Goal: Task Accomplishment & Management: Manage account settings

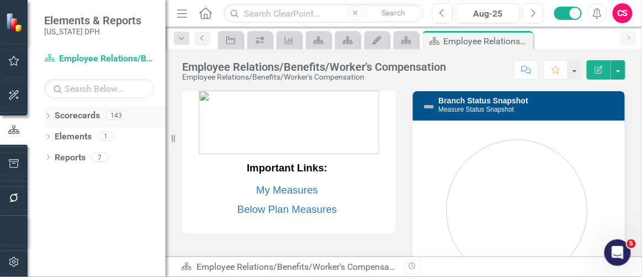
click at [45, 116] on icon "Dropdown" at bounding box center [48, 117] width 8 height 6
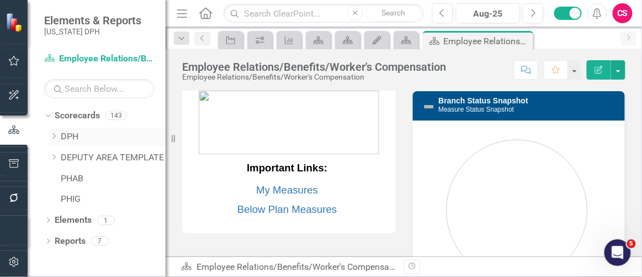
click at [64, 135] on link "DPH" at bounding box center [113, 136] width 105 height 13
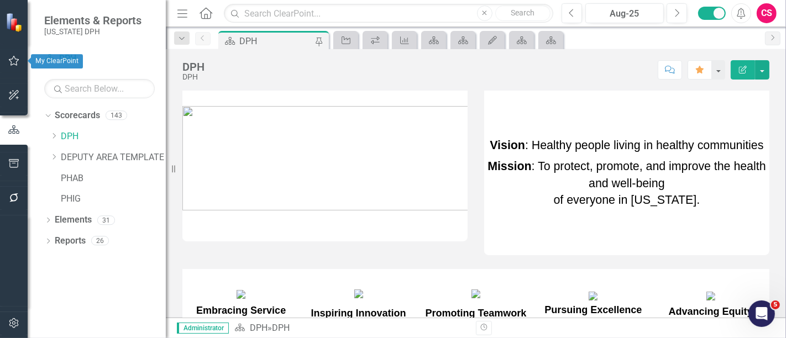
click at [12, 61] on icon "button" at bounding box center [14, 60] width 12 height 9
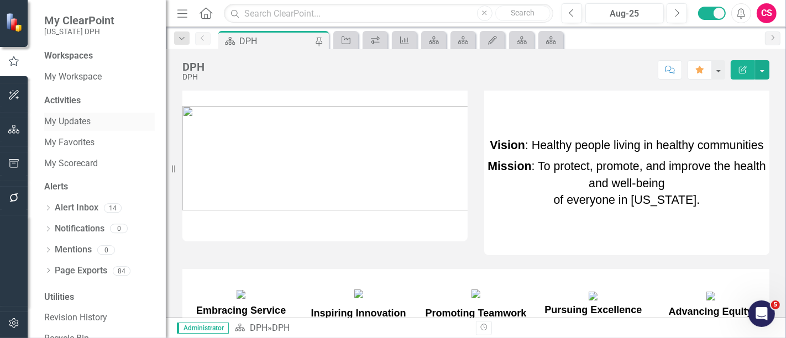
click at [62, 119] on link "My Updates" at bounding box center [99, 121] width 110 height 13
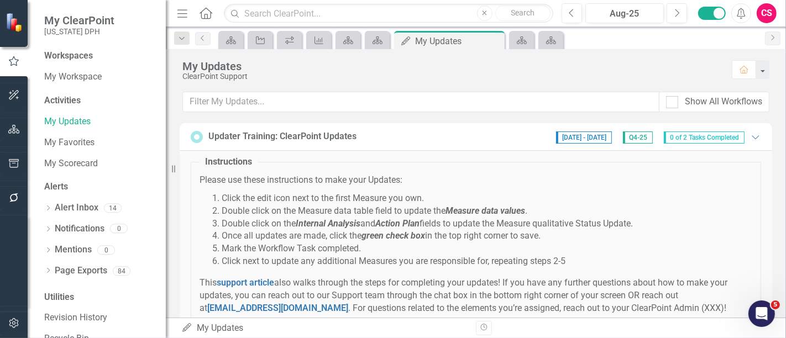
click at [642, 7] on div "CS" at bounding box center [766, 13] width 20 height 20
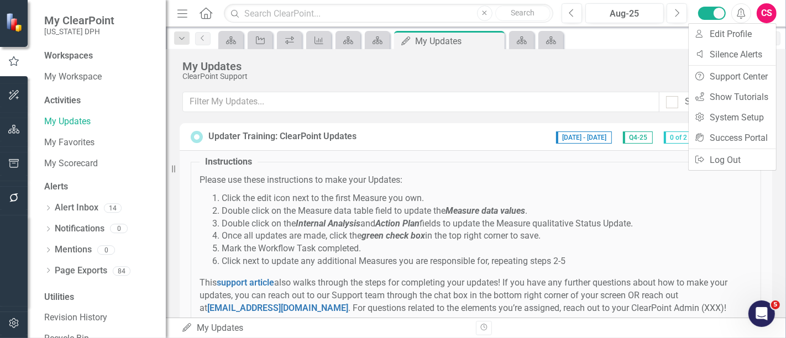
click at [642, 14] on div "CS" at bounding box center [766, 13] width 20 height 20
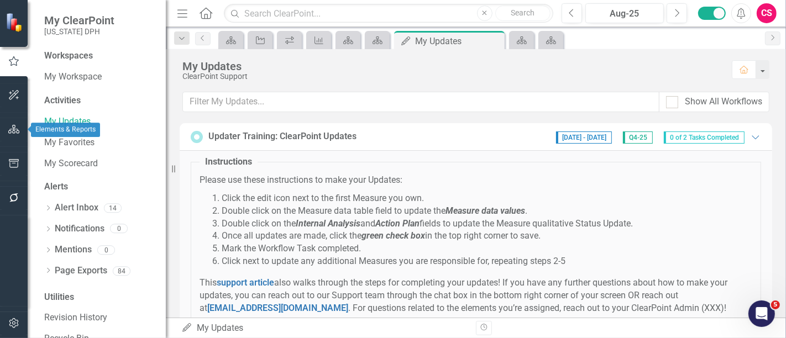
click at [15, 129] on icon "button" at bounding box center [14, 129] width 12 height 9
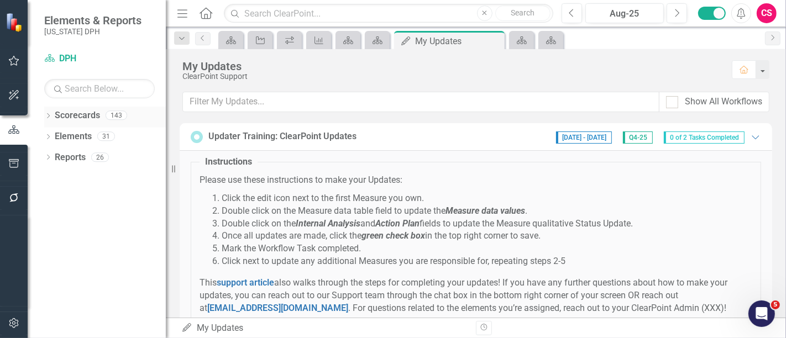
click at [48, 116] on icon "Dropdown" at bounding box center [48, 117] width 8 height 6
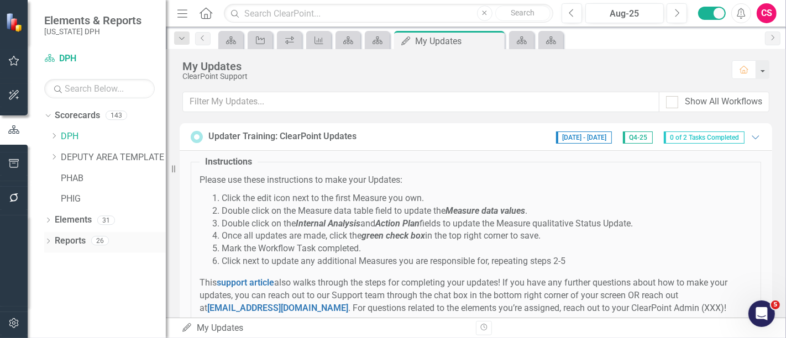
click at [46, 243] on icon "Dropdown" at bounding box center [48, 242] width 8 height 6
click at [47, 222] on icon "Dropdown" at bounding box center [48, 221] width 8 height 6
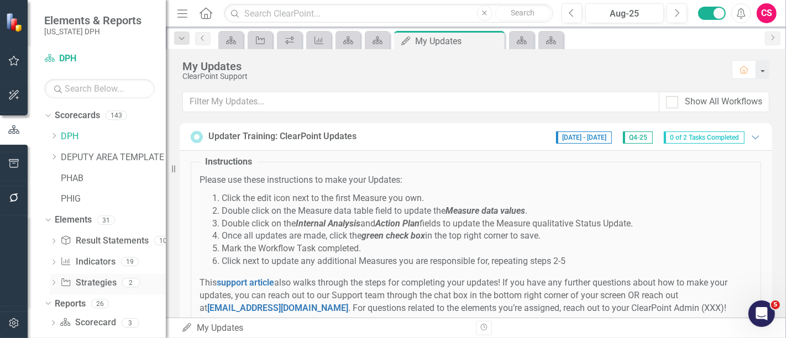
click at [84, 276] on link "Strategy Strategies" at bounding box center [88, 283] width 56 height 13
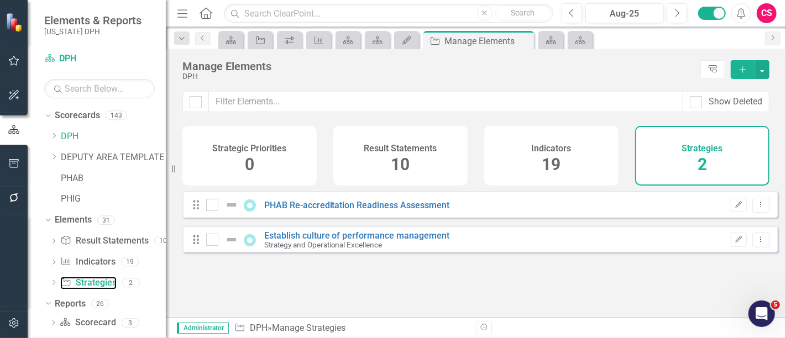
checkbox input "false"
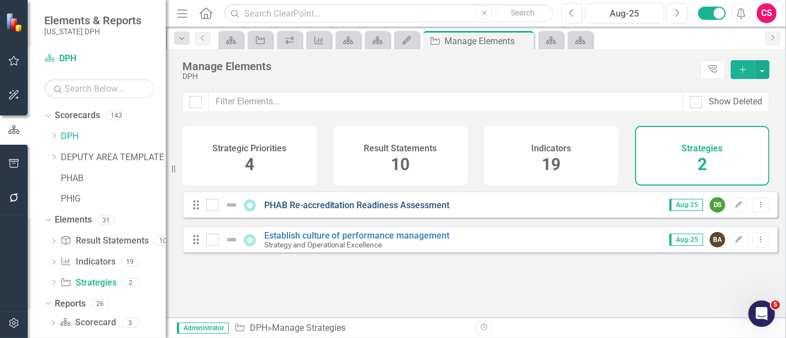
click at [316, 210] on link "PHAB Re-accreditation Readiness Assessment" at bounding box center [357, 205] width 186 height 10
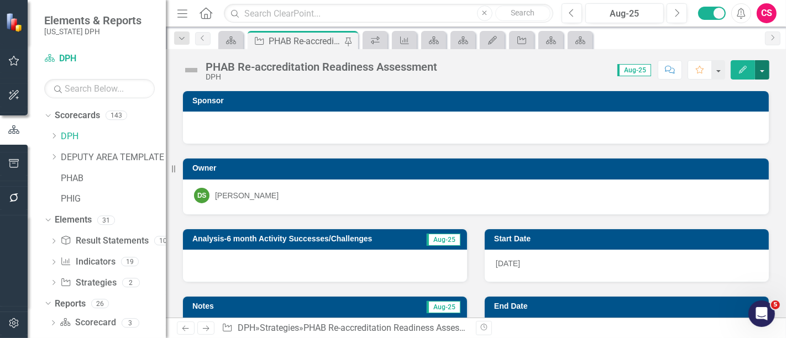
click at [642, 68] on button "button" at bounding box center [762, 69] width 14 height 19
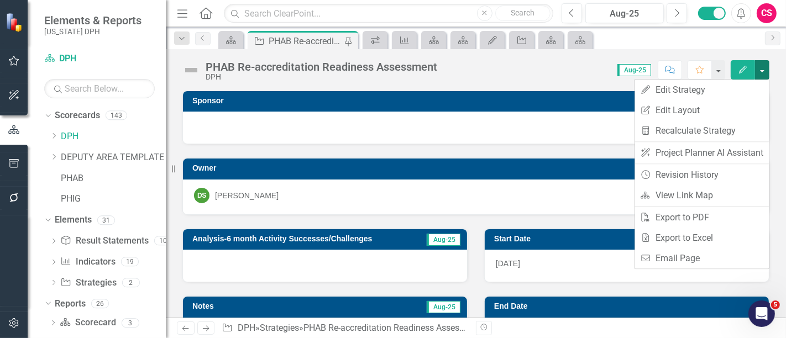
click at [642, 69] on button "button" at bounding box center [762, 69] width 14 height 19
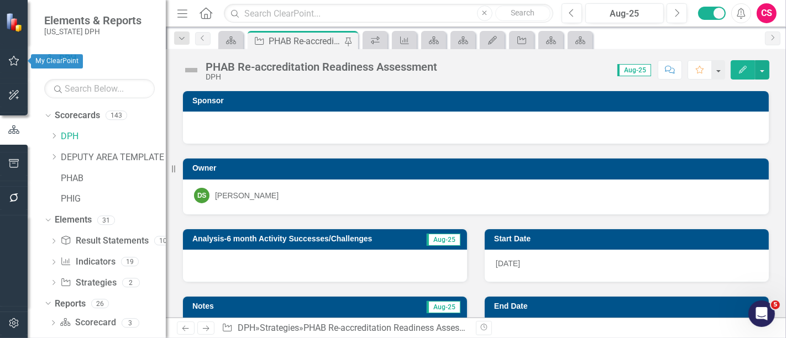
click at [14, 61] on icon "button" at bounding box center [14, 60] width 12 height 9
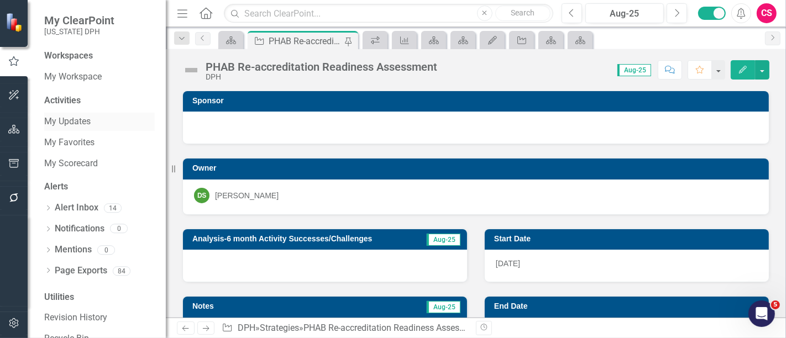
click at [91, 120] on link "My Updates" at bounding box center [99, 121] width 110 height 13
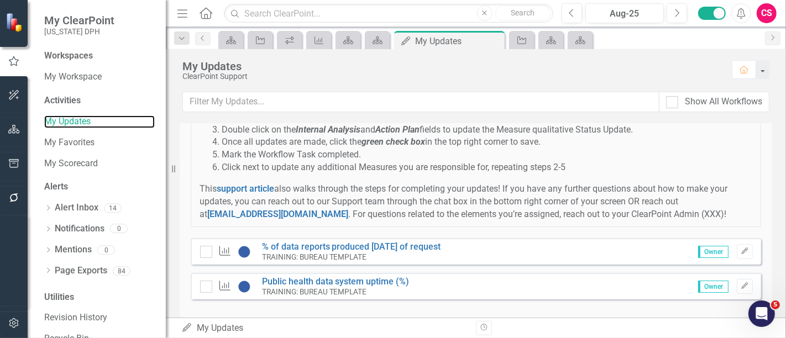
scroll to position [107, 0]
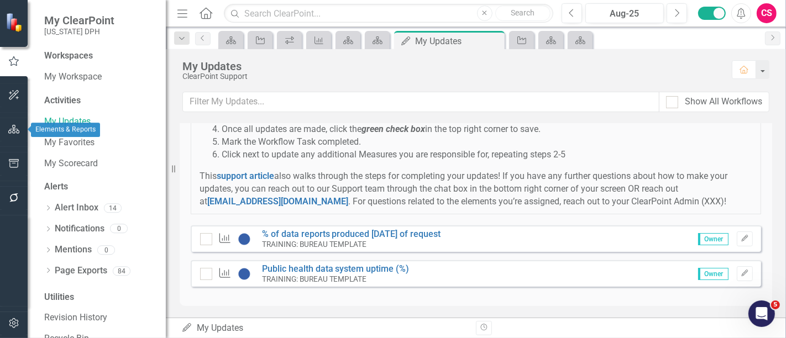
click at [11, 129] on icon "button" at bounding box center [14, 129] width 12 height 9
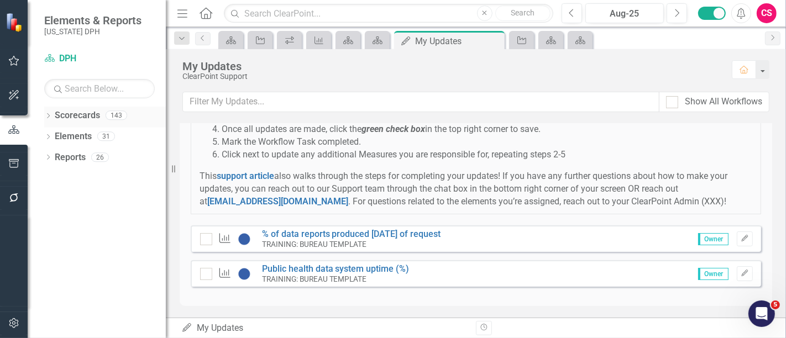
click at [48, 115] on icon "Dropdown" at bounding box center [48, 117] width 8 height 6
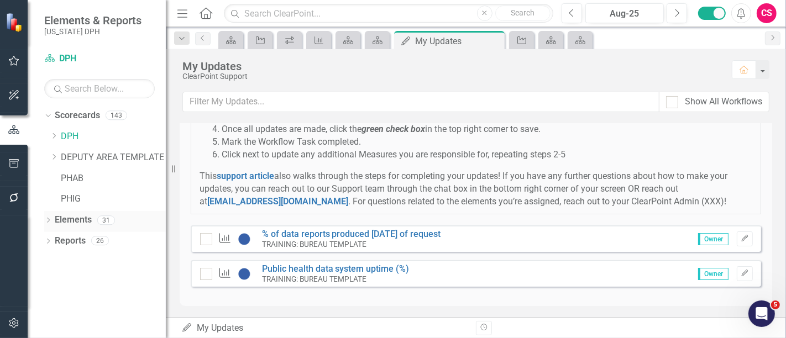
click at [50, 219] on icon "Dropdown" at bounding box center [48, 221] width 8 height 6
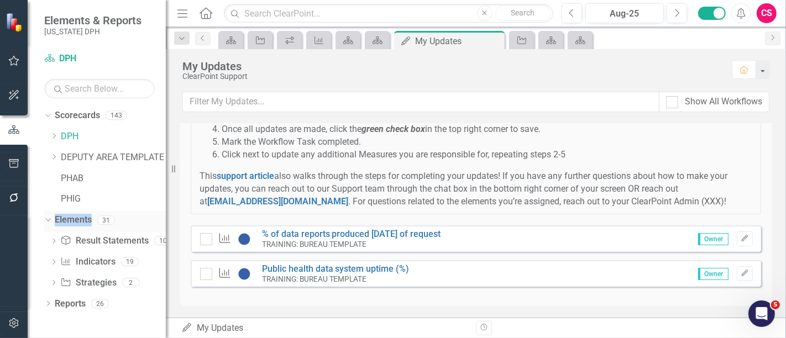
click at [50, 219] on icon "Dropdown" at bounding box center [47, 220] width 6 height 8
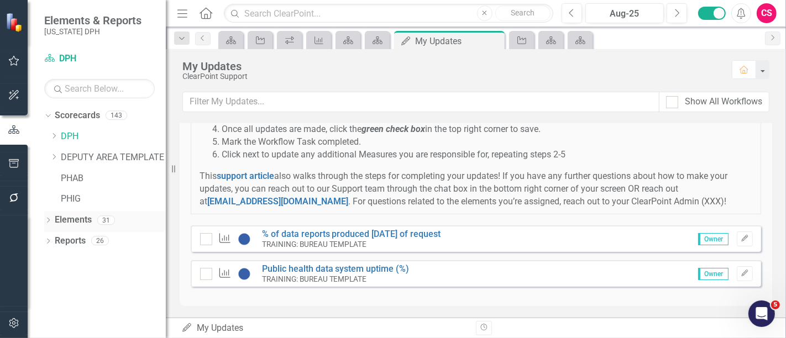
click at [49, 219] on icon "Dropdown" at bounding box center [48, 221] width 8 height 6
click at [49, 276] on div "Dropdown" at bounding box center [48, 305] width 8 height 9
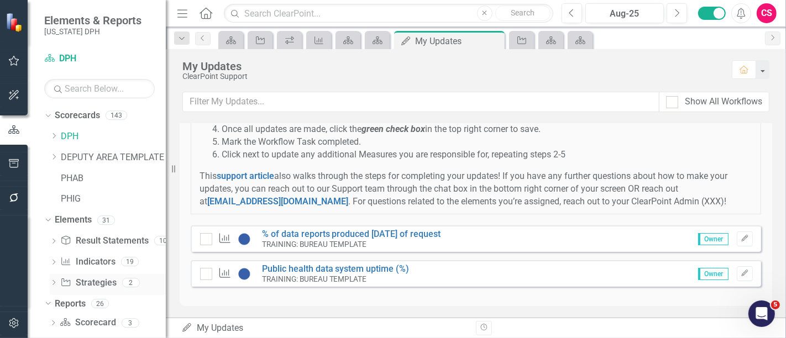
click at [54, 276] on div "Dropdown" at bounding box center [54, 284] width 8 height 9
click at [340, 233] on link "% of data reports produced [DATE] of request" at bounding box center [351, 234] width 179 height 10
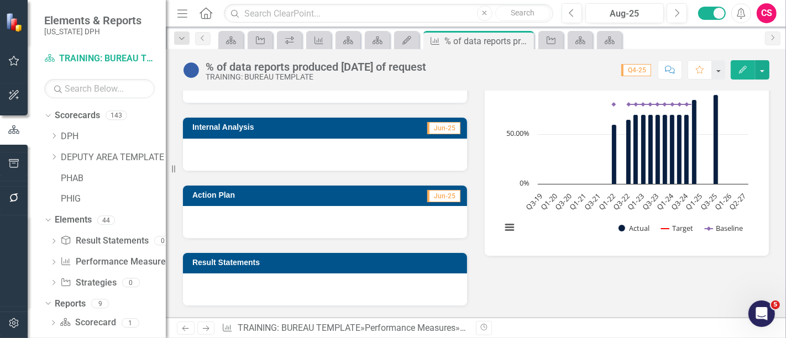
scroll to position [181, 0]
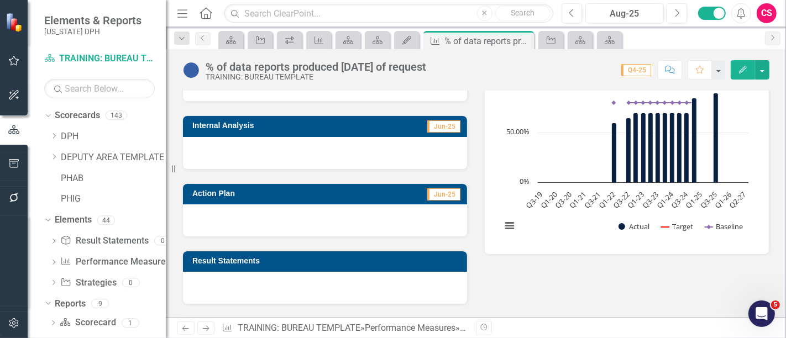
click at [259, 145] on div at bounding box center [325, 153] width 284 height 32
click at [260, 146] on div at bounding box center [325, 153] width 284 height 32
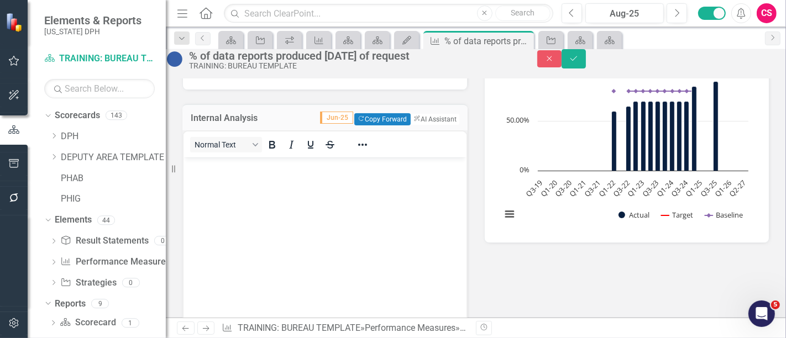
scroll to position [0, 0]
click at [421, 125] on button "ClearPoint AI AI Assistant" at bounding box center [434, 119] width 50 height 12
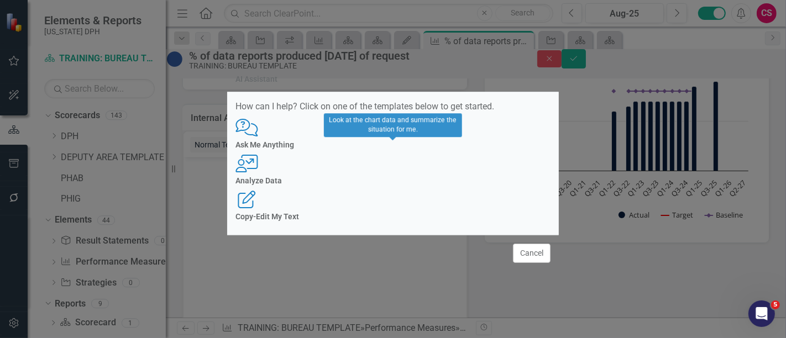
click at [398, 177] on div "Analyze Data" at bounding box center [392, 181] width 315 height 8
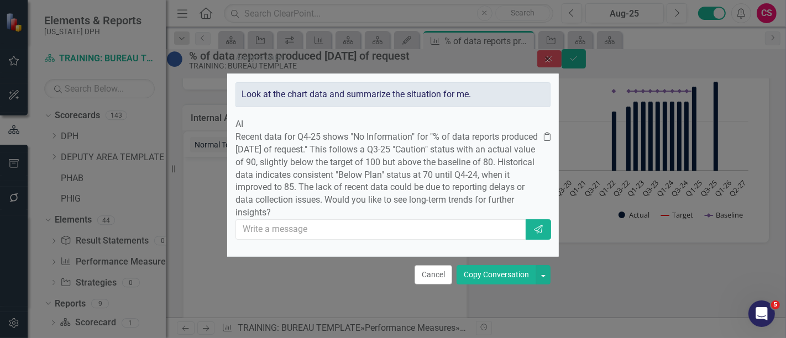
click at [477, 276] on button "Copy Conversation" at bounding box center [496, 274] width 80 height 19
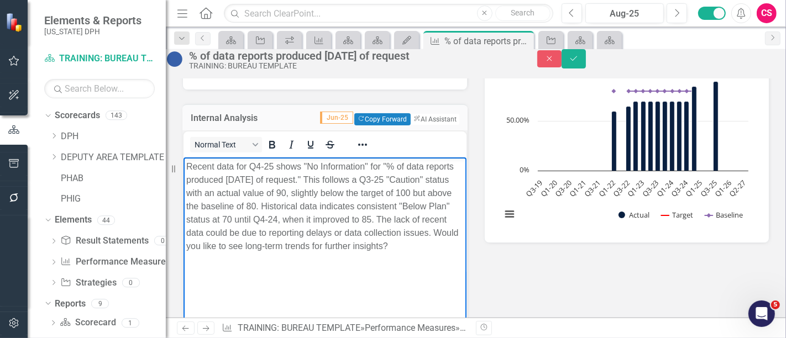
drag, startPoint x: 350, startPoint y: 244, endPoint x: 355, endPoint y: 260, distance: 16.8
click at [355, 253] on p "Recent data for Q4-25 shows "No Information" for "% of data reports produced wi…" at bounding box center [324, 206] width 277 height 93
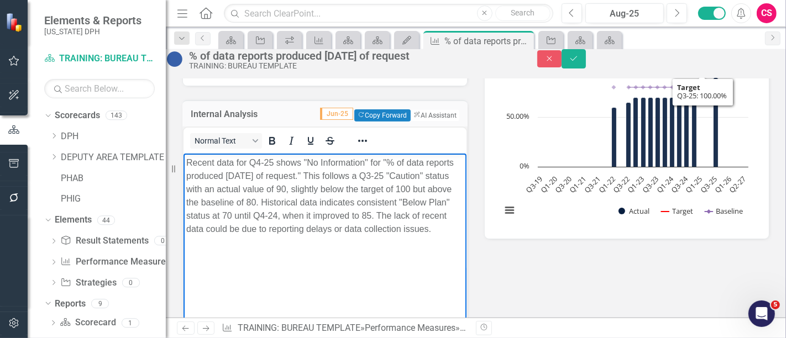
scroll to position [182, 0]
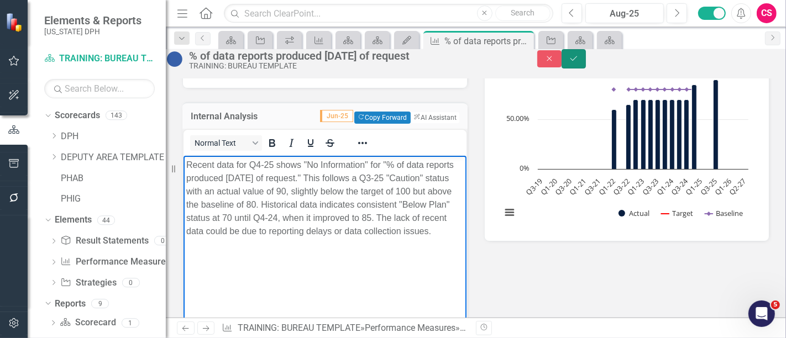
click at [586, 60] on button "Save" at bounding box center [573, 58] width 24 height 19
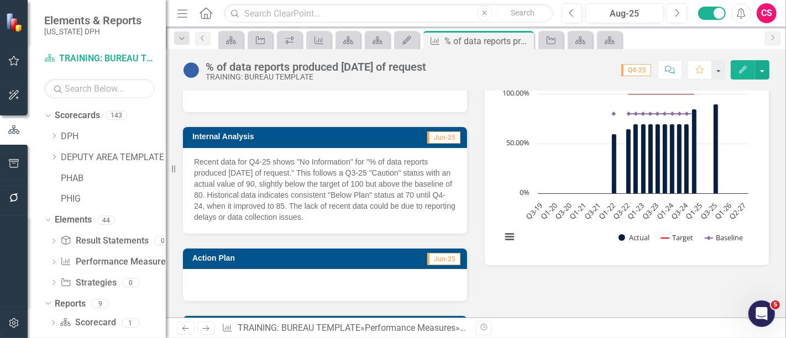
scroll to position [171, 0]
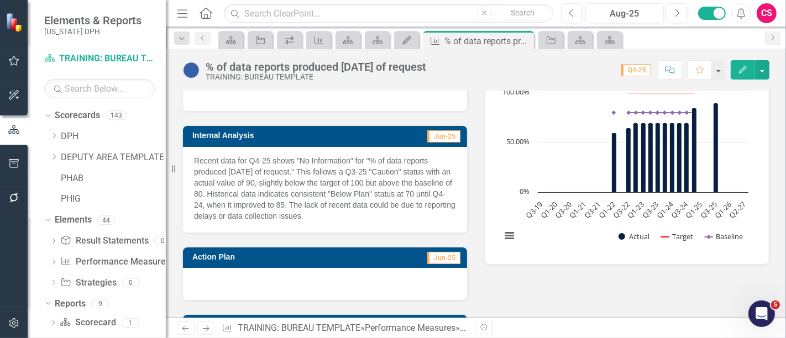
click at [405, 183] on p "Recent data for Q4-25 shows "No Information" for "% of data reports produced wi…" at bounding box center [325, 188] width 262 height 66
click at [405, 182] on p "Recent data for Q4-25 shows "No Information" for "% of data reports produced wi…" at bounding box center [325, 188] width 262 height 66
click at [367, 192] on p "Recent data for Q4-25 shows "No Information" for "% of data reports produced wi…" at bounding box center [325, 188] width 262 height 66
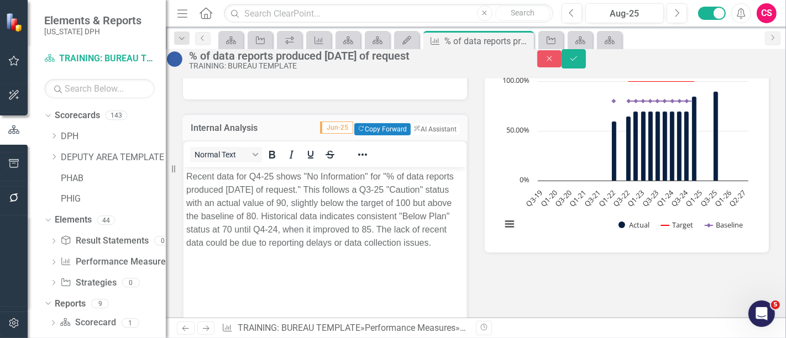
scroll to position [0, 0]
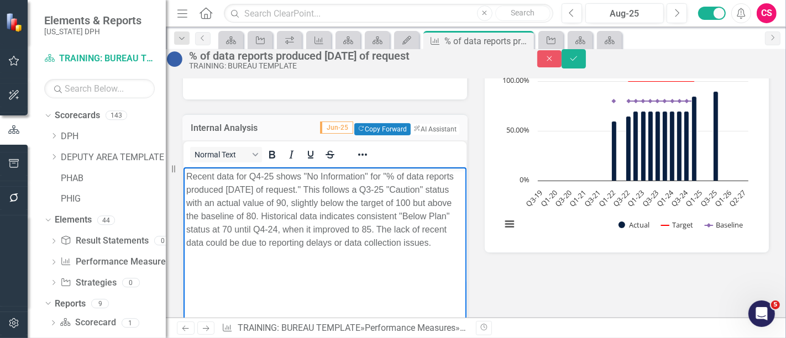
drag, startPoint x: 355, startPoint y: 264, endPoint x: 180, endPoint y: 172, distance: 196.9
click at [183, 172] on html "Recent data for Q4-25 shows "No Information" for "% of data reports produced wi…" at bounding box center [324, 250] width 283 height 166
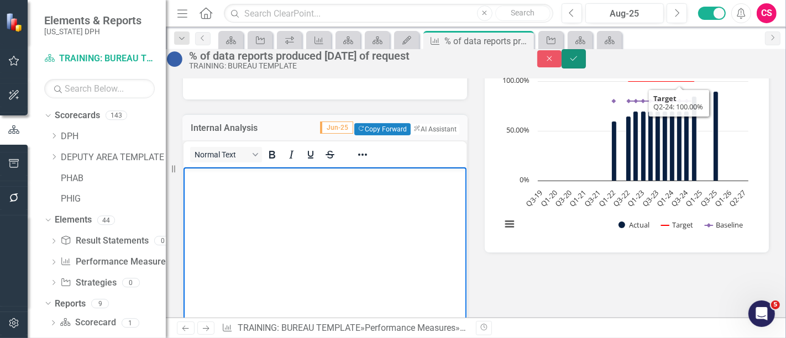
click at [578, 62] on icon "Save" at bounding box center [573, 59] width 10 height 8
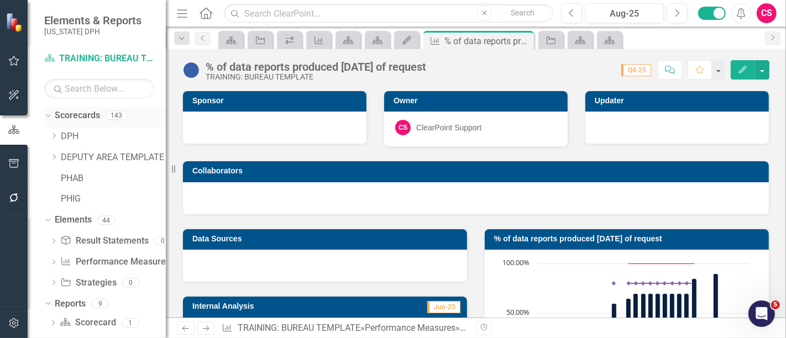
click at [83, 120] on link "Scorecards" at bounding box center [77, 115] width 45 height 13
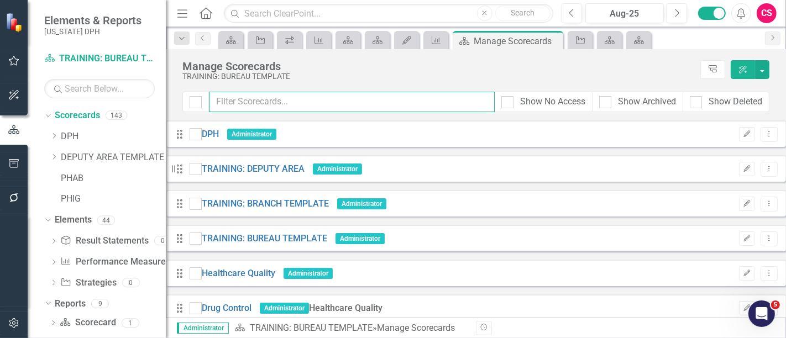
click at [262, 104] on input "text" at bounding box center [352, 102] width 286 height 20
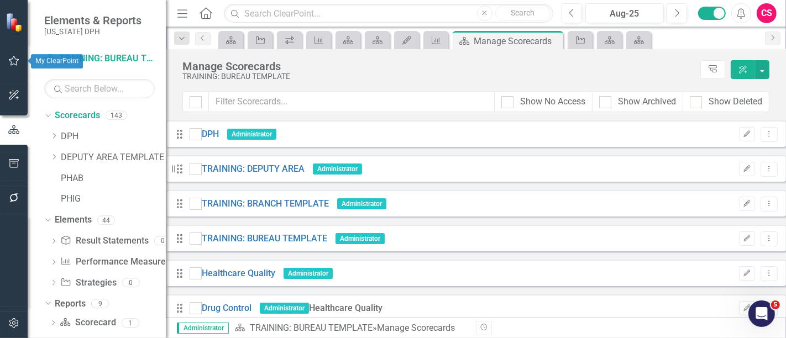
click at [12, 61] on icon "button" at bounding box center [14, 60] width 12 height 9
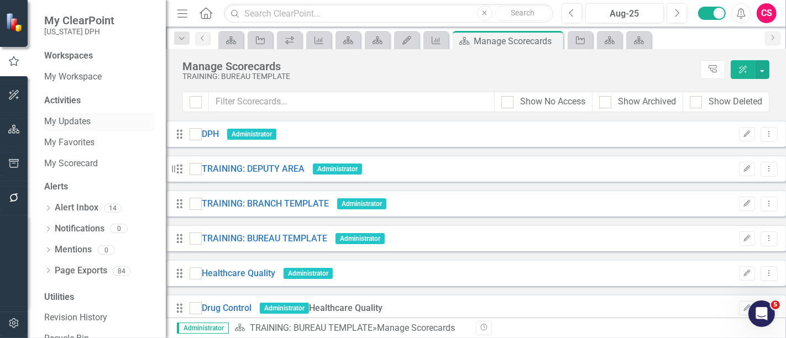
click at [67, 122] on link "My Updates" at bounding box center [99, 121] width 110 height 13
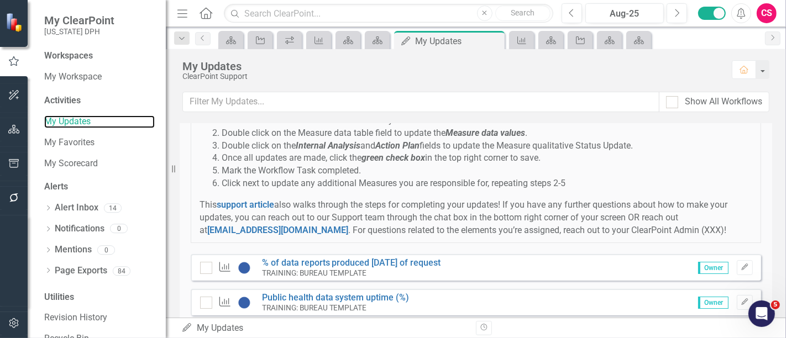
scroll to position [107, 0]
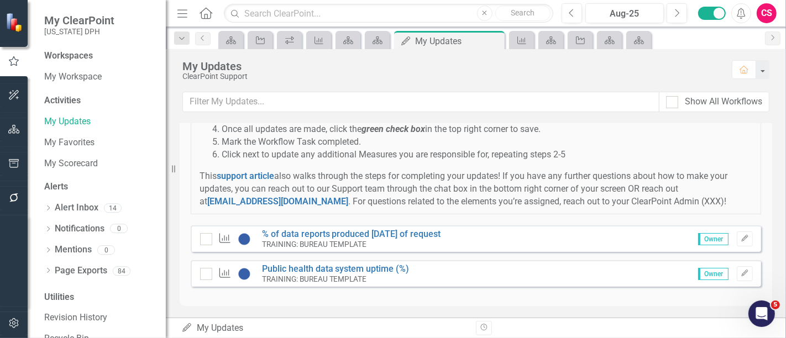
click at [642, 15] on icon "Alerts" at bounding box center [741, 13] width 12 height 11
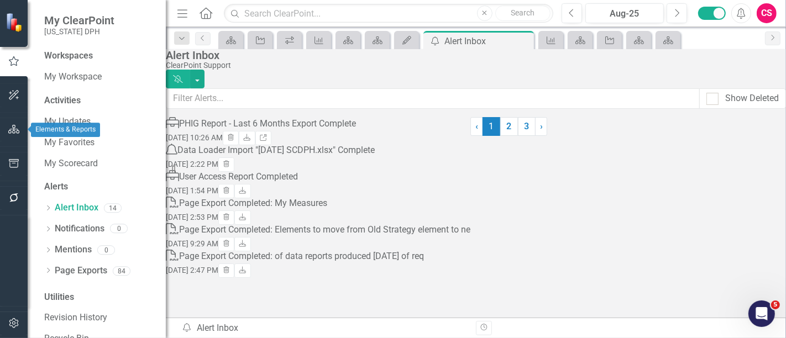
click at [20, 125] on button "button" at bounding box center [14, 129] width 25 height 23
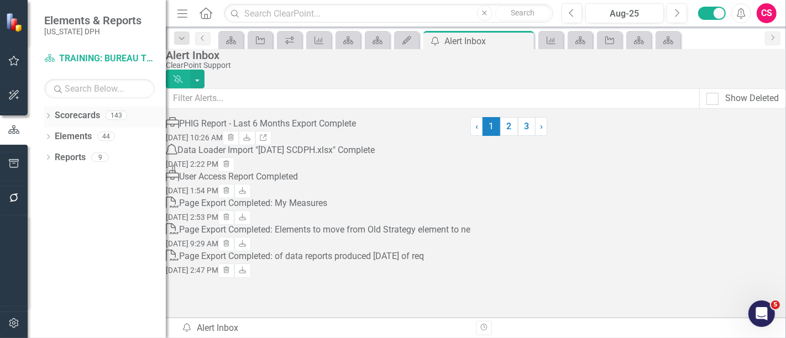
click at [78, 114] on link "Scorecards" at bounding box center [77, 115] width 45 height 13
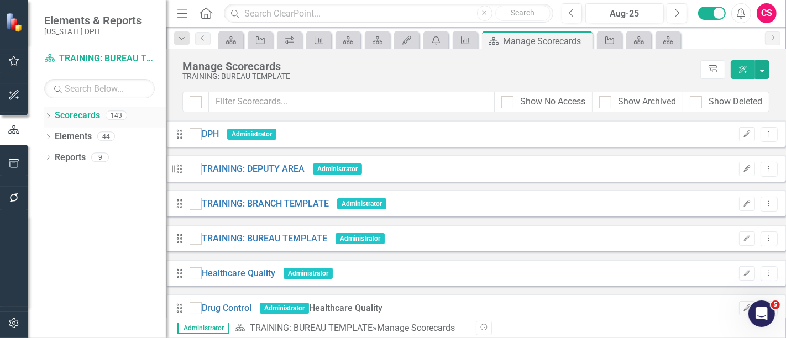
click at [47, 112] on div "Dropdown" at bounding box center [48, 116] width 8 height 9
click at [54, 137] on icon "Dropdown" at bounding box center [54, 136] width 8 height 7
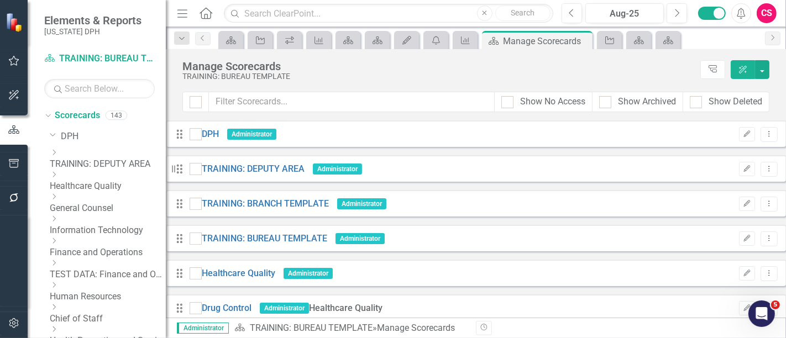
click at [56, 155] on icon at bounding box center [54, 153] width 3 height 6
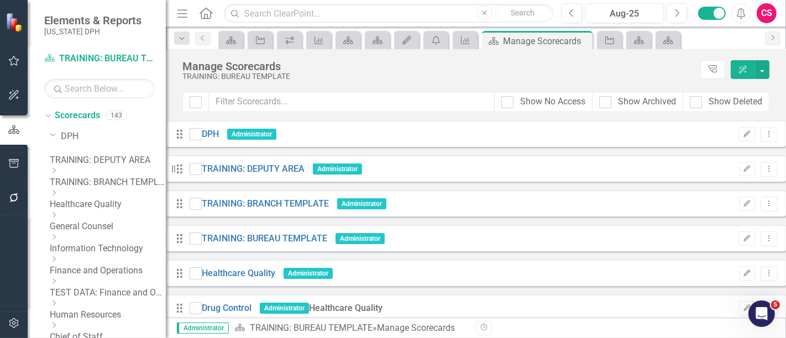
click at [66, 172] on div "Dropdown TRAINING: BRANCH TEMPLATE" at bounding box center [108, 178] width 116 height 22
click at [58, 196] on icon "Dropdown" at bounding box center [54, 192] width 8 height 7
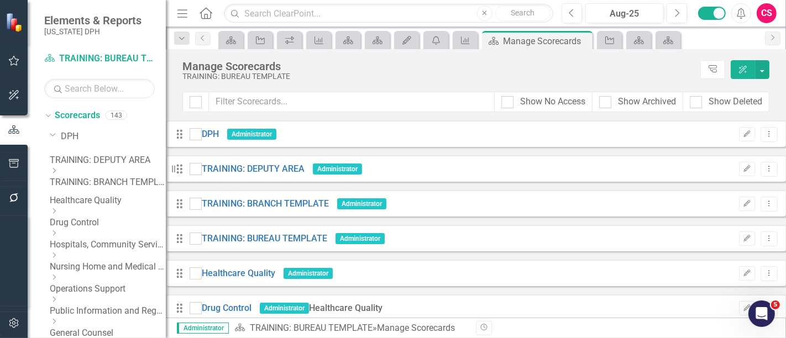
click at [58, 214] on icon "Dropdown" at bounding box center [54, 211] width 8 height 7
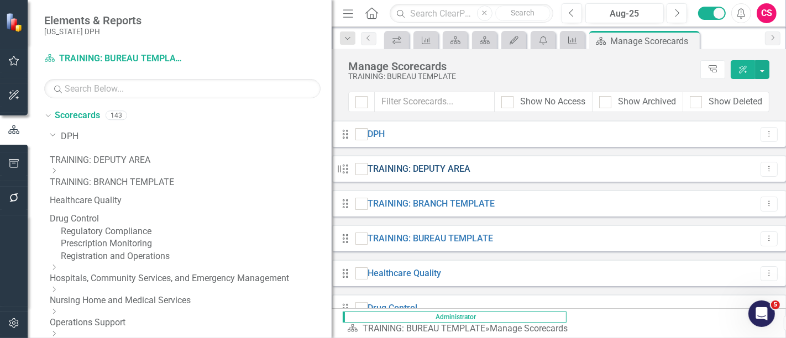
drag, startPoint x: 170, startPoint y: 174, endPoint x: 387, endPoint y: 174, distance: 217.7
click at [387, 174] on div "Elements & Reports South Carolina DPH Scorecard TRAINING: BUREAU TEMPLATE Searc…" at bounding box center [393, 169] width 786 height 338
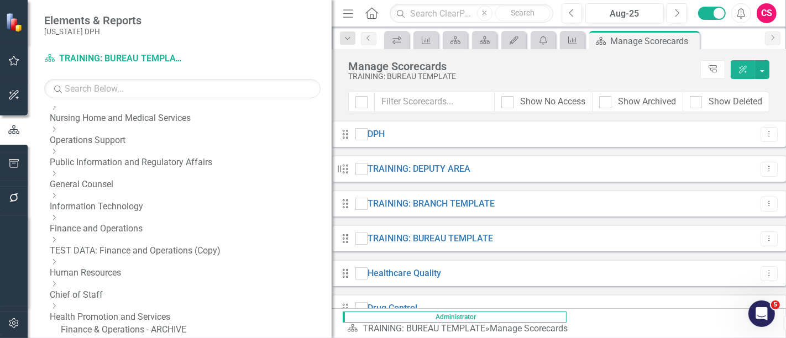
scroll to position [182, 0]
click at [58, 88] on icon "Dropdown" at bounding box center [54, 85] width 8 height 7
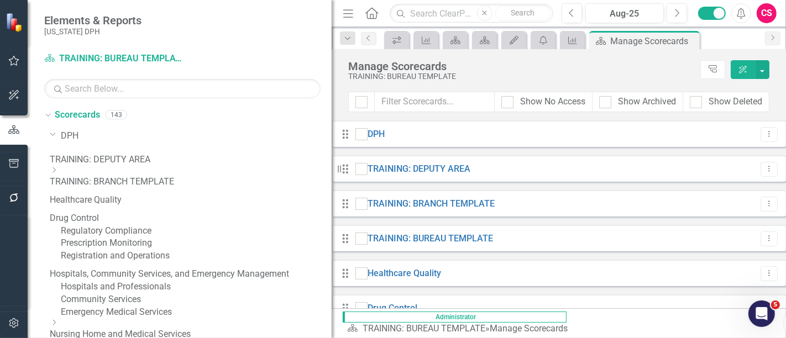
scroll to position [0, 0]
click at [119, 217] on link "Drug Control" at bounding box center [191, 219] width 282 height 13
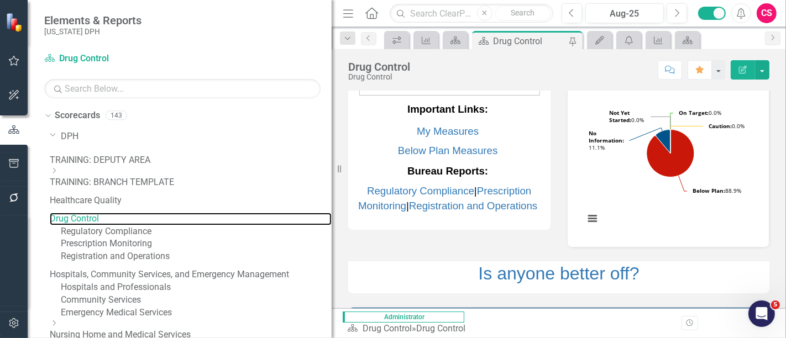
scroll to position [57, 0]
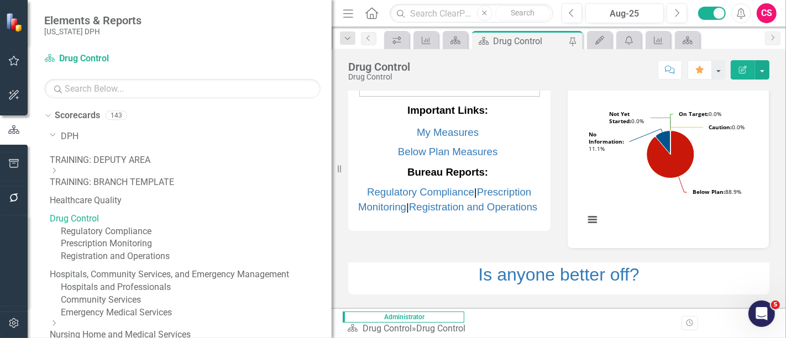
click at [134, 237] on link "Regulatory Compliance" at bounding box center [196, 231] width 271 height 13
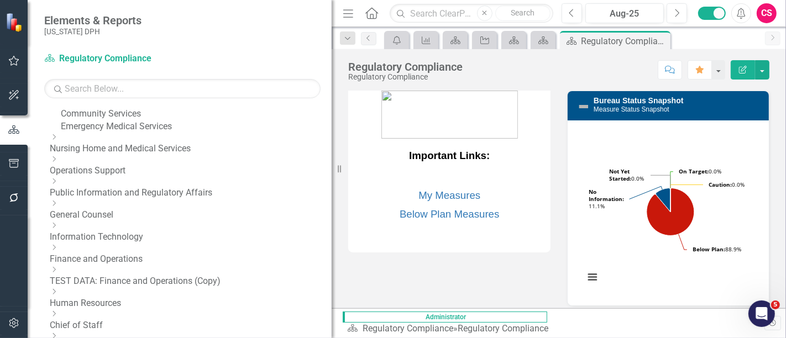
scroll to position [186, 0]
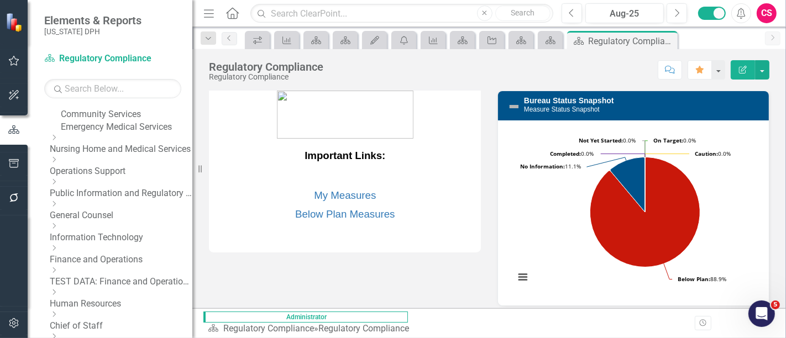
drag, startPoint x: 334, startPoint y: 167, endPoint x: 192, endPoint y: 167, distance: 142.0
click at [192, 167] on div "Resize" at bounding box center [196, 169] width 9 height 338
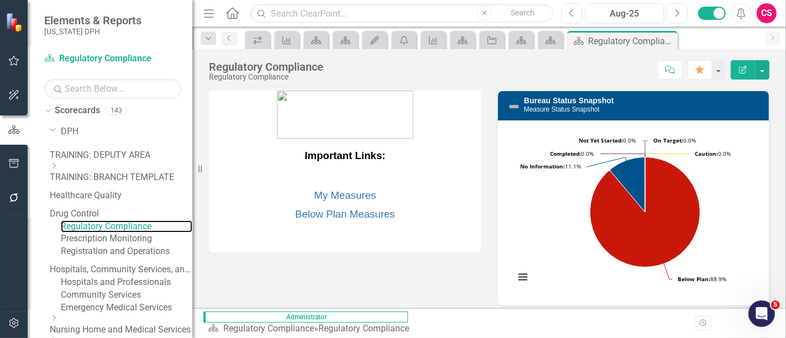
scroll to position [0, 0]
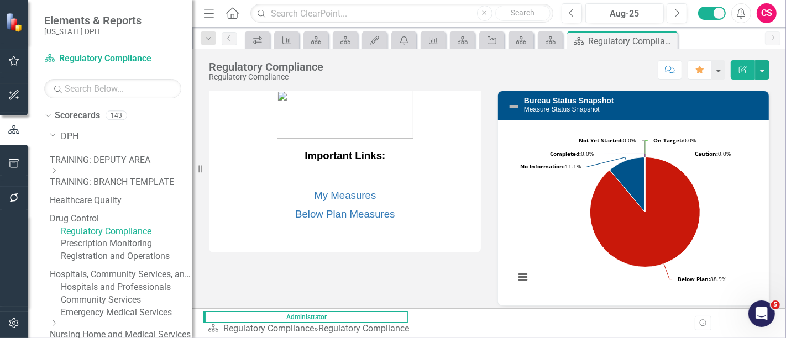
click at [115, 88] on icon "Dropdown" at bounding box center [118, 84] width 7 height 8
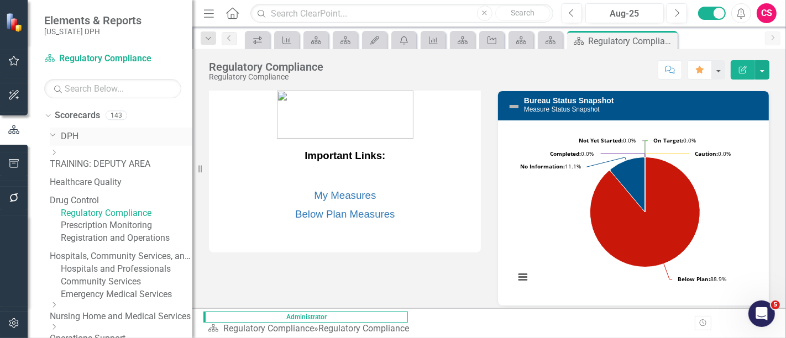
click at [50, 137] on icon "Dropdown" at bounding box center [53, 134] width 7 height 8
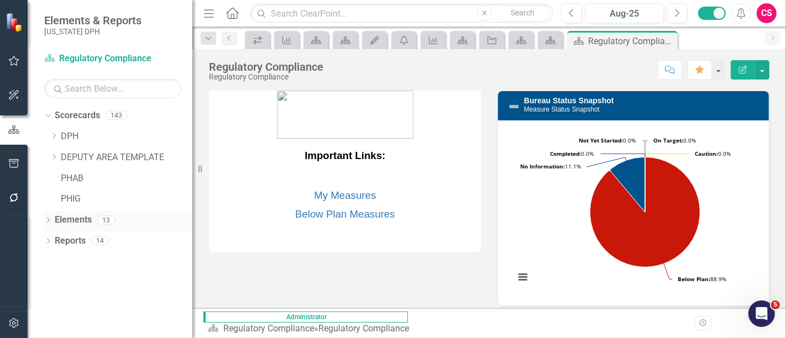
click at [47, 218] on icon "Dropdown" at bounding box center [48, 221] width 8 height 6
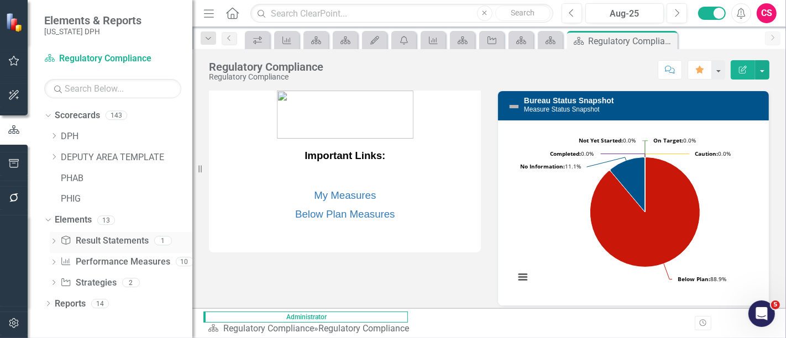
click at [56, 245] on div "Dropdown" at bounding box center [54, 242] width 8 height 9
click at [99, 255] on div "Send revised Survey Guides to Facility" at bounding box center [135, 259] width 114 height 10
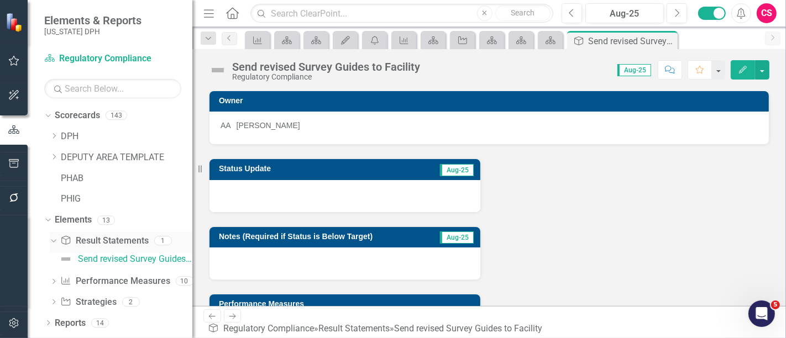
click at [54, 239] on icon "Dropdown" at bounding box center [52, 240] width 6 height 8
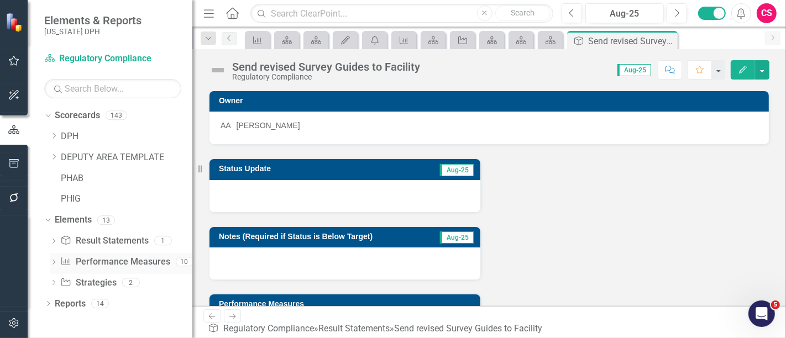
click at [55, 265] on icon "Dropdown" at bounding box center [54, 263] width 8 height 6
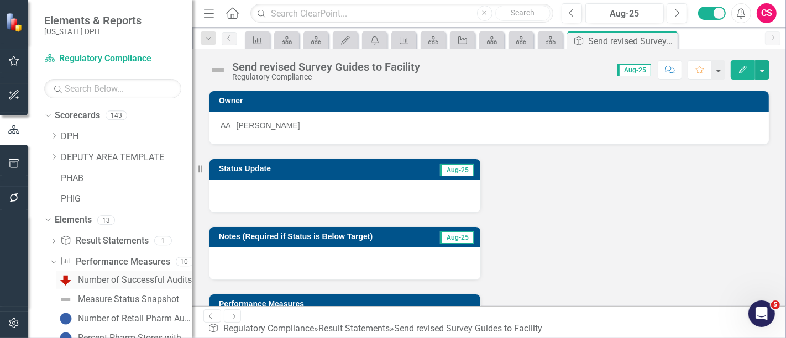
click at [100, 276] on div "Number of Successful Audits" at bounding box center [135, 280] width 114 height 10
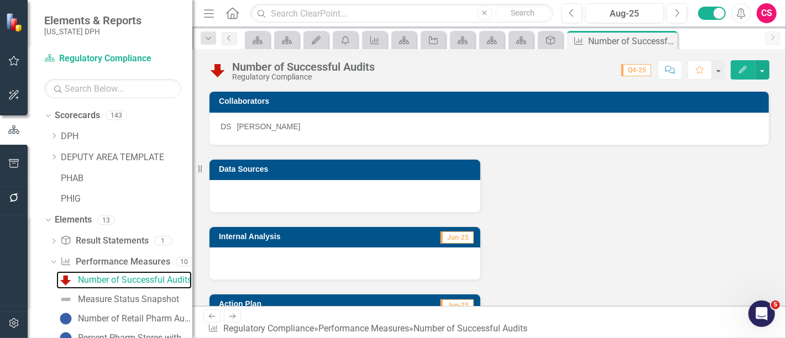
scroll to position [356, 0]
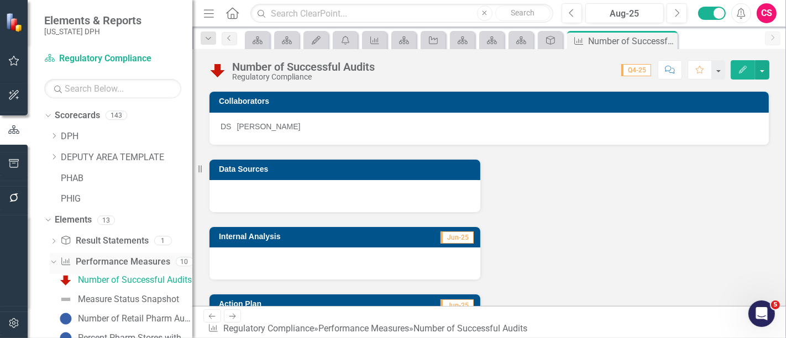
click at [52, 259] on icon "Dropdown" at bounding box center [52, 261] width 6 height 8
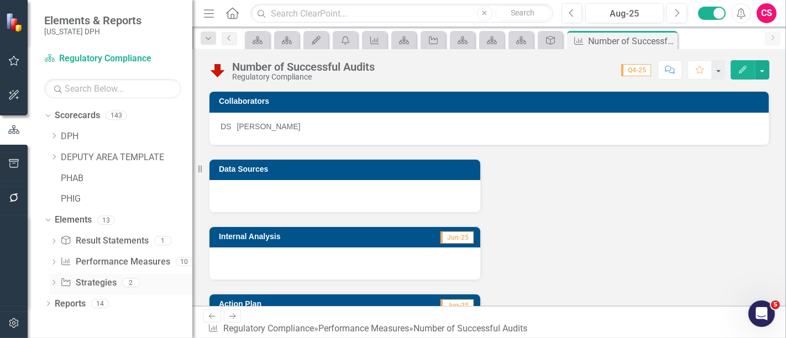
click at [52, 276] on icon "Dropdown" at bounding box center [54, 284] width 8 height 6
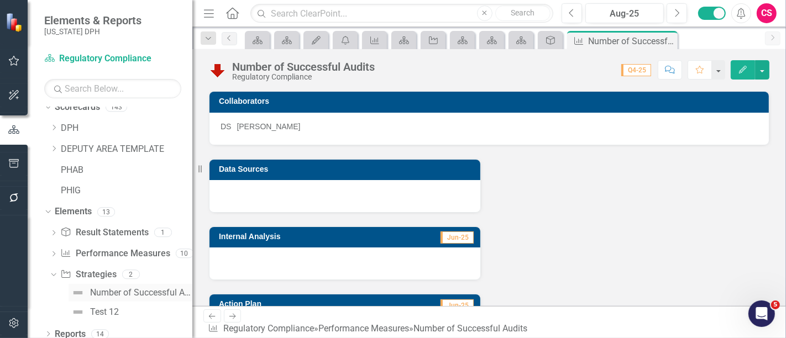
scroll to position [15, 0]
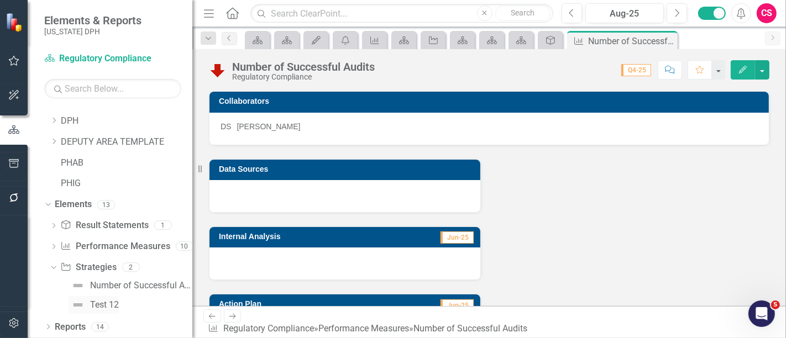
click at [100, 276] on div "Test 12" at bounding box center [104, 305] width 29 height 10
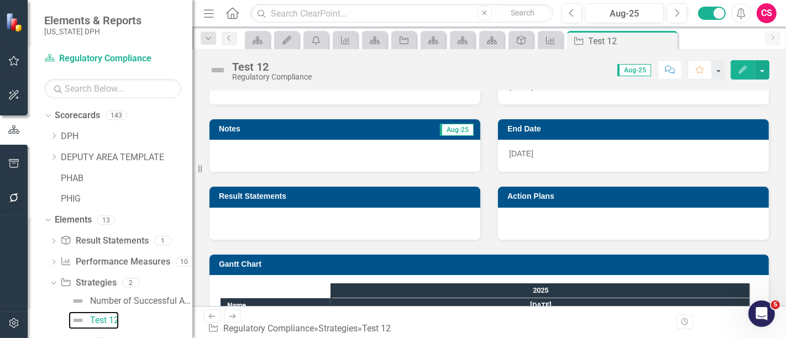
scroll to position [151, 0]
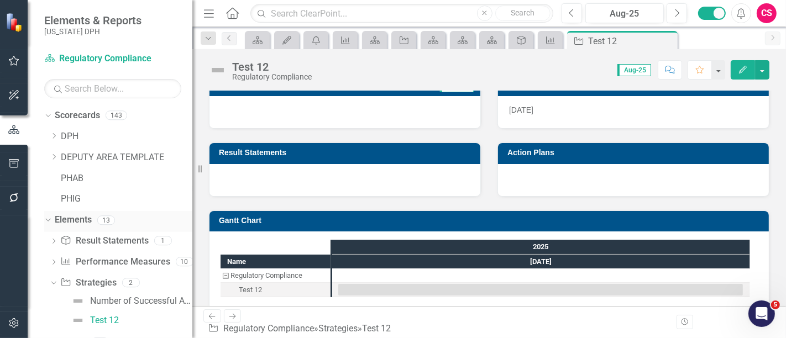
click at [49, 220] on icon "Dropdown" at bounding box center [47, 220] width 6 height 8
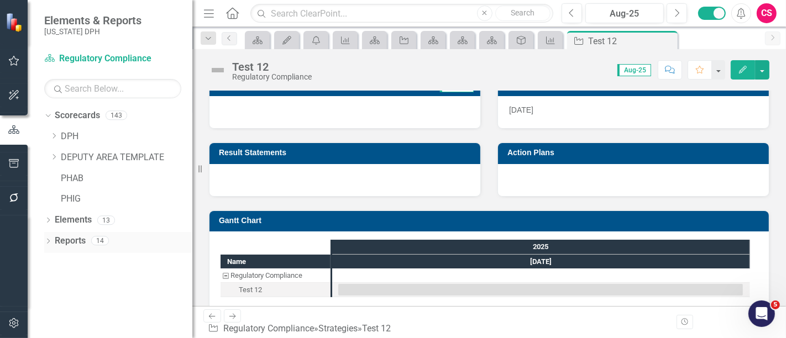
click at [48, 241] on icon "Dropdown" at bounding box center [48, 242] width 8 height 6
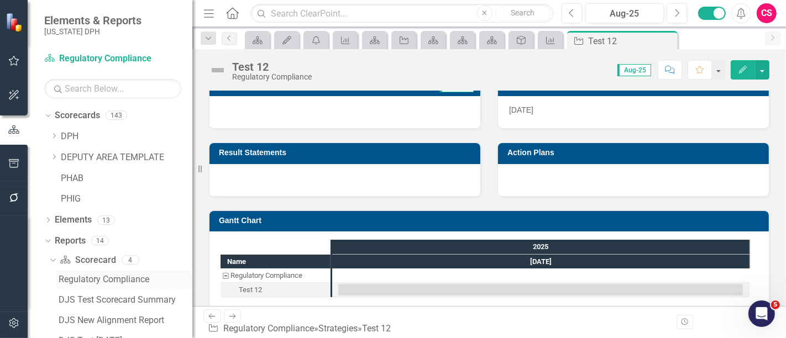
click at [92, 276] on div "Regulatory Compliance" at bounding box center [126, 280] width 134 height 10
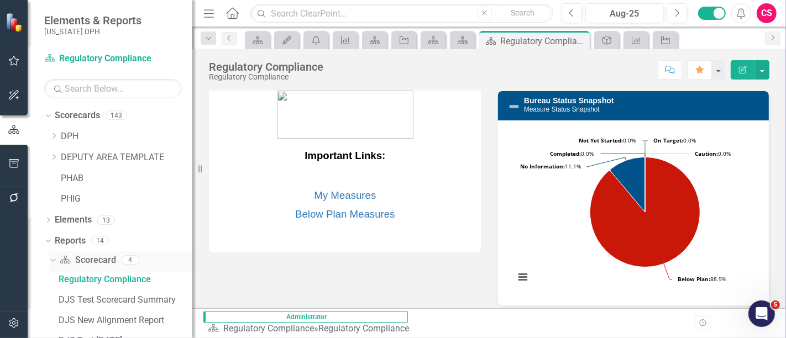
click at [49, 257] on icon "Dropdown" at bounding box center [52, 260] width 6 height 8
click at [58, 276] on div "Dropdown Performance Measure Performance Measures 9" at bounding box center [120, 303] width 143 height 21
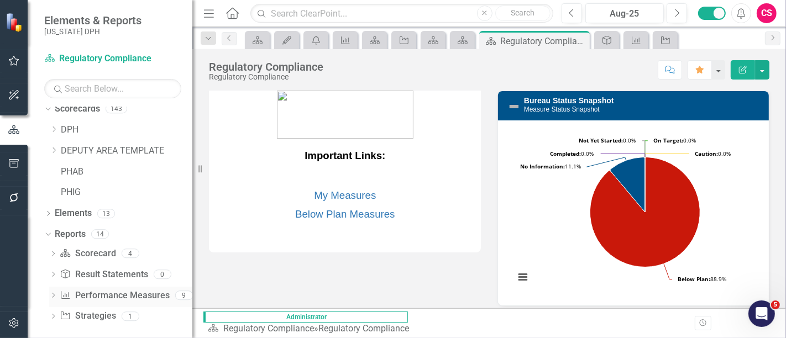
scroll to position [13, 0]
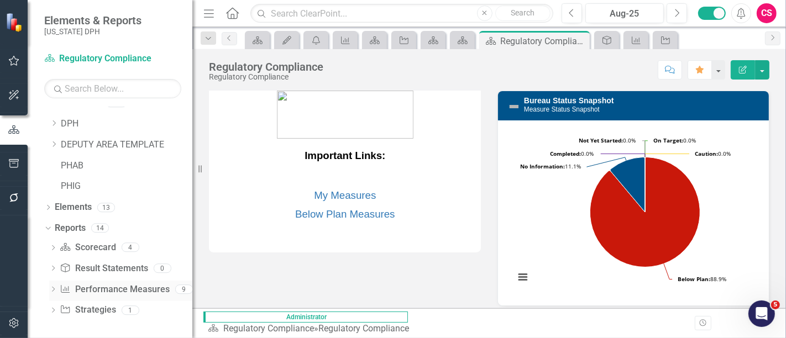
click at [52, 276] on icon "Dropdown" at bounding box center [53, 290] width 8 height 6
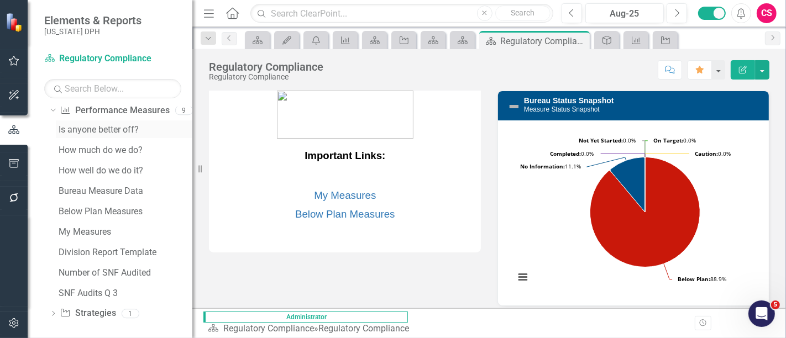
click at [89, 128] on div "Is anyone better off?" at bounding box center [126, 130] width 134 height 10
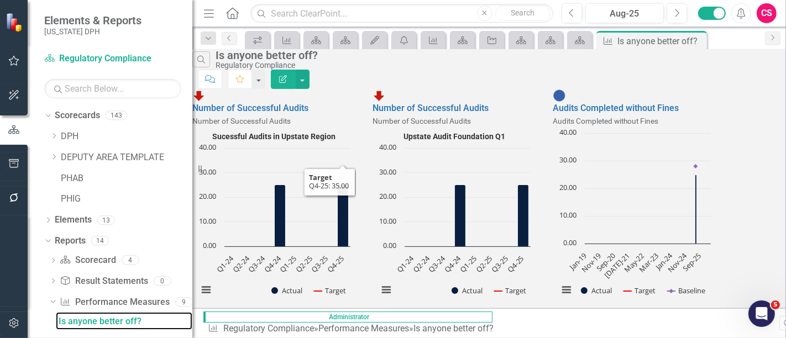
scroll to position [43, 0]
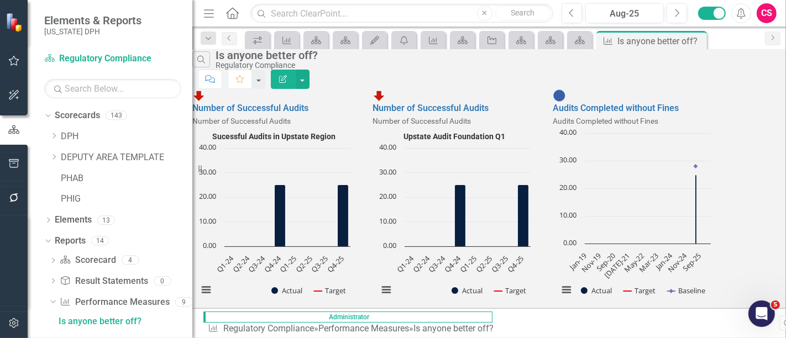
click at [249, 276] on div at bounding box center [224, 337] width 49 height 15
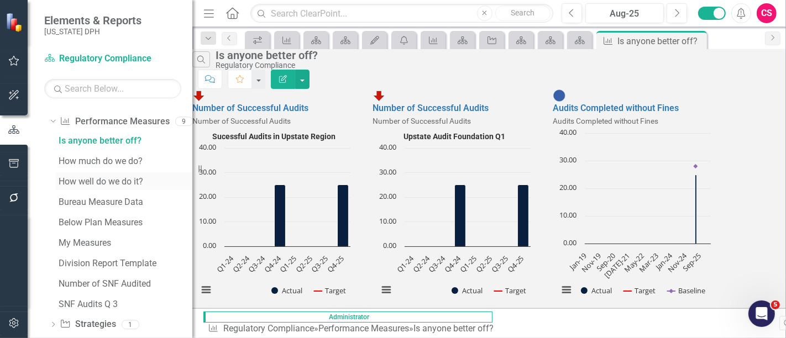
click at [101, 181] on div "How well do we do it?" at bounding box center [126, 182] width 134 height 10
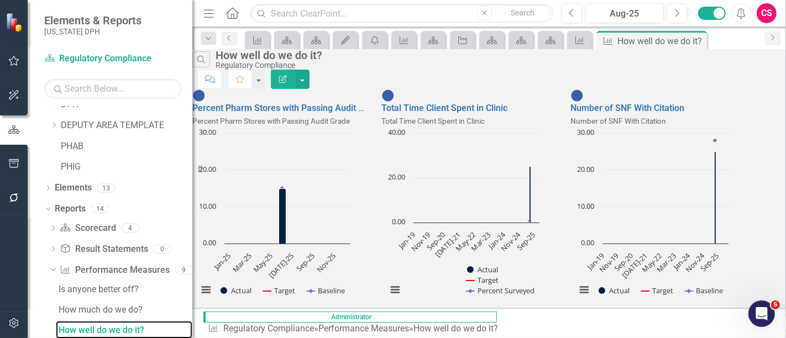
scroll to position [43, 0]
click at [55, 267] on div "Dropdown" at bounding box center [50, 270] width 9 height 8
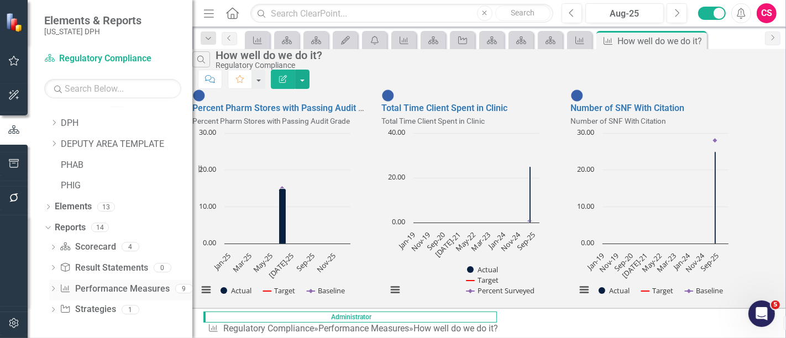
scroll to position [13, 0]
click at [45, 230] on icon "Dropdown" at bounding box center [47, 228] width 6 height 8
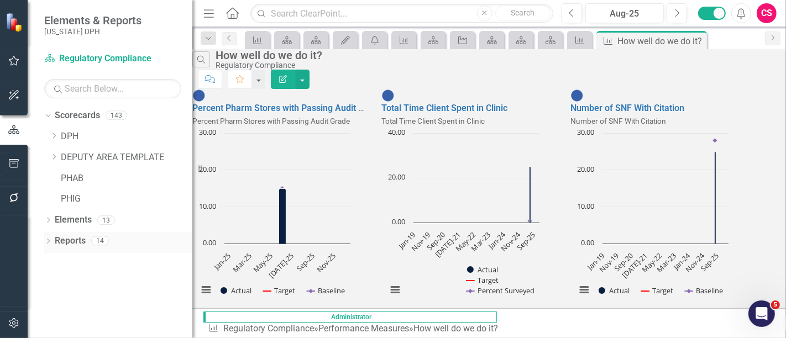
scroll to position [0, 0]
click at [642, 276] on icon "Open Intercom Messenger" at bounding box center [760, 312] width 18 height 18
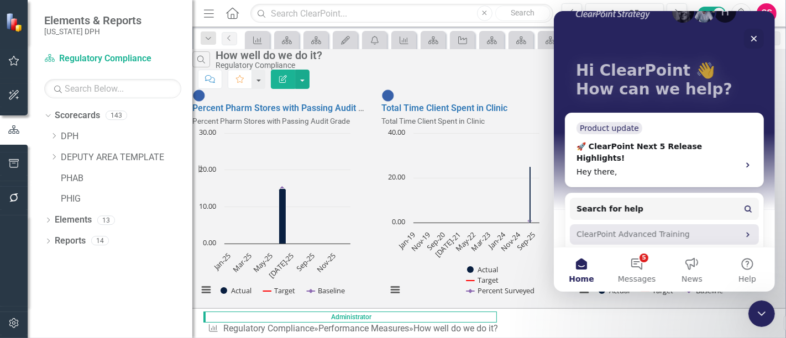
scroll to position [85, 0]
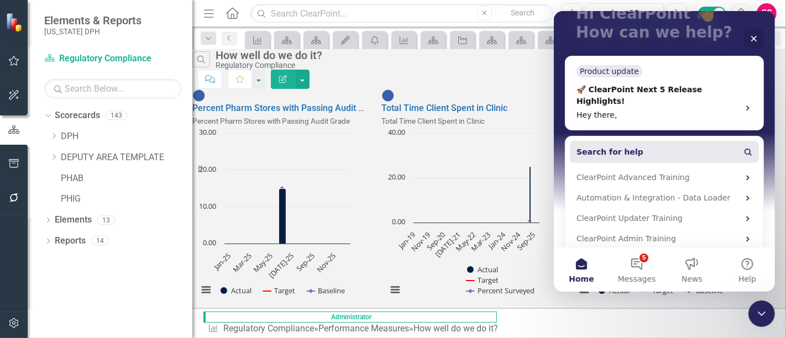
click at [642, 141] on button "Search for help" at bounding box center [663, 152] width 189 height 22
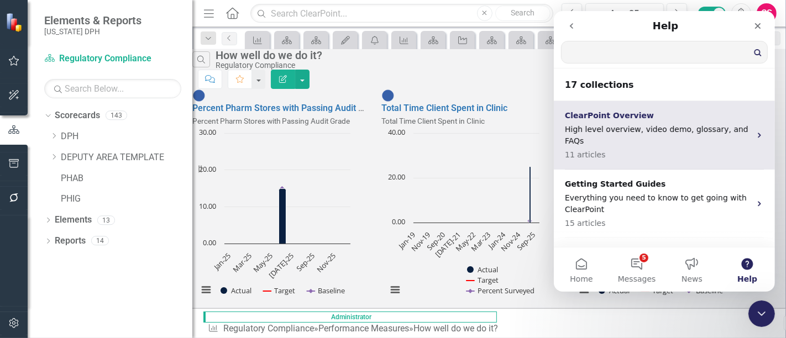
scroll to position [0, 0]
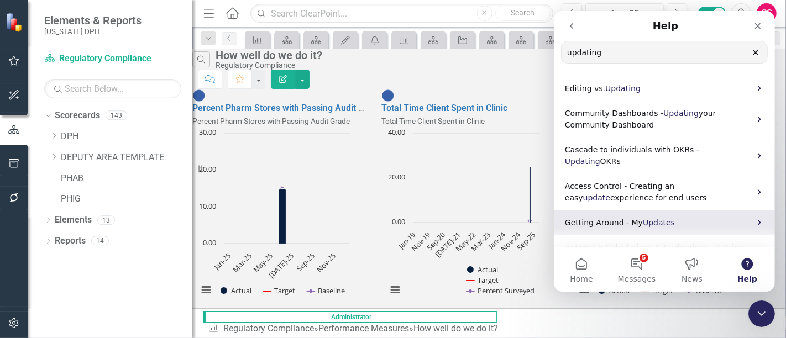
type input "updating"
click at [642, 218] on span "Updates" at bounding box center [658, 222] width 32 height 9
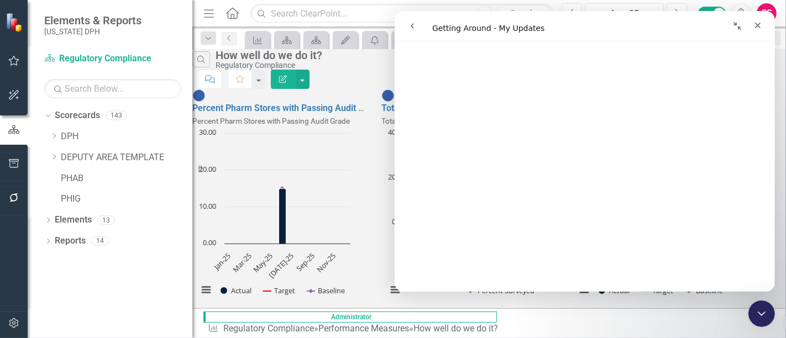
scroll to position [732, 0]
click at [642, 29] on icon "Collapse window" at bounding box center [736, 26] width 9 height 9
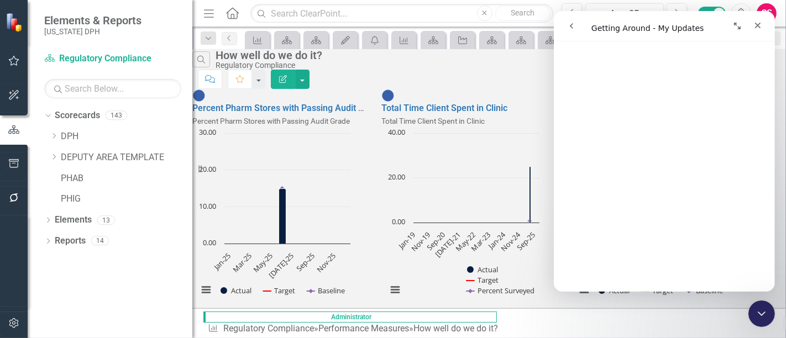
scroll to position [729, 0]
click at [580, 28] on button "go back" at bounding box center [570, 25] width 21 height 21
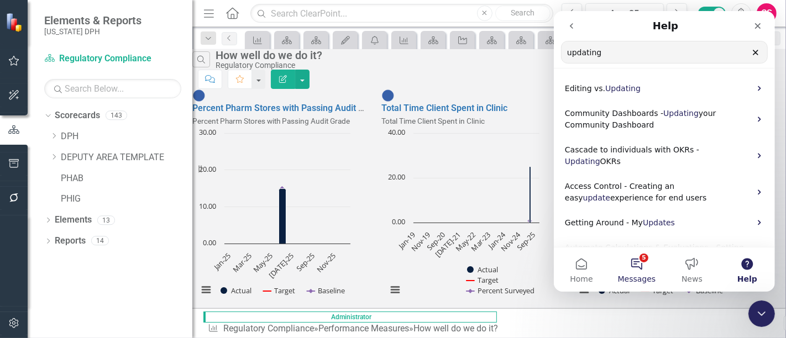
click at [628, 261] on button "5 Messages" at bounding box center [635, 269] width 55 height 44
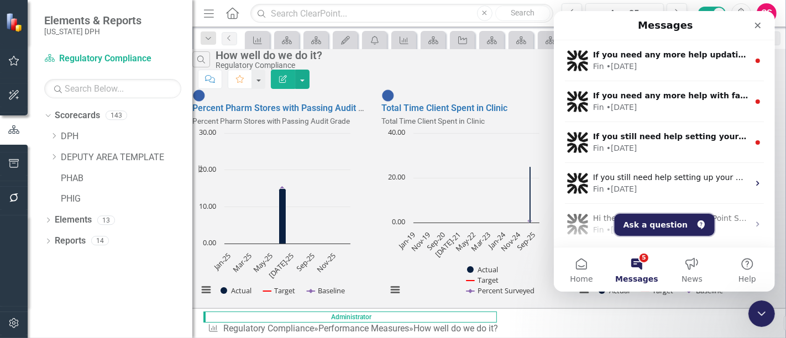
click at [642, 226] on button "Ask a question" at bounding box center [664, 225] width 100 height 22
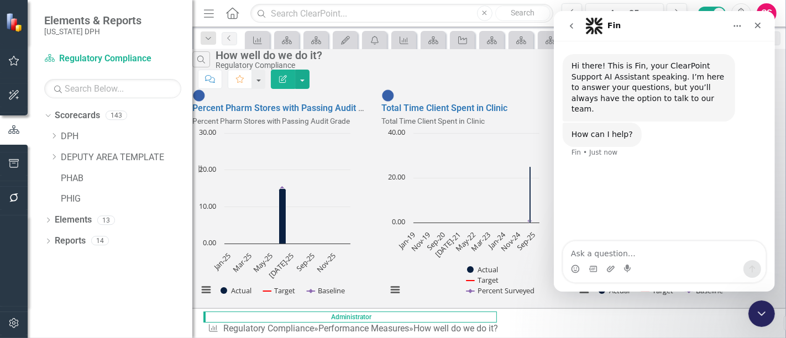
click at [572, 27] on icon "go back" at bounding box center [570, 26] width 9 height 9
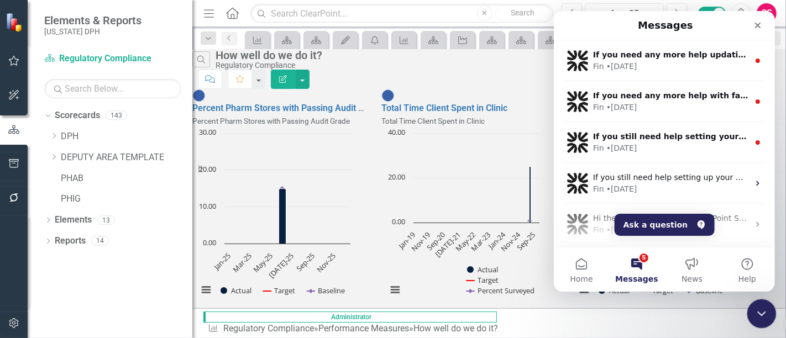
click at [642, 276] on icon "Close Intercom Messenger" at bounding box center [759, 311] width 13 height 13
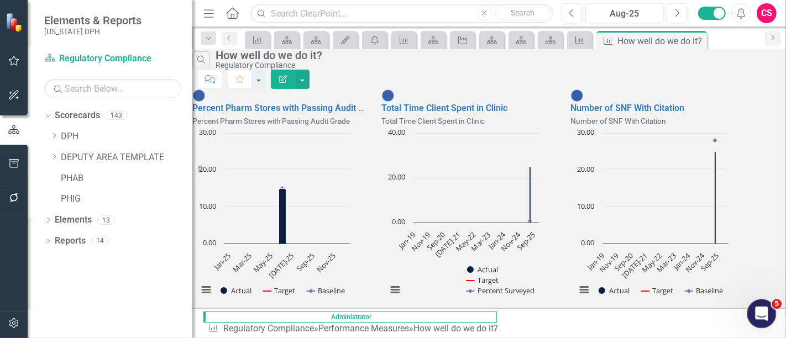
scroll to position [0, 0]
click at [12, 71] on button "button" at bounding box center [14, 61] width 25 height 23
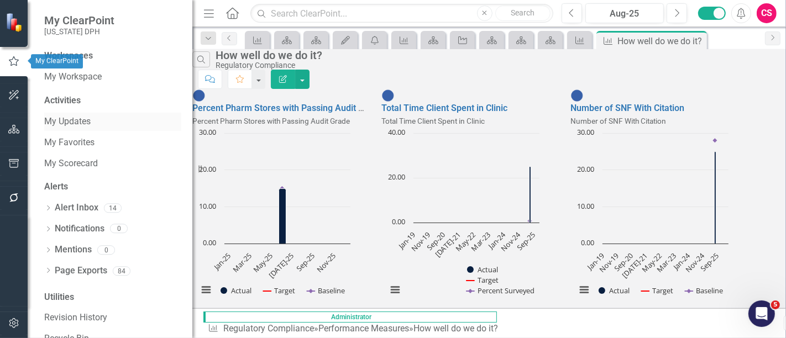
click at [67, 117] on link "My Updates" at bounding box center [112, 121] width 137 height 13
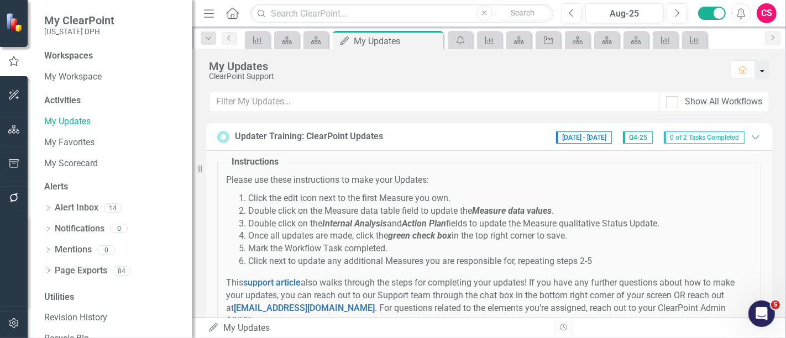
click at [642, 71] on button "button" at bounding box center [762, 69] width 14 height 19
click at [642, 70] on button "button" at bounding box center [762, 69] width 14 height 19
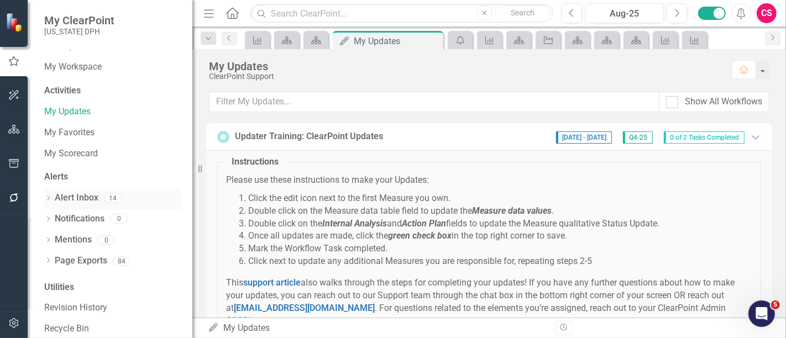
scroll to position [23, 0]
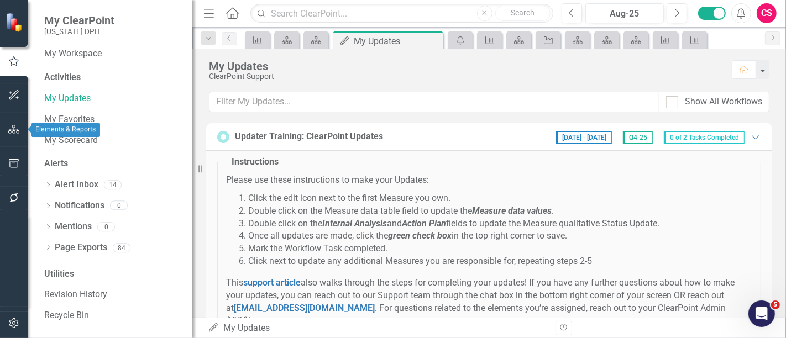
click at [21, 129] on button "button" at bounding box center [14, 129] width 25 height 23
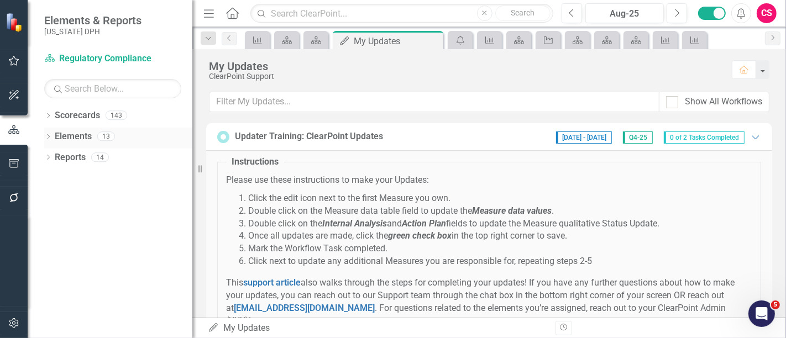
click at [50, 135] on icon "Dropdown" at bounding box center [48, 138] width 8 height 6
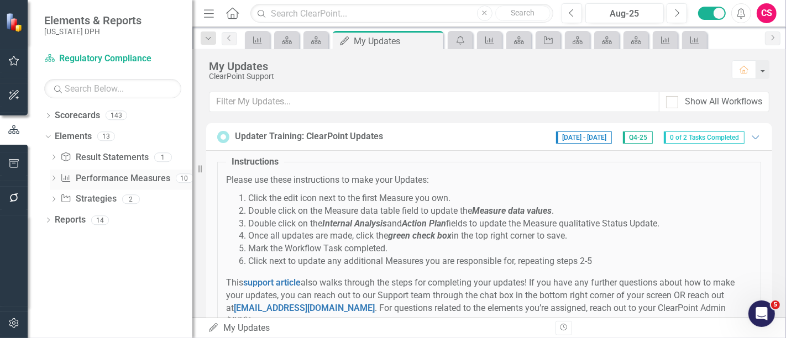
click at [54, 180] on icon "Dropdown" at bounding box center [54, 179] width 8 height 6
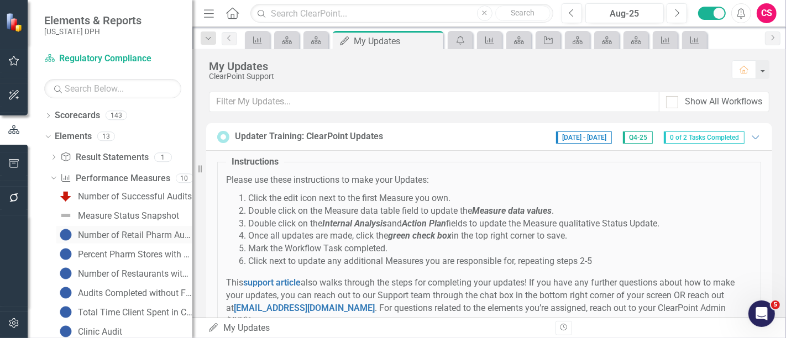
click at [99, 234] on div "Number of Retail Pharm Audits Completed" at bounding box center [135, 235] width 114 height 10
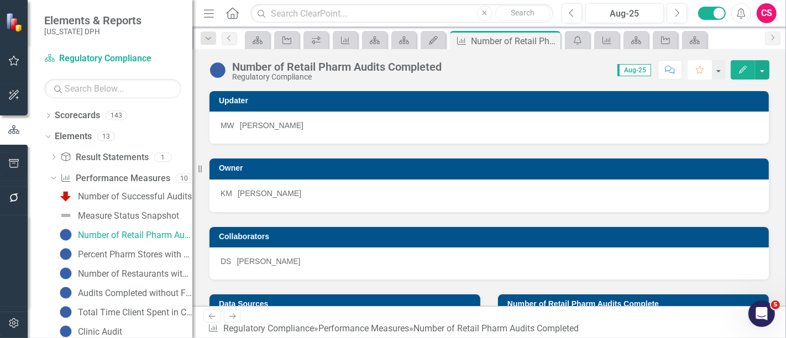
click at [642, 70] on icon "Favorite" at bounding box center [699, 70] width 10 height 8
click at [13, 64] on icon "button" at bounding box center [14, 60] width 12 height 9
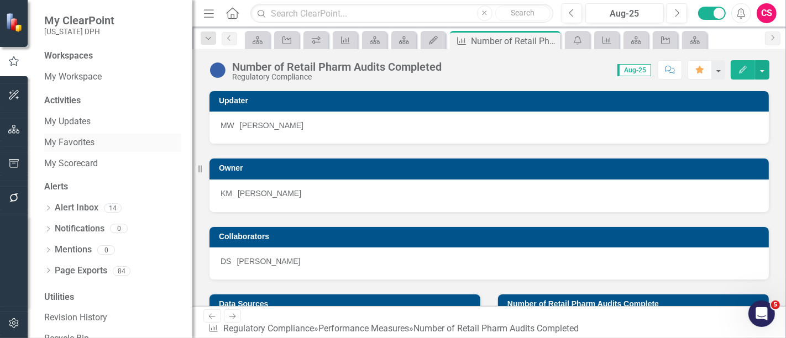
click at [75, 138] on link "My Favorites" at bounding box center [112, 142] width 137 height 13
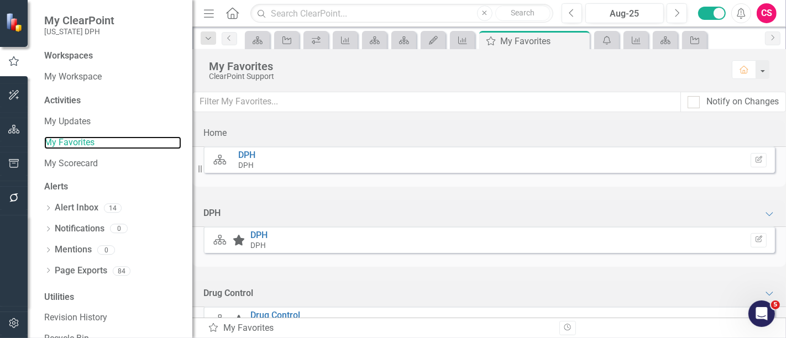
scroll to position [69, 0]
click at [92, 78] on link "My Workspace" at bounding box center [112, 77] width 137 height 13
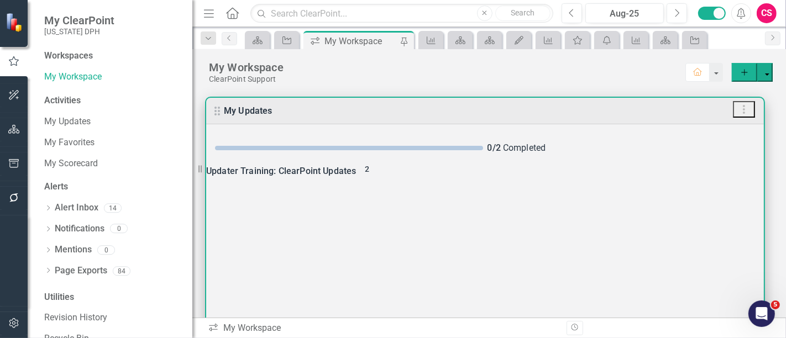
click at [642, 179] on div "Updater Training: ClearPoint Updates 2" at bounding box center [484, 171] width 557 height 15
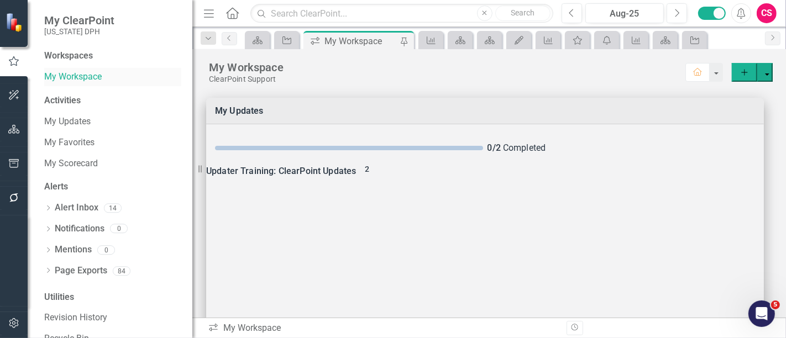
click at [68, 78] on link "My Workspace" at bounding box center [112, 77] width 137 height 13
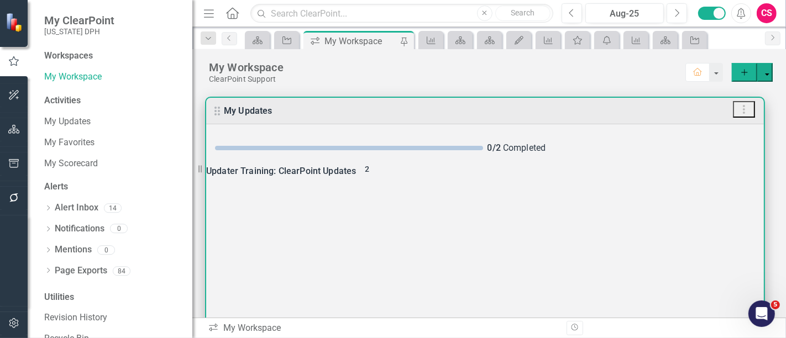
click at [642, 185] on div "0 / 2 Completed Updater Training: ClearPoint Updates 2 Please use these instruc…" at bounding box center [484, 228] width 557 height 208
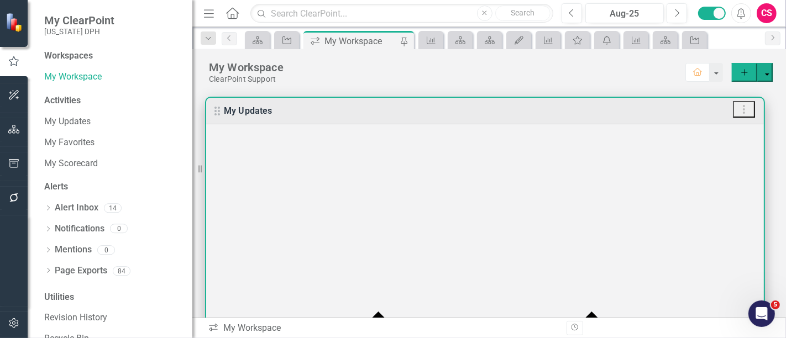
scroll to position [97, 0]
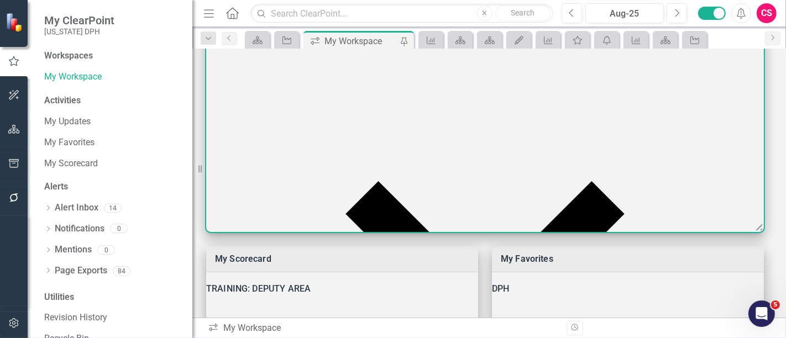
scroll to position [101, 0]
click at [642, 276] on div at bounding box center [393, 338] width 786 height 0
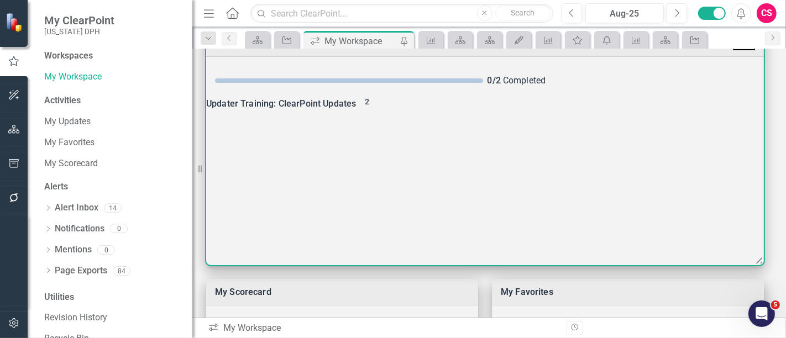
scroll to position [67, 0]
drag, startPoint x: 257, startPoint y: 160, endPoint x: 438, endPoint y: 215, distance: 189.6
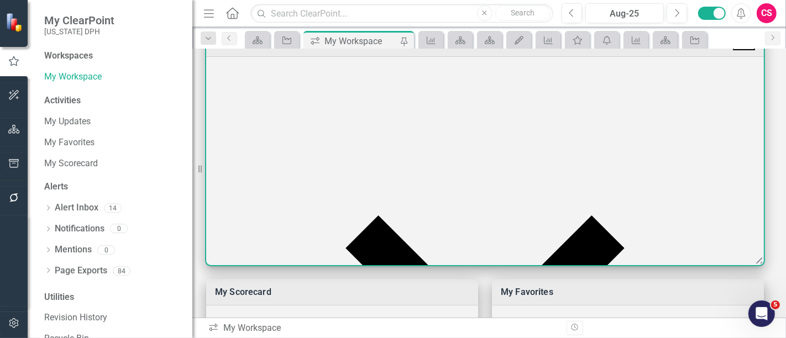
scroll to position [97, 0]
click at [642, 276] on div at bounding box center [393, 338] width 786 height 0
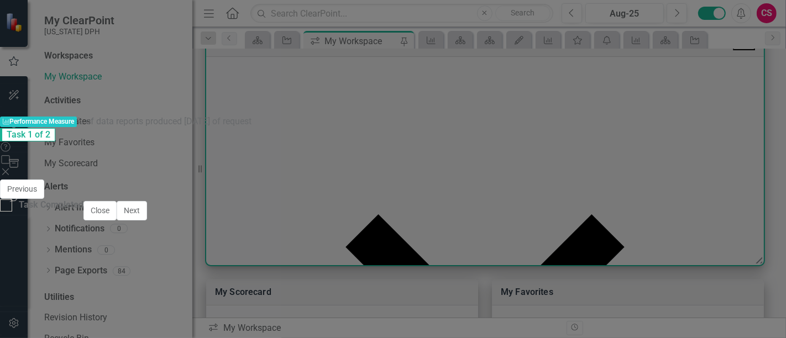
scroll to position [336, 0]
type textarea "95"
type textarea "100"
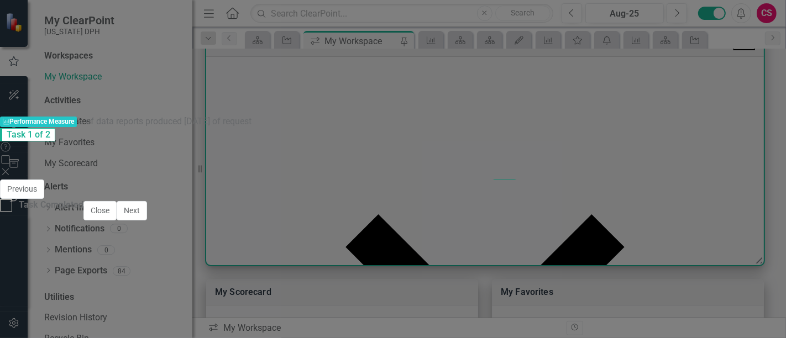
type textarea "80"
click at [517, 179] on button "Save" at bounding box center [504, 188] width 24 height 19
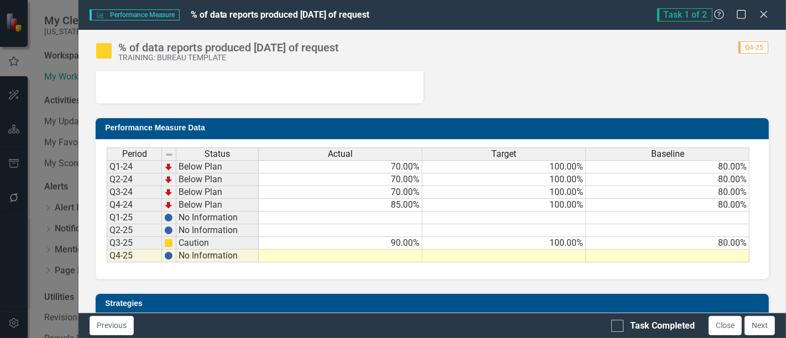
scroll to position [362, 0]
click at [386, 254] on td at bounding box center [341, 256] width 164 height 13
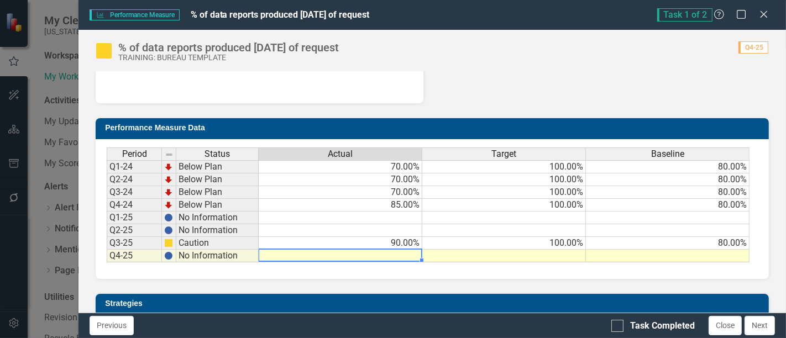
click at [386, 254] on td at bounding box center [341, 256] width 164 height 13
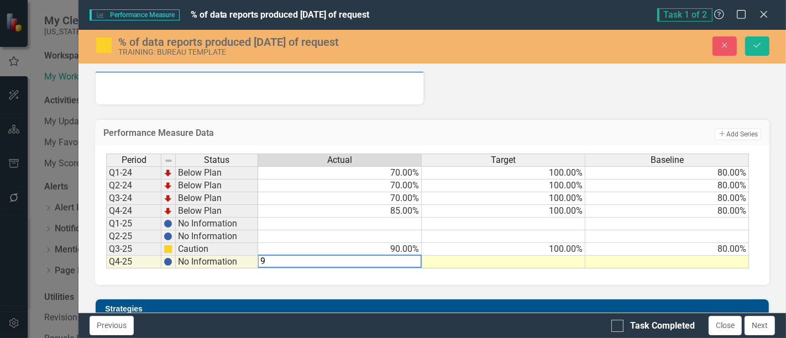
type textarea "95"
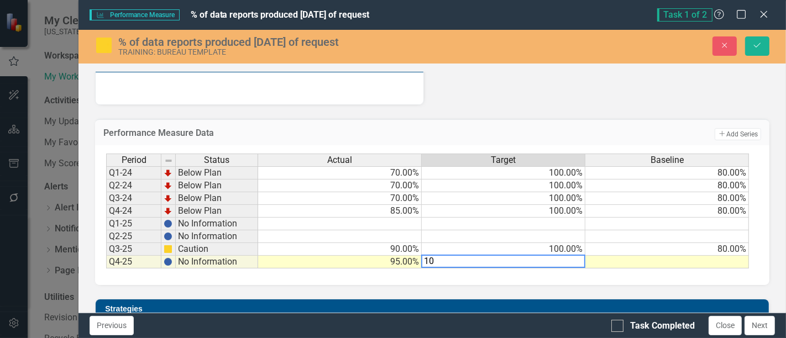
type textarea "100"
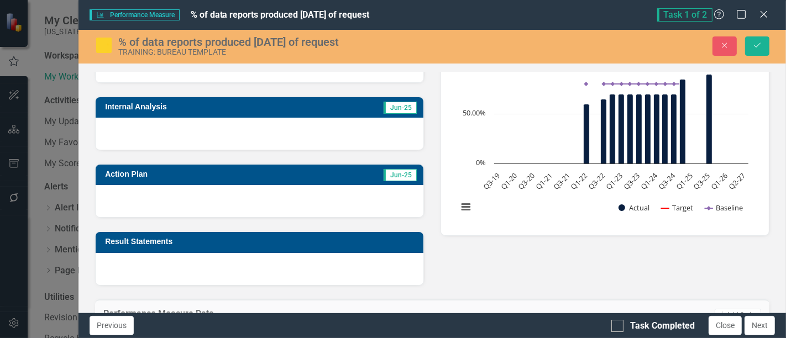
scroll to position [181, 0]
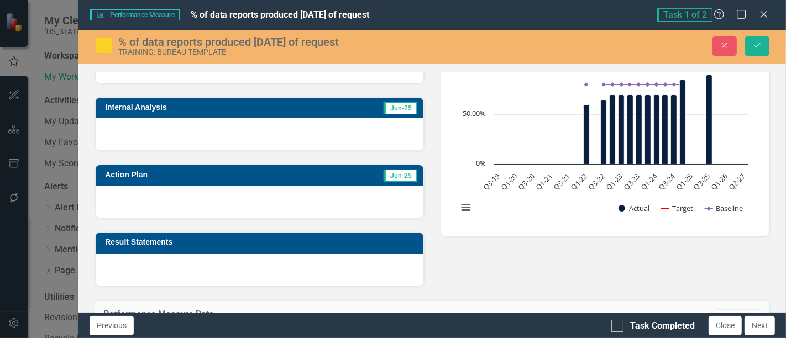
type textarea "80"
click at [147, 132] on div at bounding box center [260, 134] width 328 height 32
click at [147, 131] on div at bounding box center [260, 134] width 328 height 32
click at [159, 135] on div at bounding box center [260, 134] width 328 height 32
click at [159, 134] on div at bounding box center [260, 134] width 328 height 32
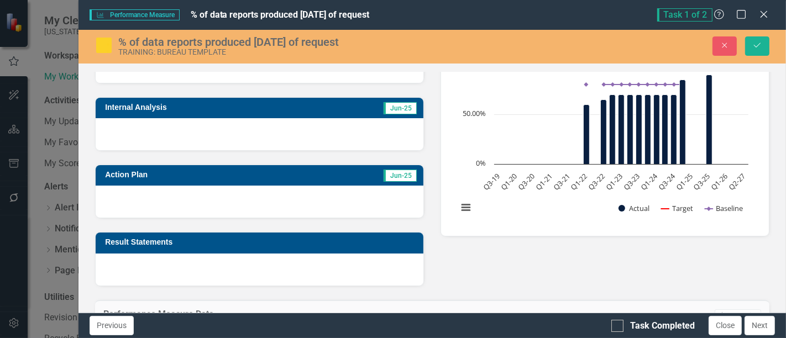
click at [159, 133] on div at bounding box center [260, 134] width 328 height 32
click at [194, 134] on div at bounding box center [260, 134] width 328 height 32
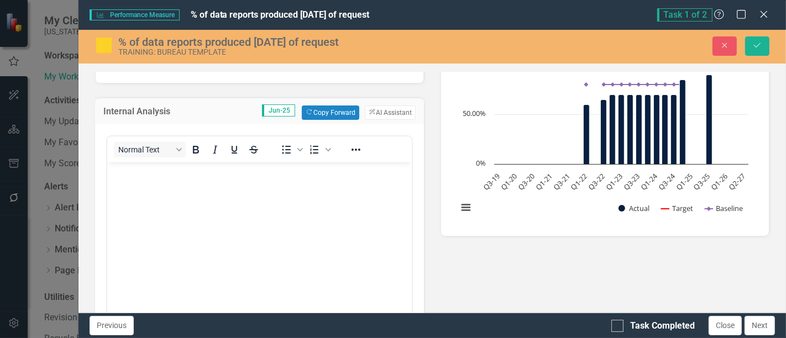
scroll to position [0, 0]
click at [163, 219] on body "Rich Text Area. Press ALT-0 for help." at bounding box center [259, 245] width 304 height 166
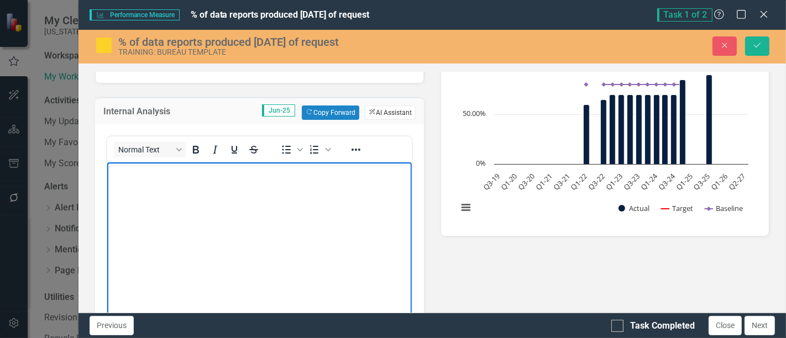
click at [388, 110] on button "ClearPoint AI AI Assistant" at bounding box center [390, 113] width 51 height 14
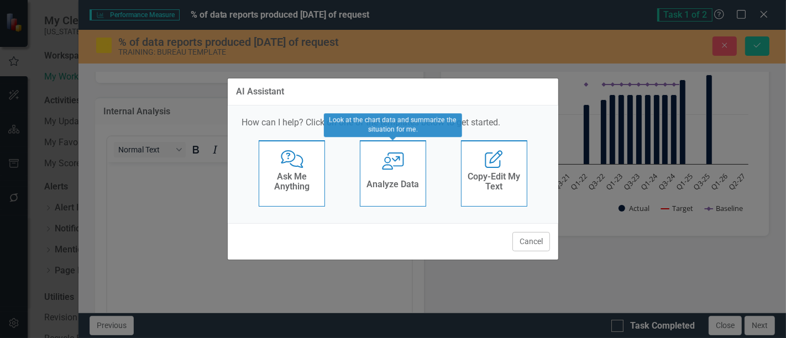
click at [384, 182] on h4 "Analyze Data" at bounding box center [392, 185] width 52 height 10
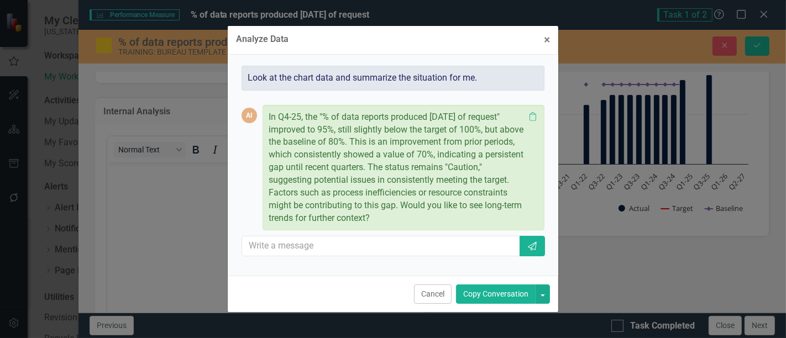
click at [477, 289] on button "Copy Conversation" at bounding box center [496, 293] width 80 height 19
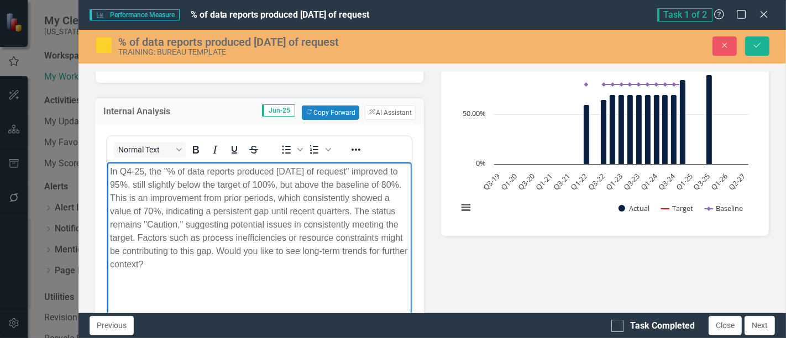
drag, startPoint x: 322, startPoint y: 254, endPoint x: 325, endPoint y: 262, distance: 9.1
click at [325, 262] on p "In Q4-25, the "% of data reports produced [DATE] of request" improved to 95%, s…" at bounding box center [259, 218] width 299 height 106
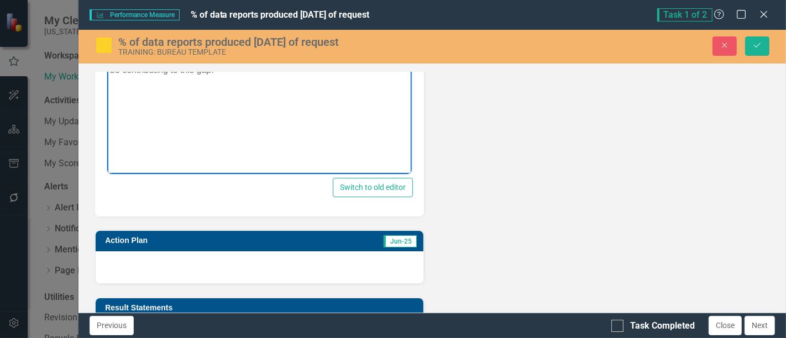
scroll to position [362, 0]
click at [229, 262] on div at bounding box center [260, 267] width 328 height 32
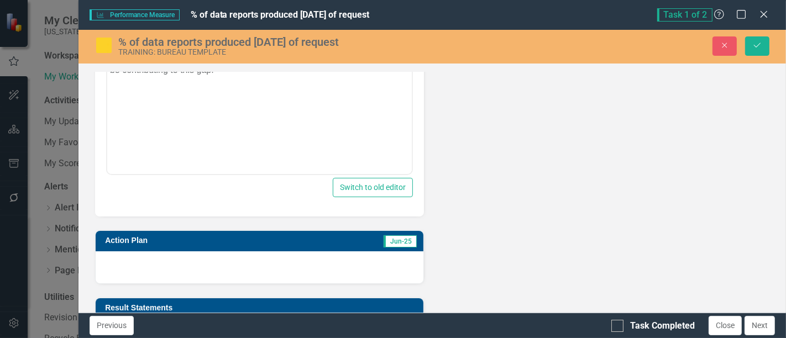
click at [230, 262] on div at bounding box center [260, 267] width 328 height 32
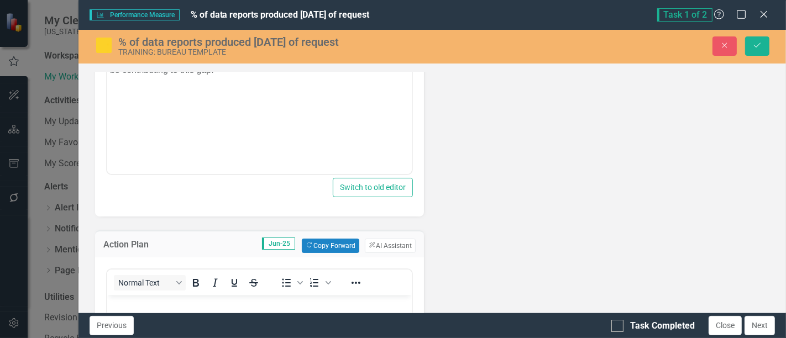
scroll to position [0, 0]
click at [377, 241] on button "ClearPoint AI AI Assistant" at bounding box center [390, 246] width 51 height 14
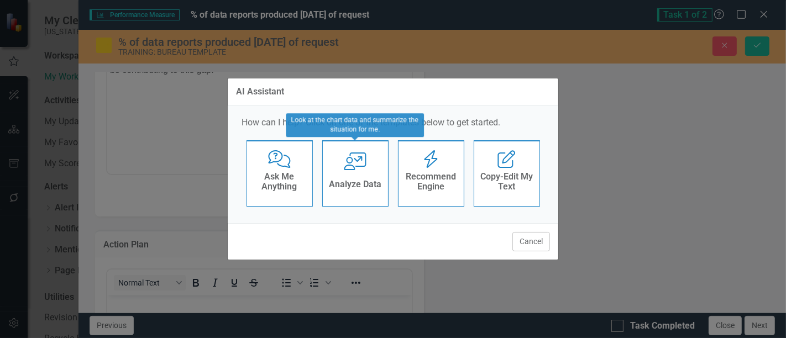
click at [371, 175] on div "User with Chart Analyze Data" at bounding box center [355, 173] width 66 height 66
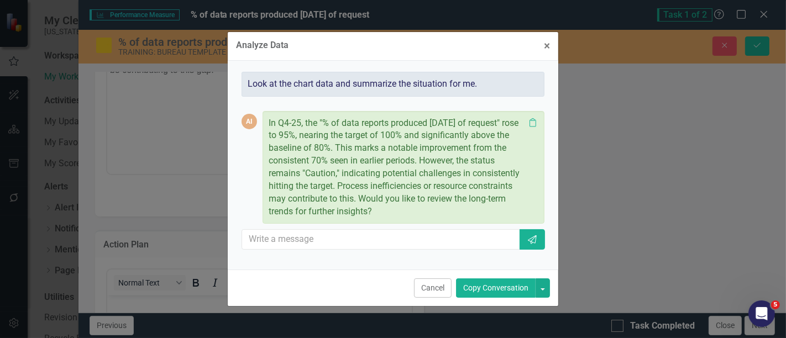
click at [507, 288] on button "Copy Conversation" at bounding box center [496, 287] width 80 height 19
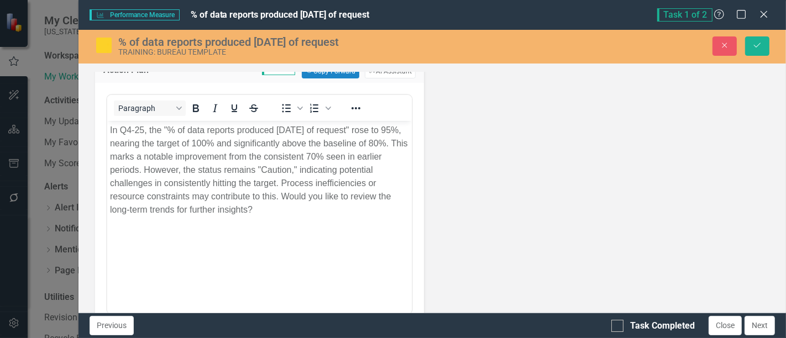
scroll to position [537, 0]
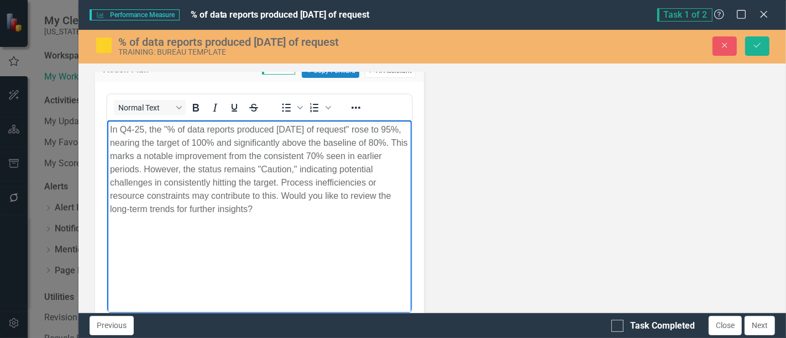
drag, startPoint x: 280, startPoint y: 198, endPoint x: 281, endPoint y: 213, distance: 14.4
click at [281, 213] on p "In Q4-25, the "% of data reports produced [DATE] of request" rose to 95%, neari…" at bounding box center [259, 169] width 299 height 93
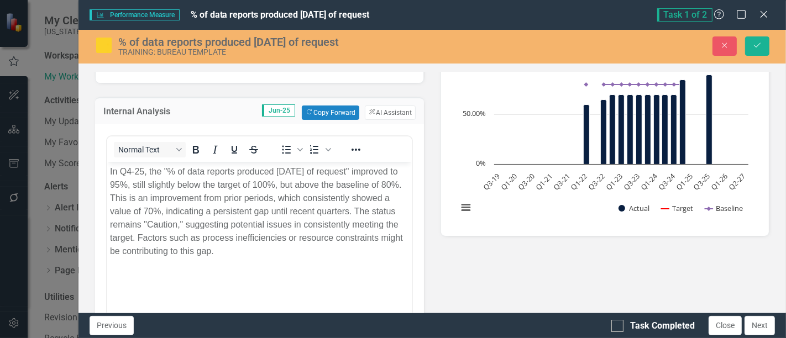
scroll to position [181, 0]
click at [756, 44] on icon "Save" at bounding box center [757, 45] width 10 height 8
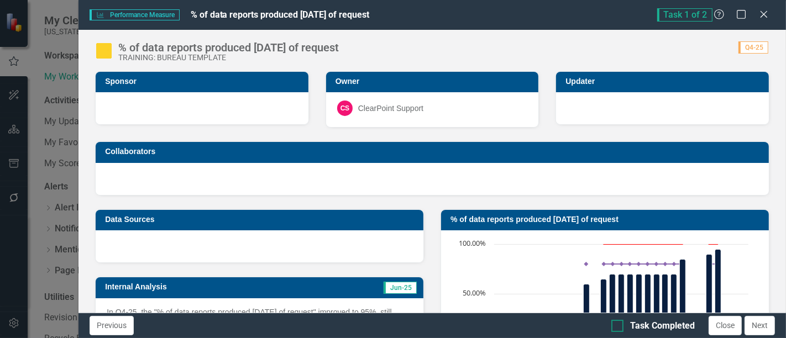
click at [643, 324] on div "Task Completed" at bounding box center [662, 326] width 65 height 13
click at [618, 324] on input "Task Completed" at bounding box center [614, 323] width 7 height 7
checkbox input "true"
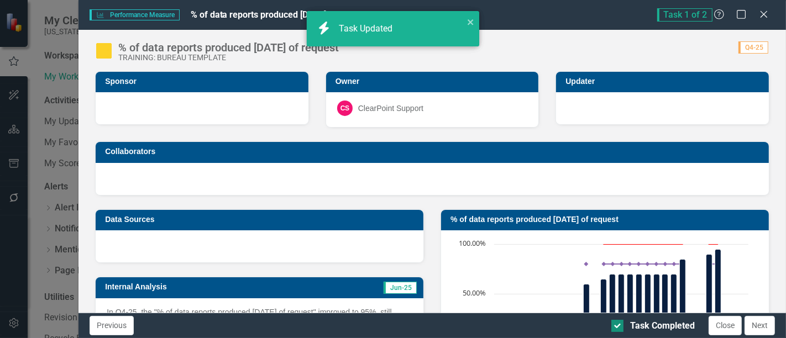
checkbox input "true"
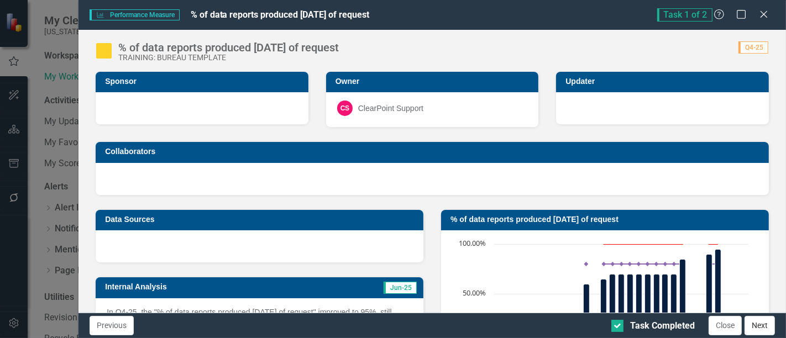
click at [760, 324] on button "Next" at bounding box center [759, 325] width 30 height 19
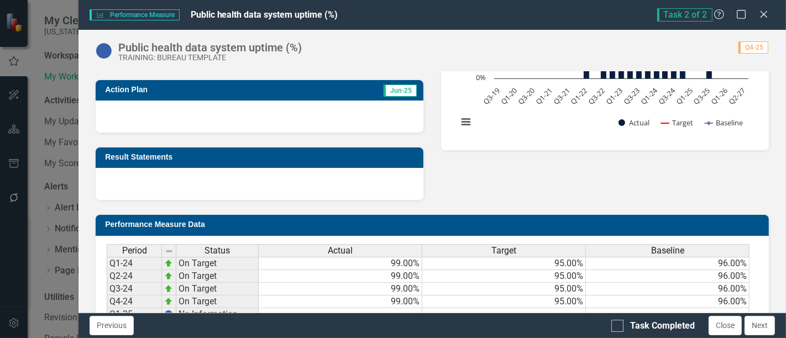
scroll to position [471, 0]
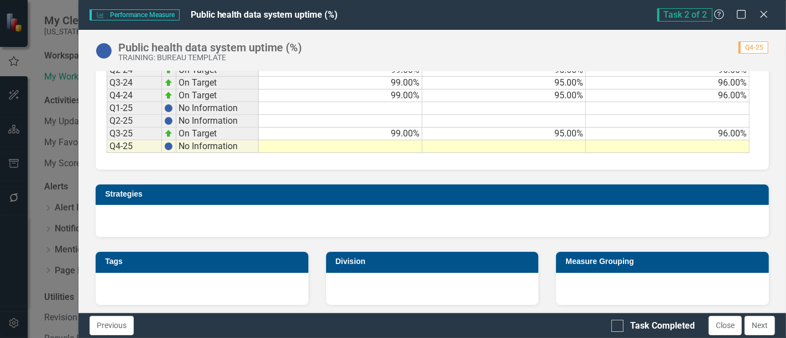
click at [391, 144] on td at bounding box center [341, 146] width 164 height 13
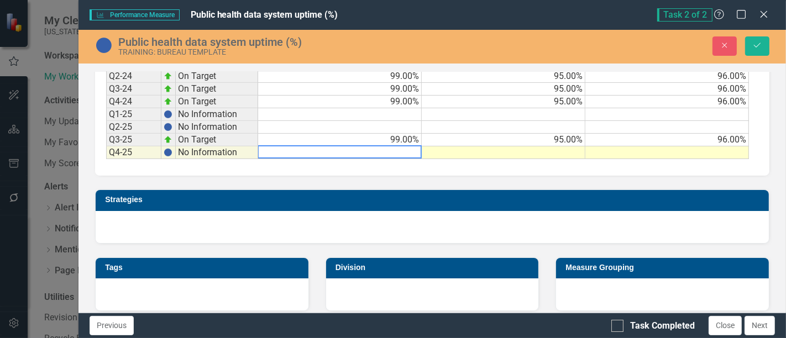
scroll to position [477, 0]
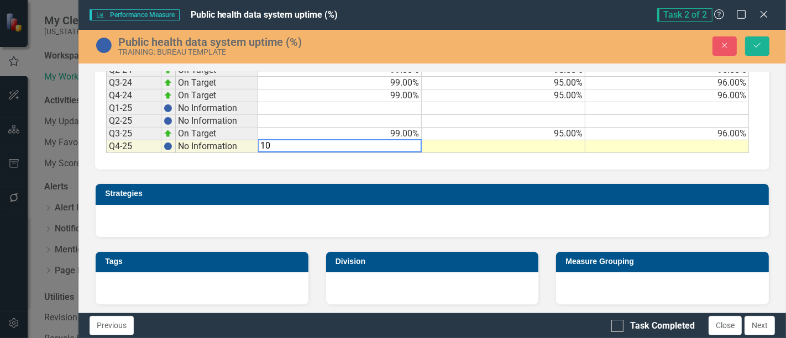
type textarea "100"
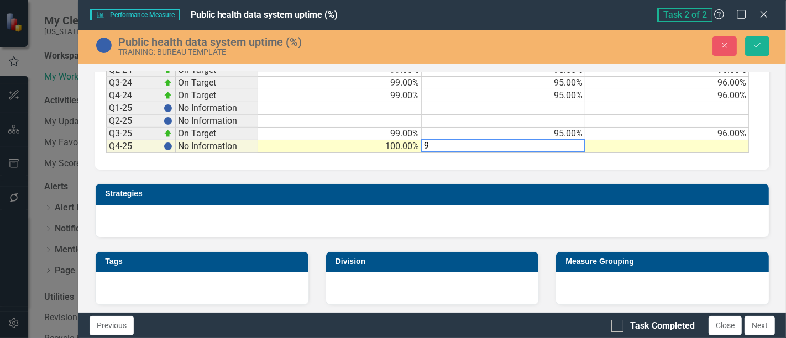
type textarea "95"
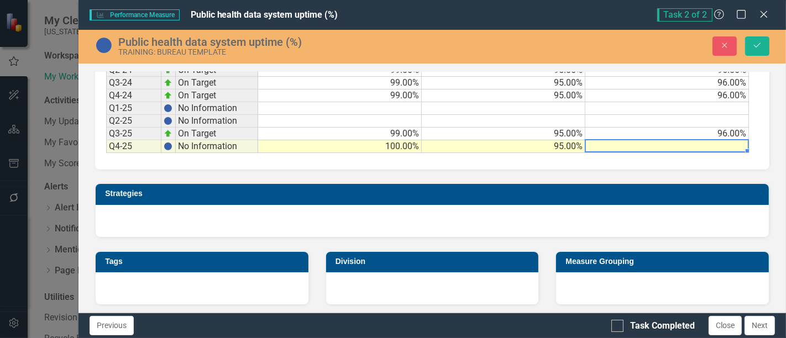
click at [645, 140] on td at bounding box center [667, 146] width 164 height 13
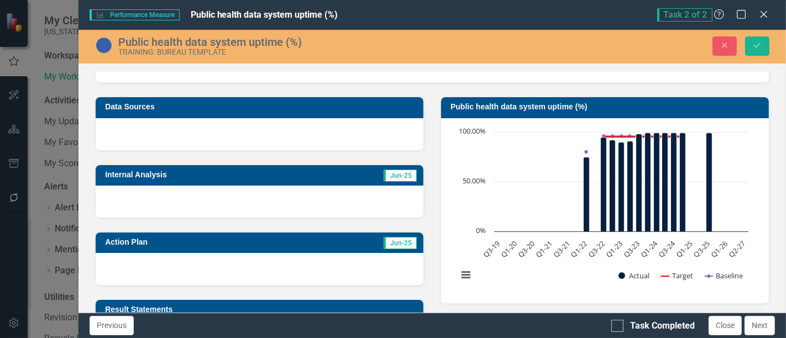
scroll to position [112, 0]
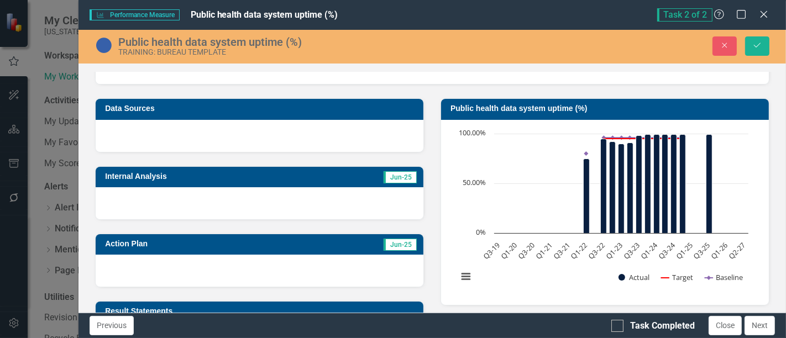
type textarea "96"
click at [196, 202] on div at bounding box center [260, 203] width 328 height 32
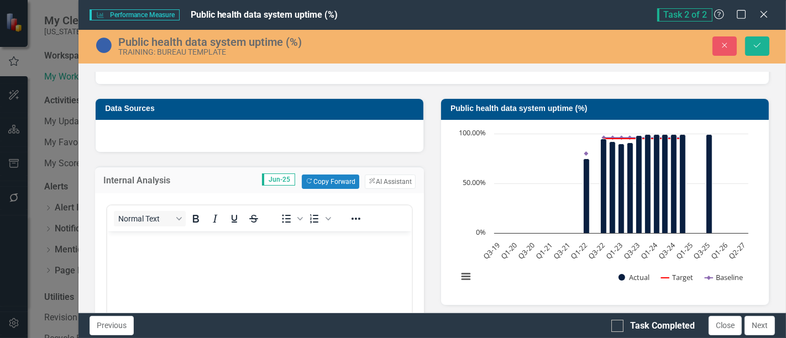
scroll to position [0, 0]
click at [183, 247] on body "Rich Text Area. Press ALT-0 for help." at bounding box center [259, 314] width 304 height 166
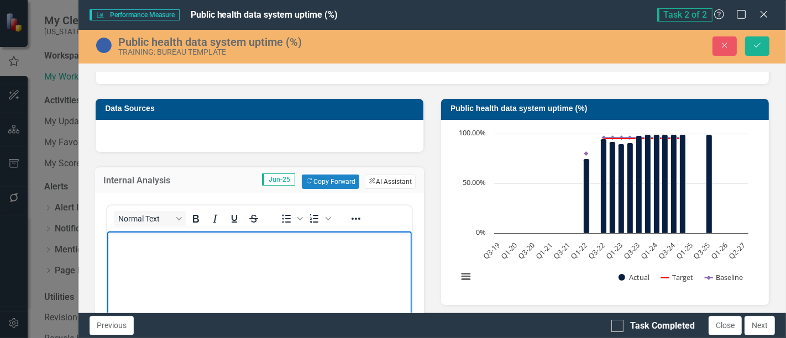
click at [396, 181] on button "ClearPoint AI AI Assistant" at bounding box center [390, 182] width 51 height 14
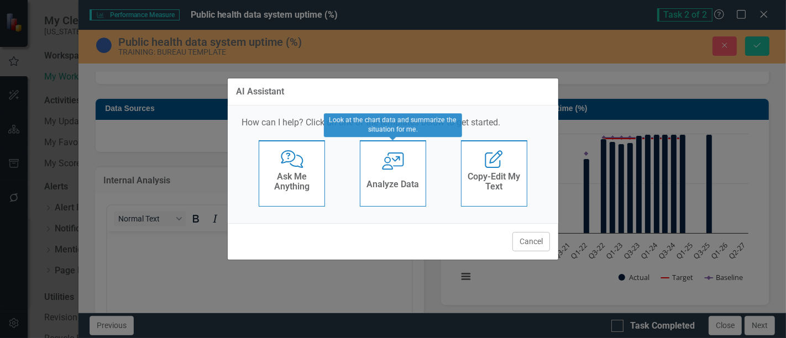
click at [393, 183] on h4 "Analyze Data" at bounding box center [392, 185] width 52 height 10
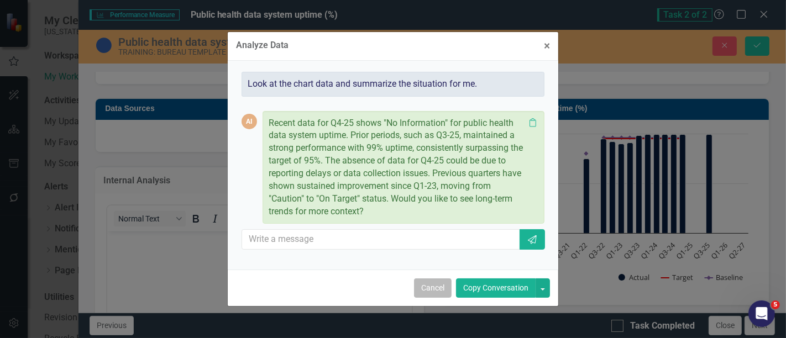
click at [440, 288] on button "Cancel" at bounding box center [433, 287] width 38 height 19
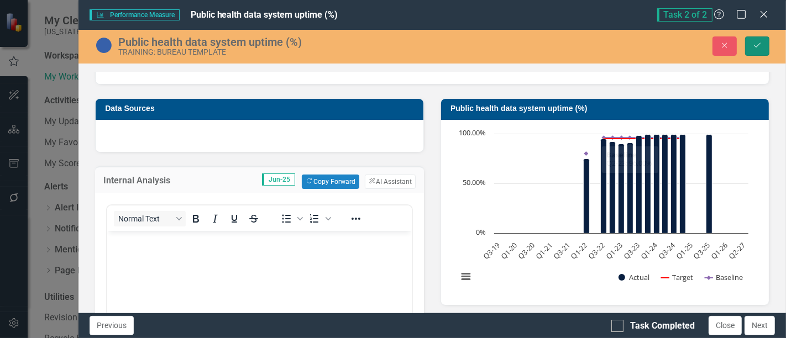
click at [752, 48] on icon "Save" at bounding box center [757, 45] width 10 height 8
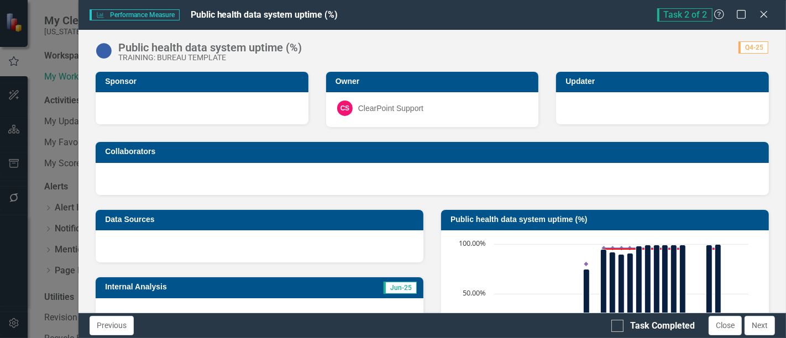
scroll to position [180, 0]
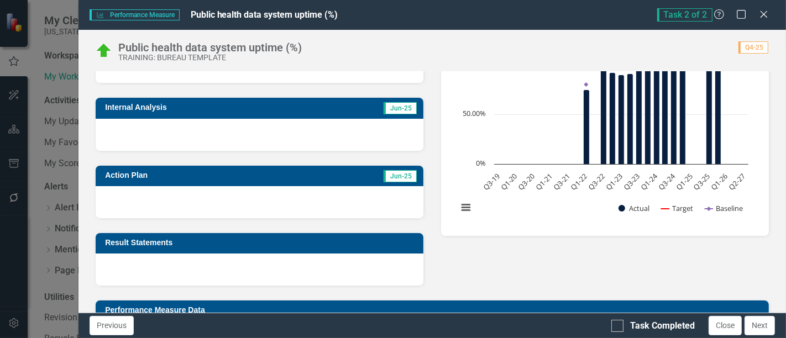
click at [222, 133] on div at bounding box center [260, 135] width 328 height 32
click at [223, 133] on div at bounding box center [260, 135] width 328 height 32
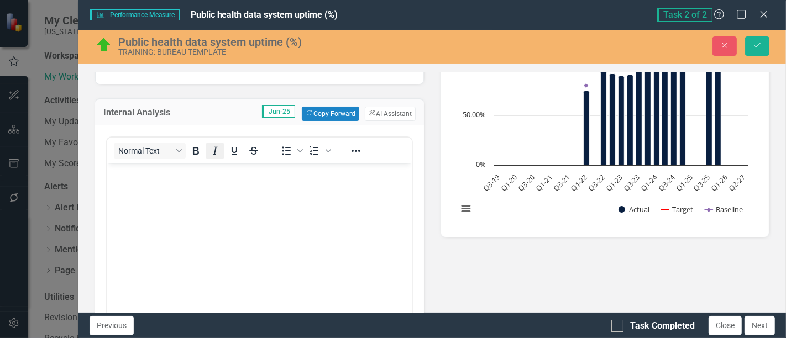
scroll to position [0, 0]
click at [384, 112] on button "ClearPoint AI AI Assistant" at bounding box center [390, 114] width 51 height 14
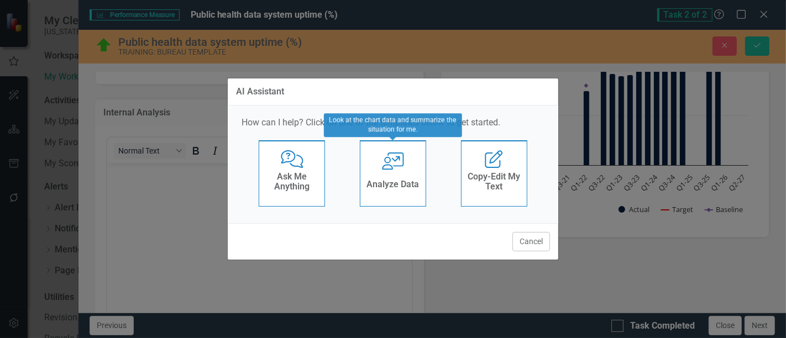
click at [387, 180] on h4 "Analyze Data" at bounding box center [392, 185] width 52 height 10
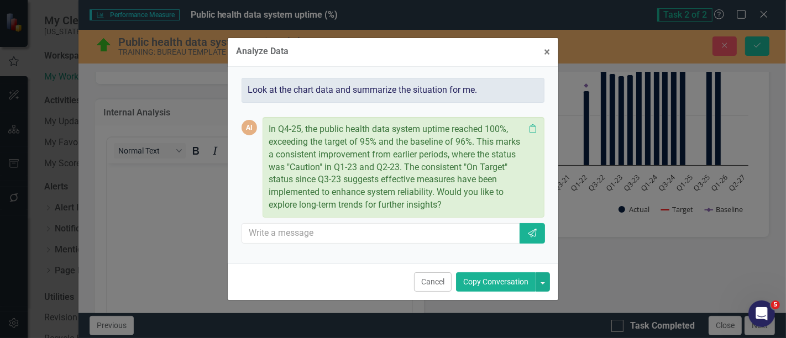
click at [490, 279] on button "Copy Conversation" at bounding box center [496, 281] width 80 height 19
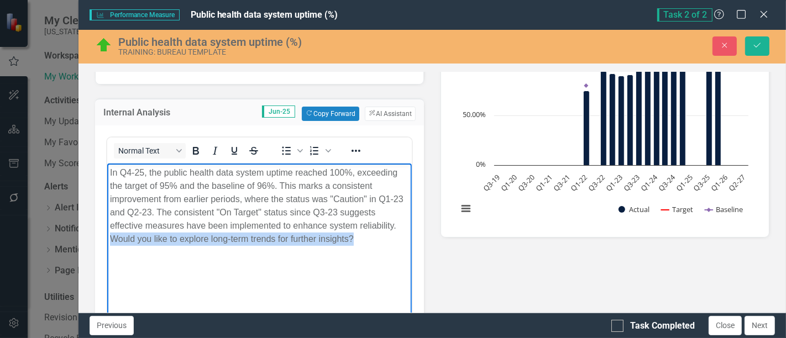
drag, startPoint x: 110, startPoint y: 237, endPoint x: 363, endPoint y: 238, distance: 253.6
click at [363, 238] on p "In Q4-25, the public health data system uptime reached 100%, exceeding the targ…" at bounding box center [259, 206] width 299 height 80
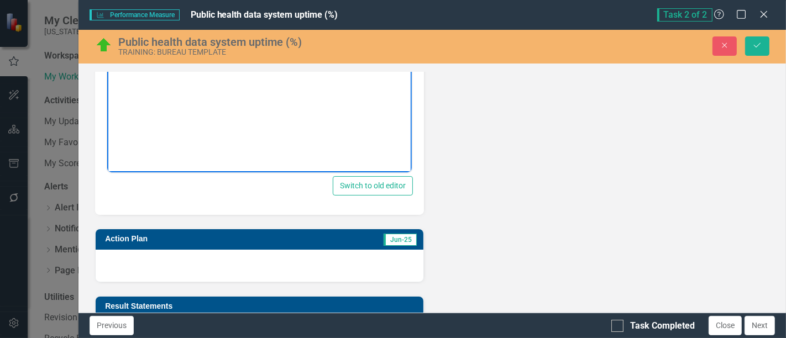
scroll to position [363, 0]
click at [265, 266] on div at bounding box center [260, 266] width 328 height 32
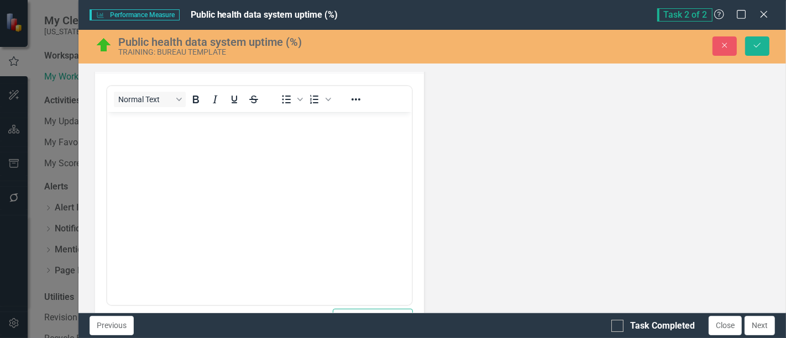
scroll to position [546, 0]
click at [228, 147] on body "Rich Text Area. Press ALT-0 for help." at bounding box center [259, 194] width 304 height 166
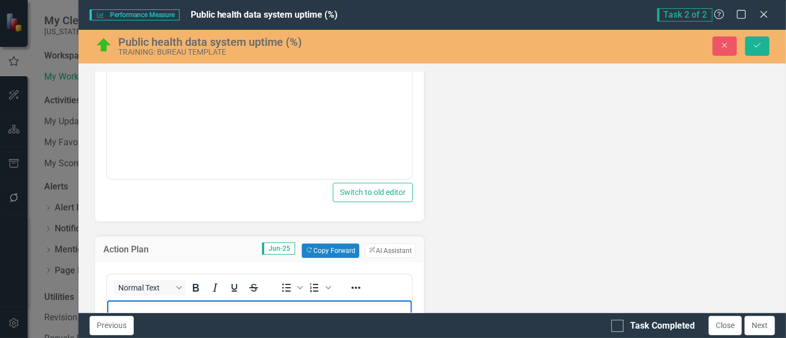
scroll to position [356, 0]
click at [373, 247] on button "ClearPoint AI AI Assistant" at bounding box center [390, 252] width 51 height 14
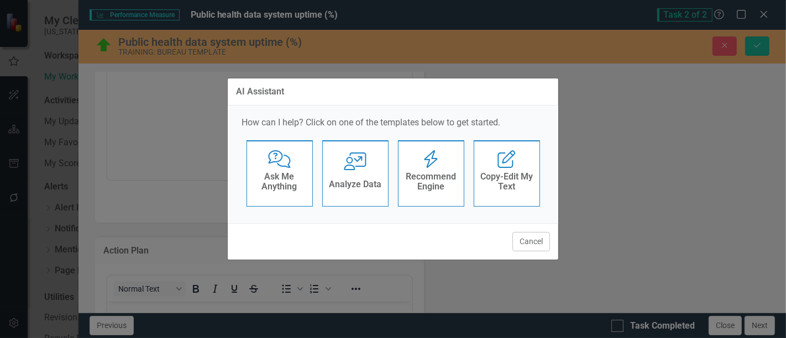
click at [368, 173] on div "User with Chart Analyze Data" at bounding box center [355, 173] width 66 height 66
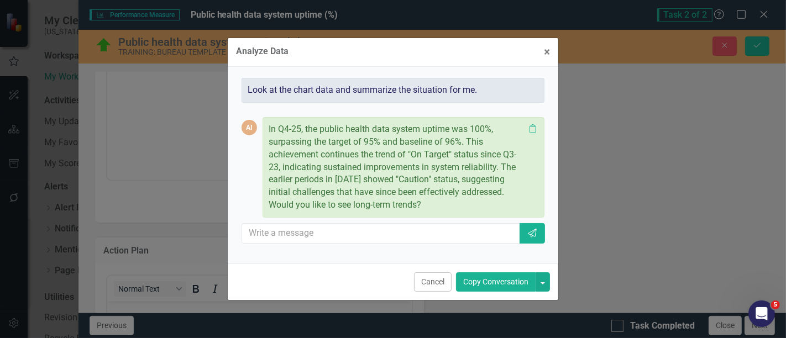
click at [493, 278] on button "Copy Conversation" at bounding box center [496, 281] width 80 height 19
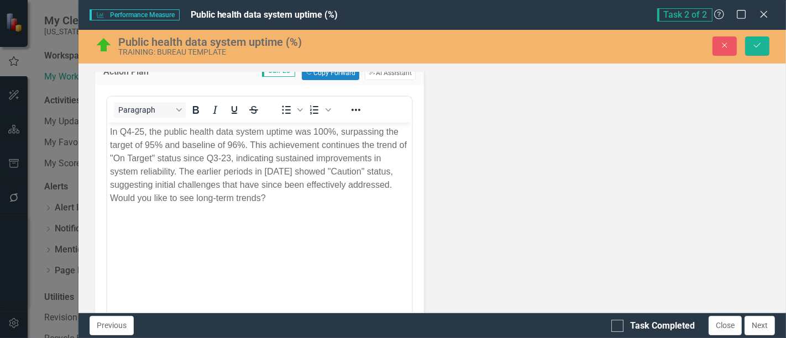
scroll to position [537, 0]
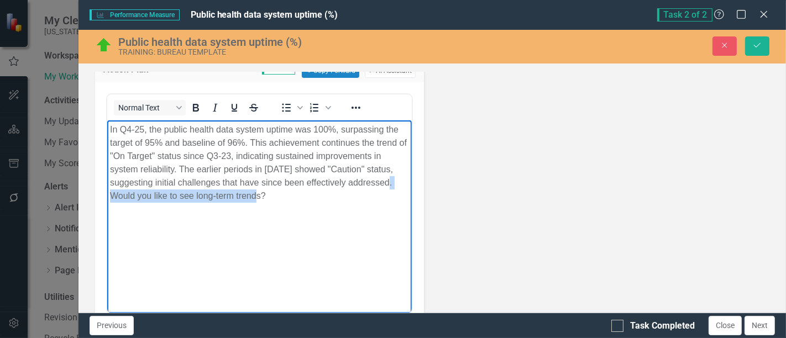
drag, startPoint x: 271, startPoint y: 197, endPoint x: 114, endPoint y: 205, distance: 157.7
click at [114, 205] on body "In Q4-25, the public health data system uptime was 100%, surpassing the target …" at bounding box center [259, 203] width 304 height 166
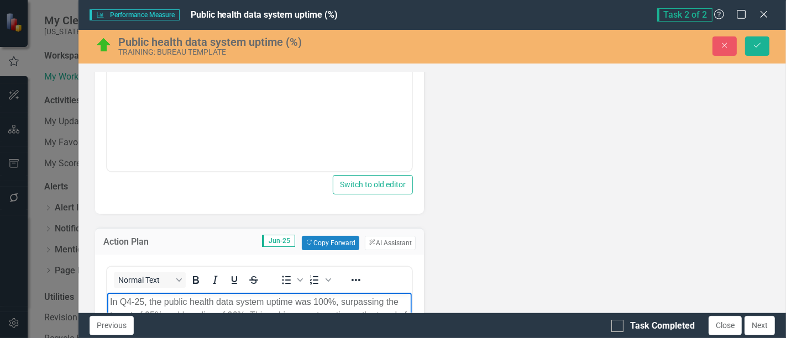
scroll to position [365, 0]
click at [756, 45] on icon "Save" at bounding box center [757, 45] width 10 height 8
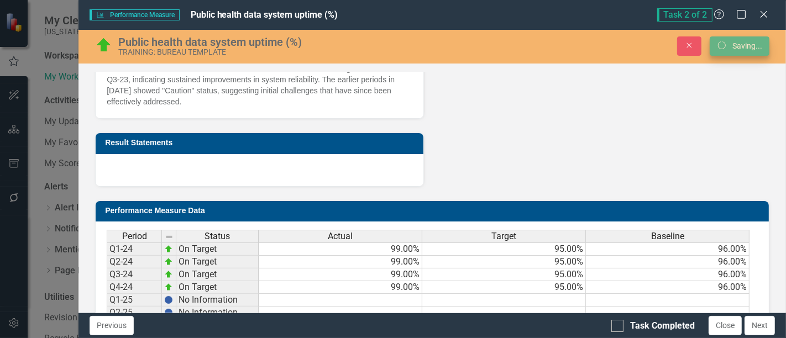
scroll to position [359, 0]
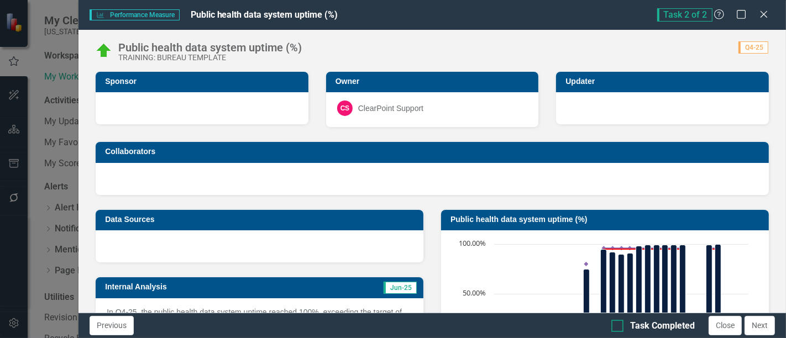
click at [620, 324] on div at bounding box center [617, 326] width 12 height 12
click at [618, 324] on input "Task Completed" at bounding box center [614, 323] width 7 height 7
checkbox input "true"
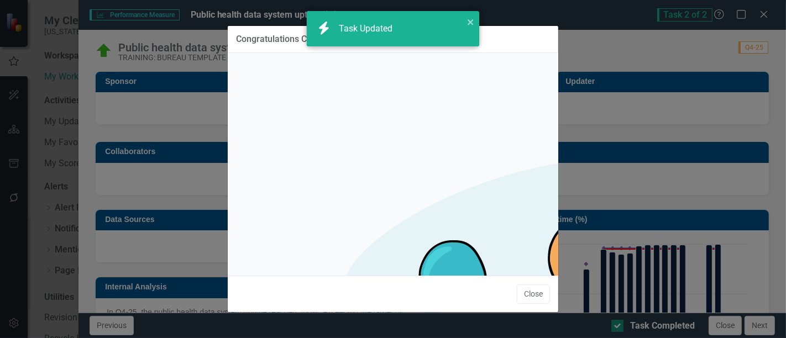
checkbox input "true"
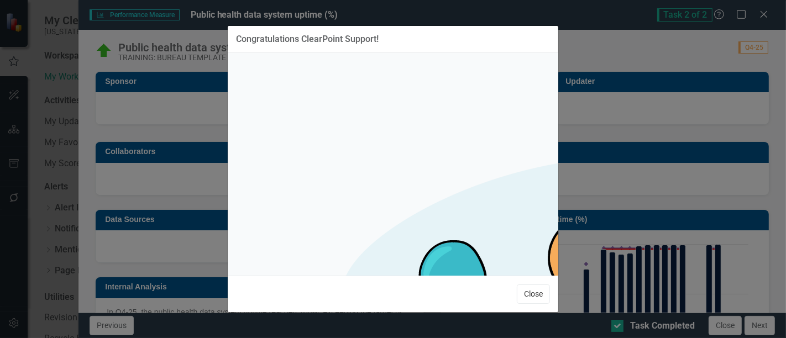
click at [531, 291] on button "Close" at bounding box center [533, 293] width 33 height 19
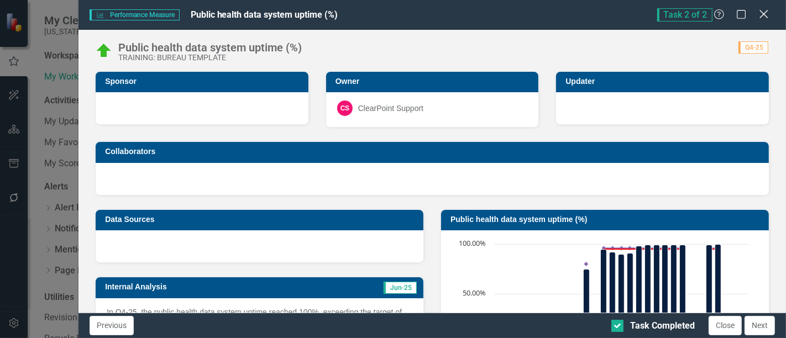
click at [762, 12] on icon at bounding box center [763, 14] width 8 height 8
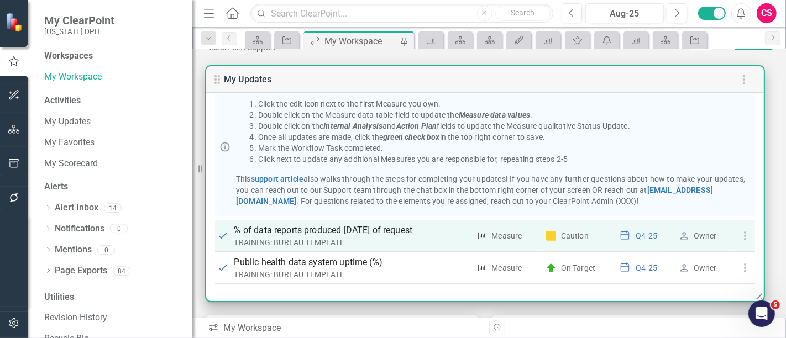
scroll to position [32, 0]
click at [742, 233] on icon "button" at bounding box center [744, 235] width 13 height 13
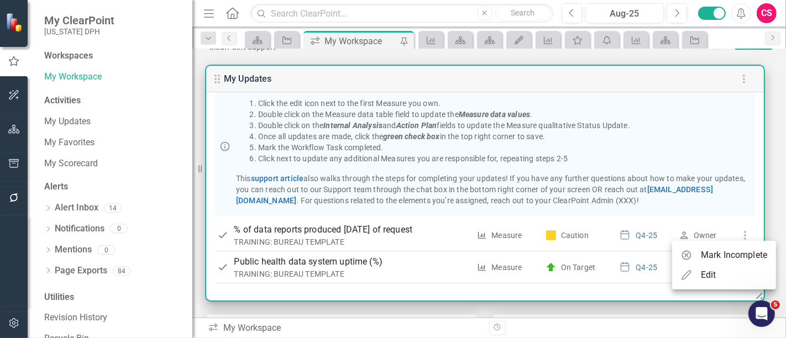
click at [768, 140] on div at bounding box center [393, 169] width 786 height 338
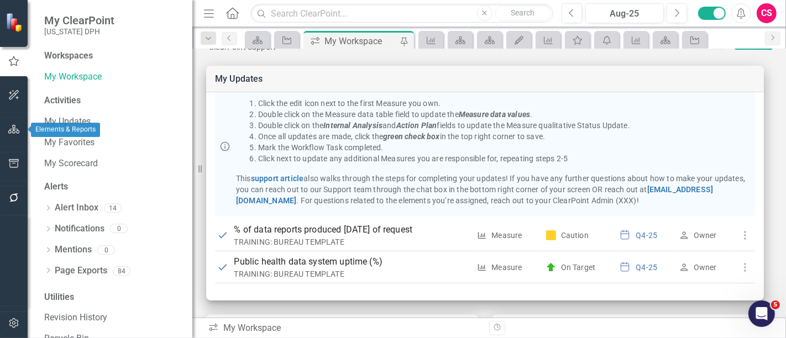
click at [17, 125] on icon "button" at bounding box center [14, 129] width 12 height 9
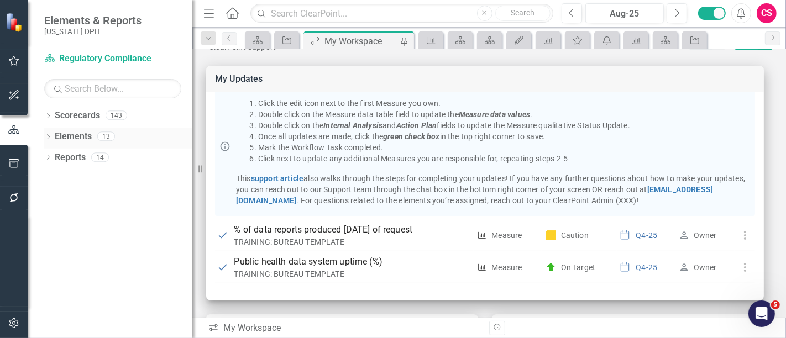
click at [63, 139] on link "Elements" at bounding box center [73, 136] width 37 height 13
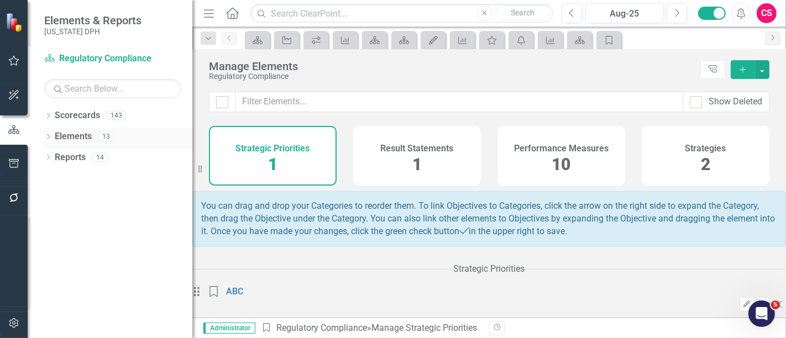
click at [50, 137] on icon "Dropdown" at bounding box center [48, 138] width 8 height 6
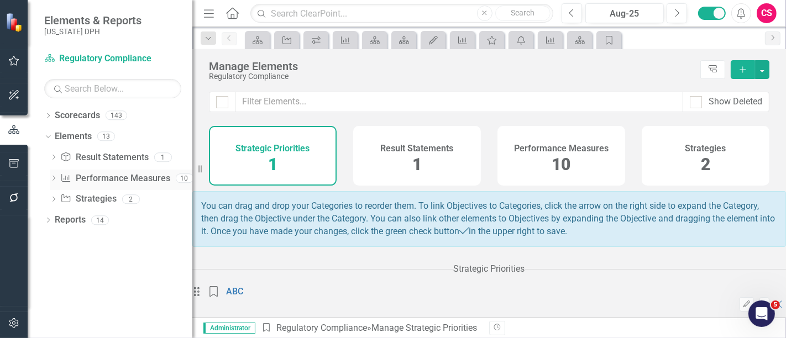
click at [56, 179] on icon "Dropdown" at bounding box center [54, 179] width 8 height 6
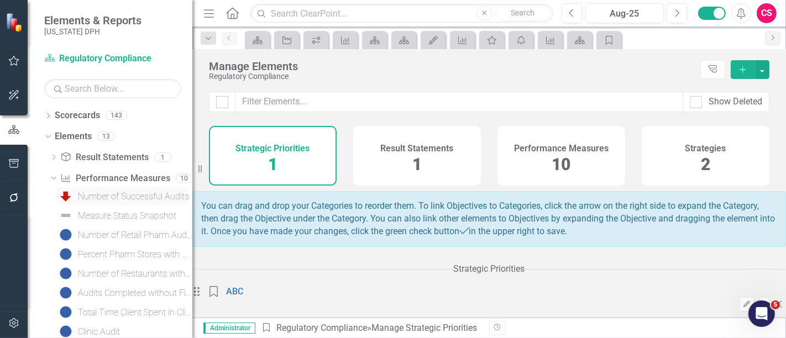
click at [120, 203] on link "Number of Successful Audits" at bounding box center [122, 196] width 133 height 18
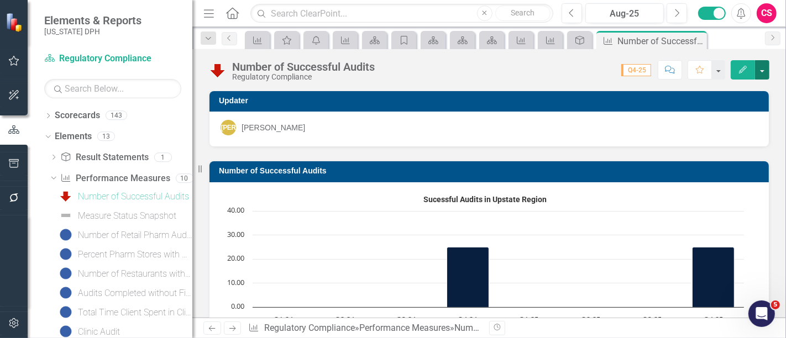
click at [765, 73] on button "button" at bounding box center [762, 69] width 14 height 19
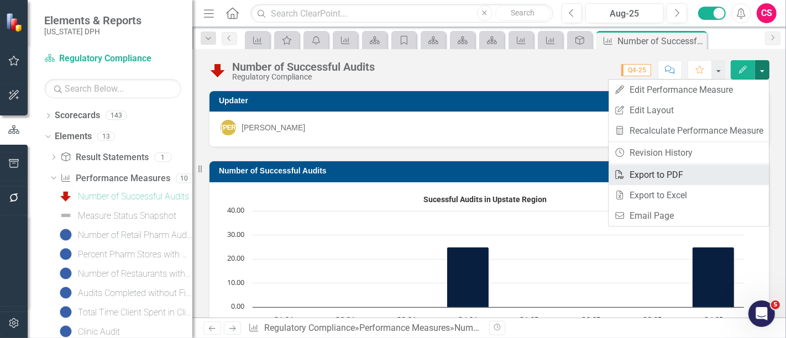
click at [692, 173] on link "PDF Export to PDF" at bounding box center [688, 175] width 160 height 20
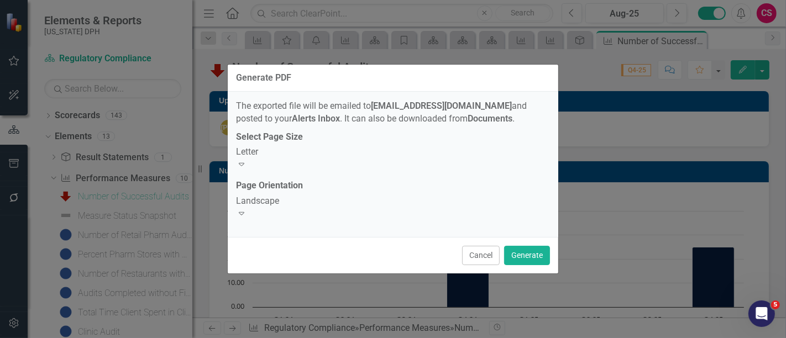
click at [465, 159] on div "Letter" at bounding box center [393, 152] width 314 height 13
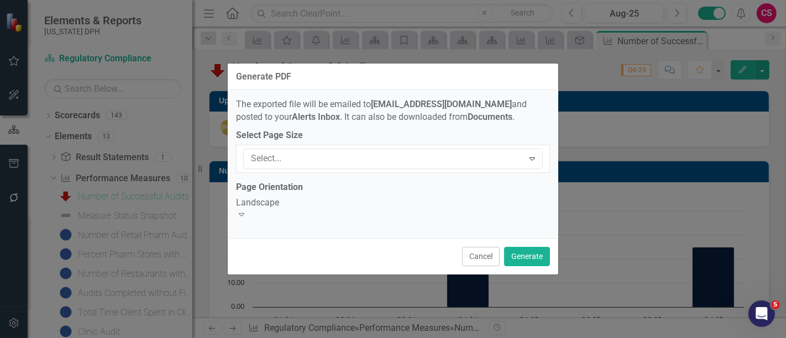
click at [350, 338] on div "Letter" at bounding box center [393, 344] width 786 height 13
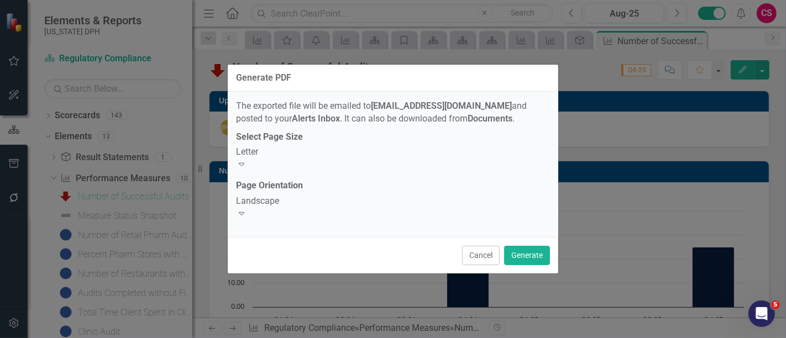
click at [362, 208] on div "Landscape" at bounding box center [393, 201] width 314 height 13
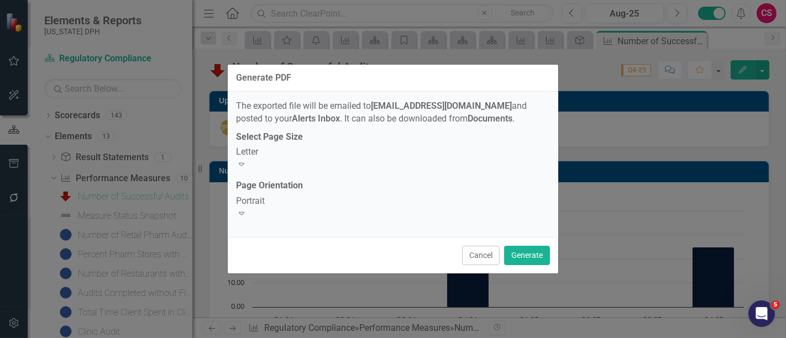
click at [350, 208] on div "Portrait" at bounding box center [393, 201] width 314 height 13
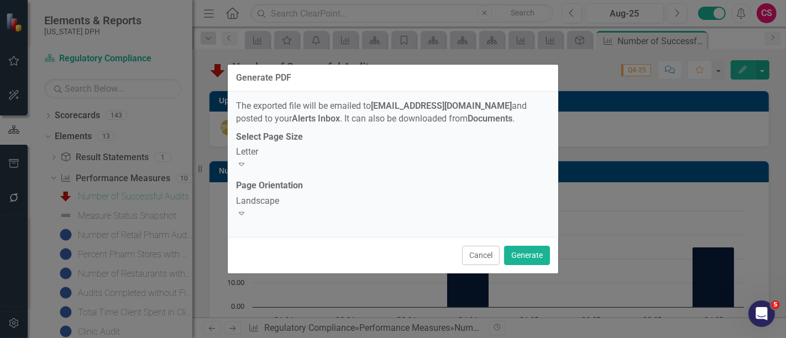
click at [347, 203] on div "Landscape" at bounding box center [393, 201] width 314 height 13
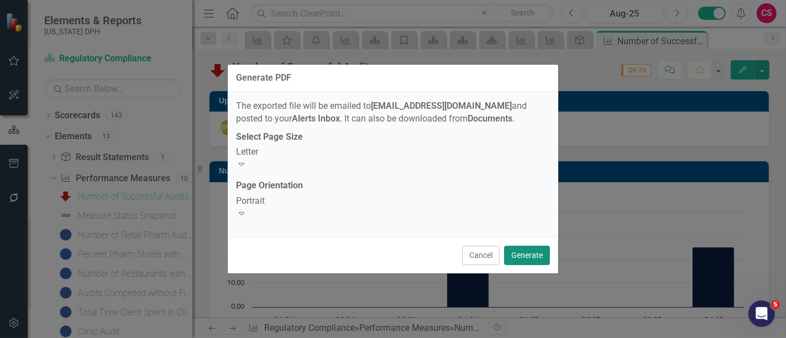
click at [519, 247] on button "Generate" at bounding box center [527, 255] width 46 height 19
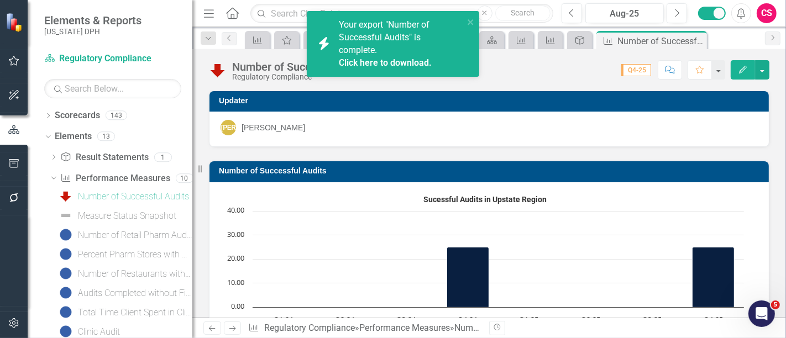
click at [740, 15] on icon "Alerts" at bounding box center [741, 13] width 12 height 11
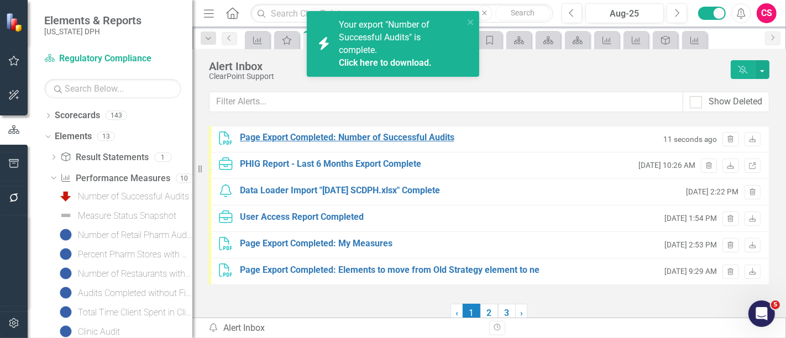
click at [391, 135] on div "Page Export Completed: Number of Successful Audits" at bounding box center [347, 137] width 214 height 13
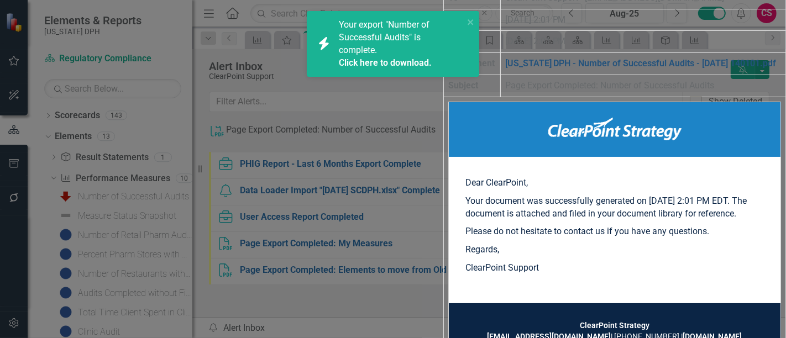
click at [505, 68] on link "[US_STATE] DPH - Number of Successful Audits - [DATE] 140101.pdf" at bounding box center [640, 63] width 271 height 10
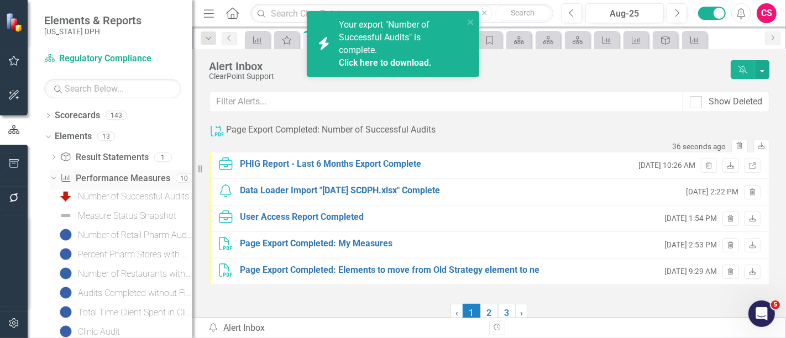
click at [53, 177] on icon "Dropdown" at bounding box center [52, 178] width 6 height 8
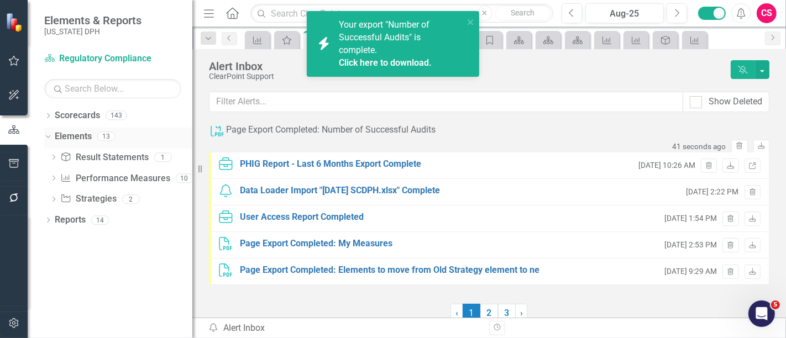
click at [48, 137] on icon "Dropdown" at bounding box center [47, 136] width 6 height 8
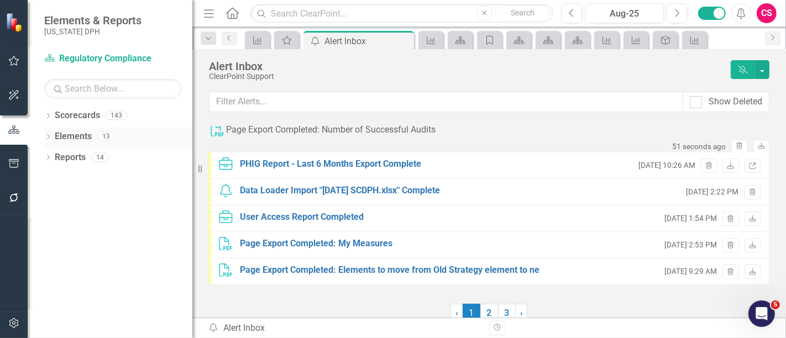
click at [45, 133] on div "Dropdown" at bounding box center [48, 137] width 8 height 9
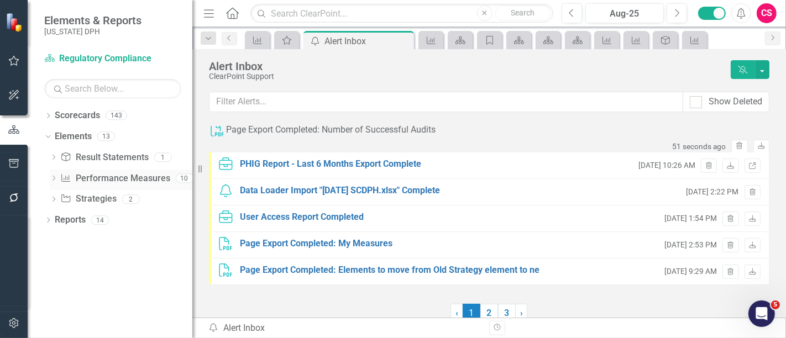
click at [50, 180] on icon "Dropdown" at bounding box center [54, 179] width 8 height 6
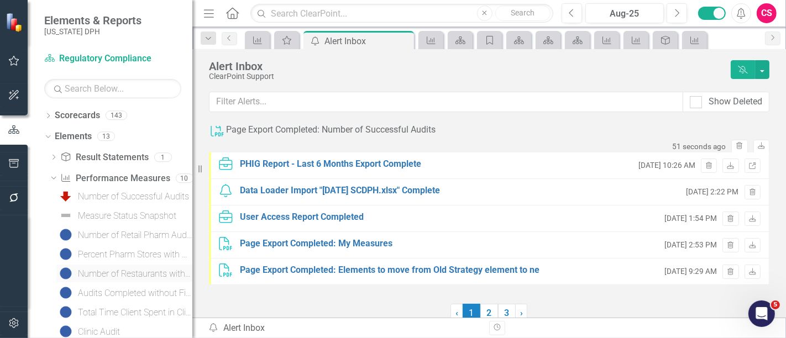
click at [112, 276] on div "Number of Restaurants with Passing Rating" at bounding box center [135, 274] width 114 height 10
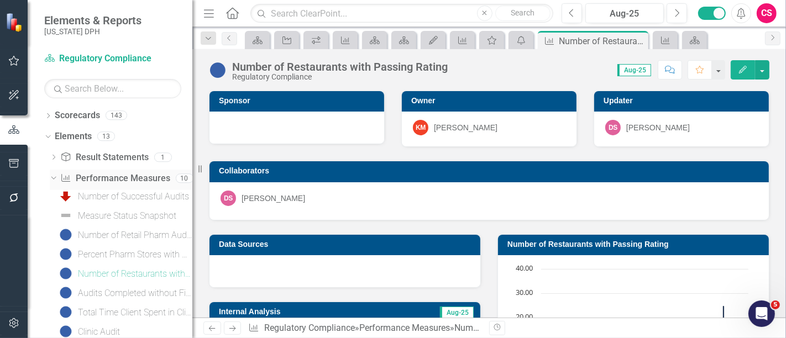
click at [56, 176] on div "Dropdown" at bounding box center [51, 178] width 9 height 8
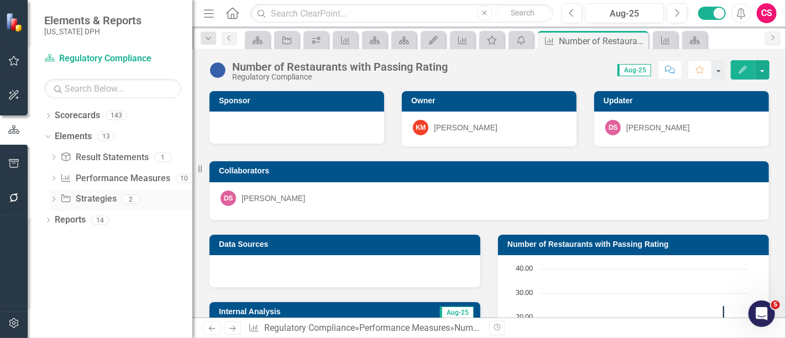
click at [51, 199] on icon "Dropdown" at bounding box center [54, 200] width 8 height 6
click at [114, 221] on div "Number of Successful Audits" at bounding box center [141, 217] width 102 height 10
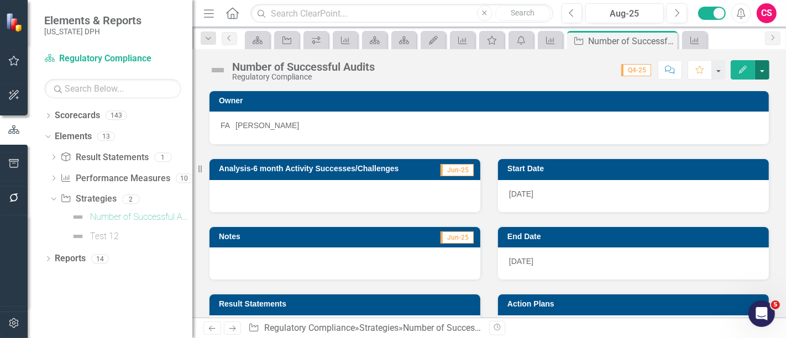
click at [760, 72] on button "button" at bounding box center [762, 69] width 14 height 19
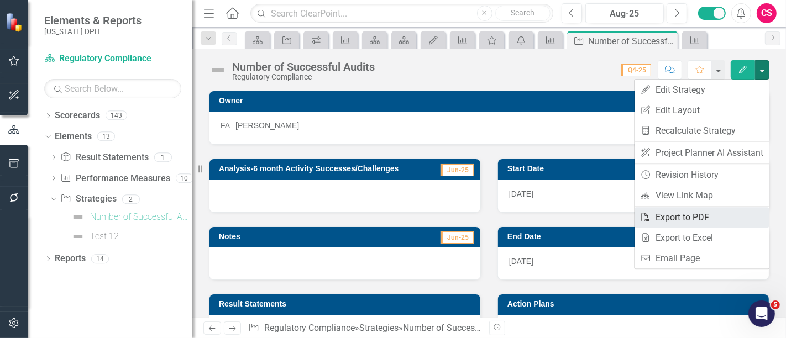
click at [714, 214] on link "PDF Export to PDF" at bounding box center [701, 217] width 134 height 20
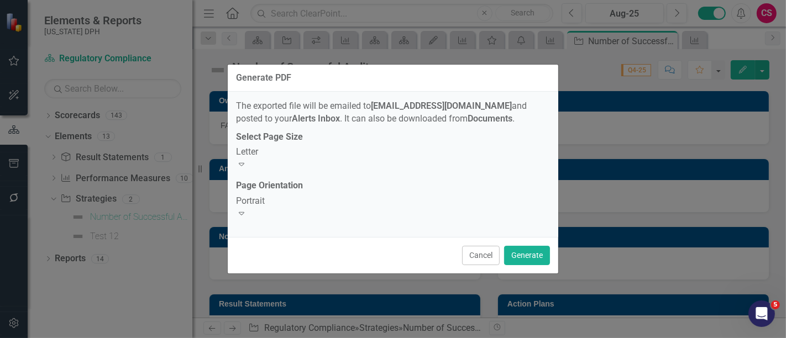
click at [336, 159] on div "Letter" at bounding box center [393, 152] width 314 height 13
click at [315, 202] on div "Portrait" at bounding box center [393, 201] width 314 height 13
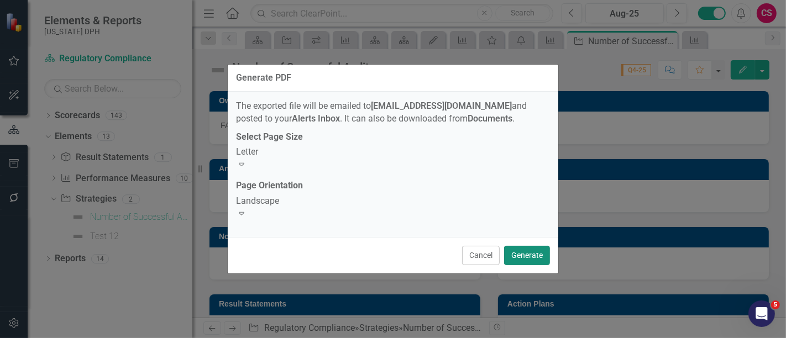
click at [518, 246] on button "Generate" at bounding box center [527, 255] width 46 height 19
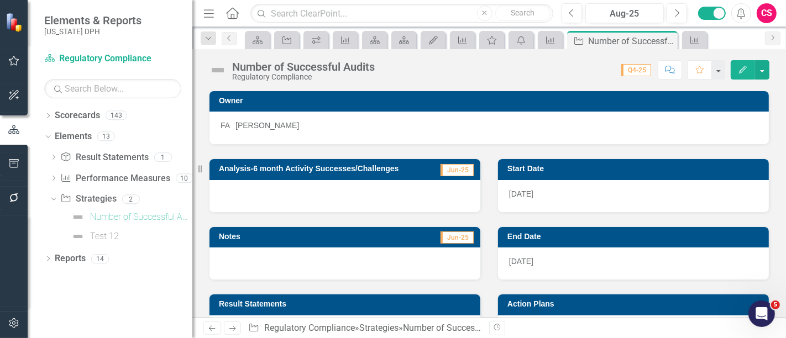
click at [737, 13] on icon "Alerts" at bounding box center [741, 13] width 12 height 11
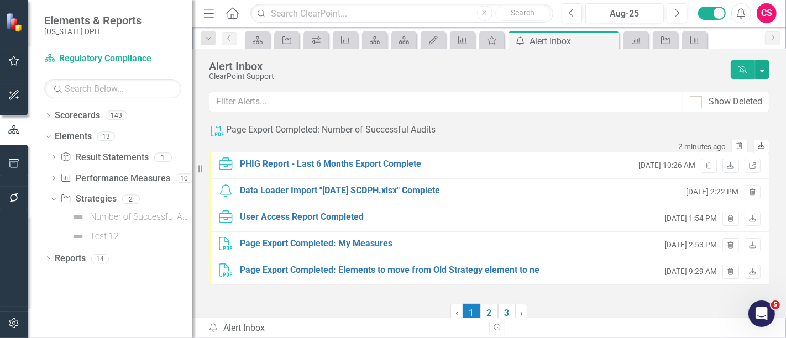
click at [757, 143] on icon "Download" at bounding box center [761, 146] width 8 height 7
click at [412, 136] on div "Page Export Completed: Number of Successful Audits" at bounding box center [330, 130] width 209 height 13
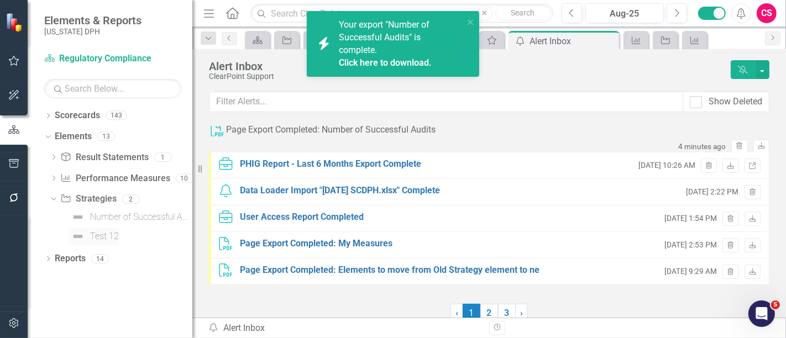
click at [107, 233] on div "Test 12" at bounding box center [104, 236] width 29 height 10
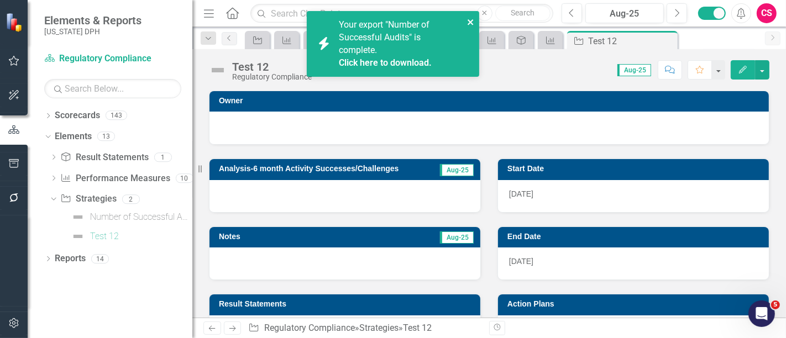
click at [470, 24] on icon "close" at bounding box center [471, 22] width 8 height 9
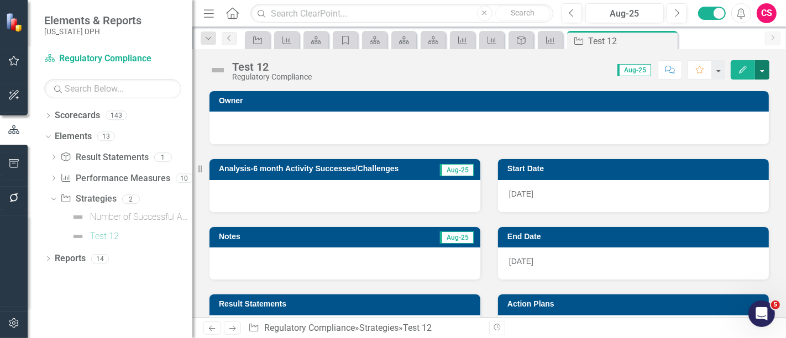
click at [763, 71] on button "button" at bounding box center [762, 69] width 14 height 19
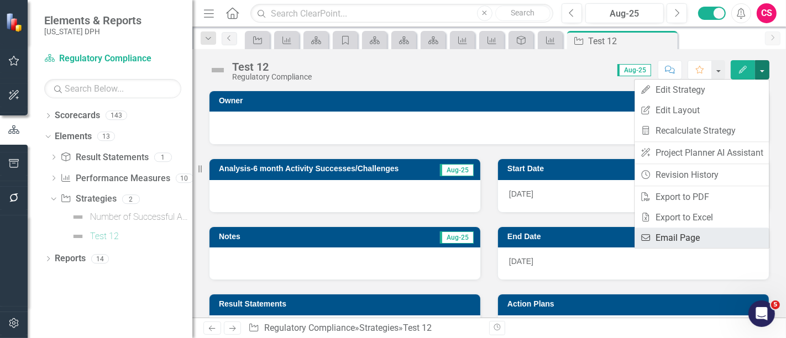
click at [700, 239] on link "Email Email Page" at bounding box center [701, 238] width 134 height 20
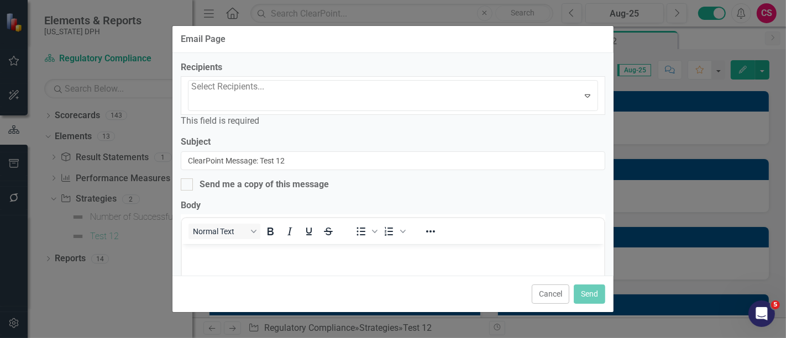
click at [193, 94] on div at bounding box center [192, 101] width 2 height 15
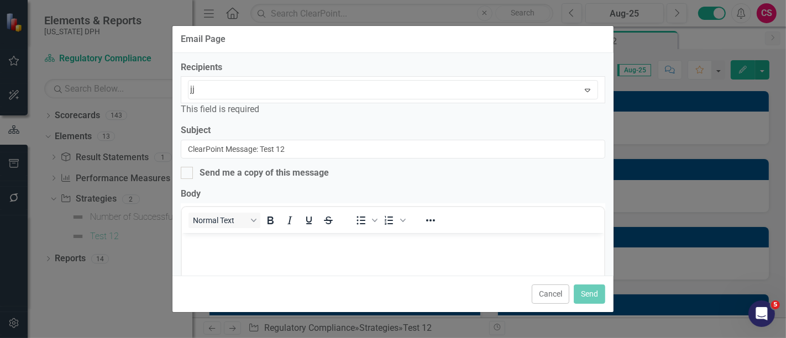
type input "j"
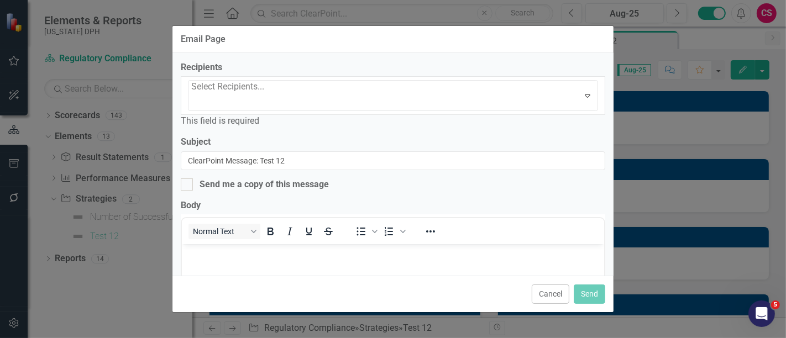
click at [222, 62] on label "Recipients" at bounding box center [201, 67] width 41 height 13
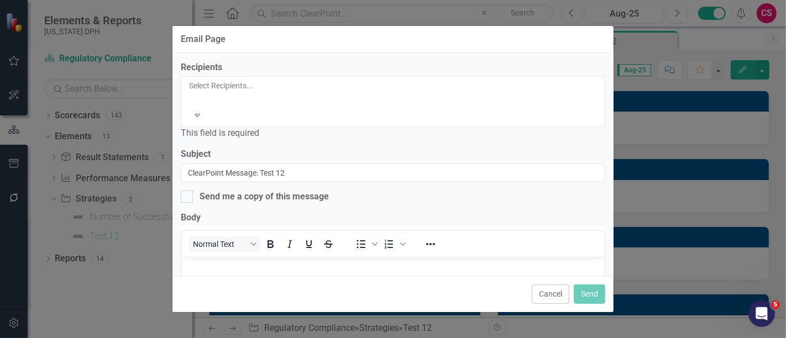
click at [191, 92] on div at bounding box center [190, 98] width 2 height 13
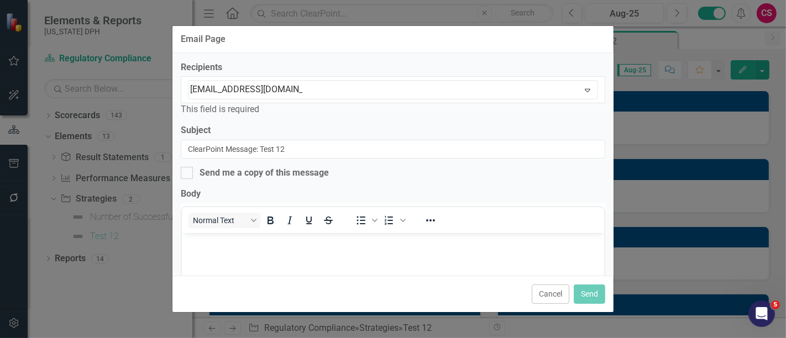
type input "[EMAIL_ADDRESS][DOMAIN_NAME]"
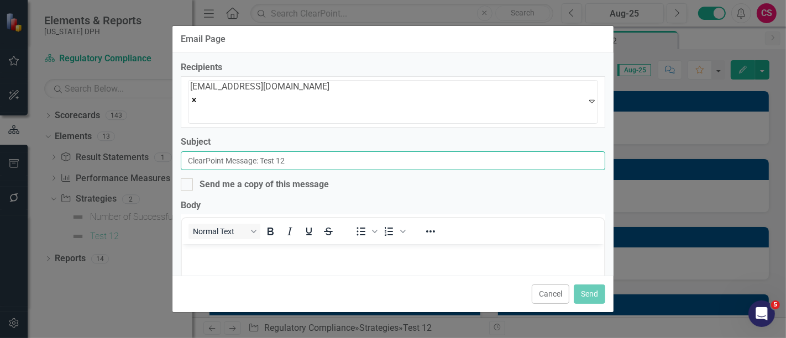
click at [304, 151] on input "ClearPoint Message: Test 12" at bounding box center [393, 160] width 424 height 19
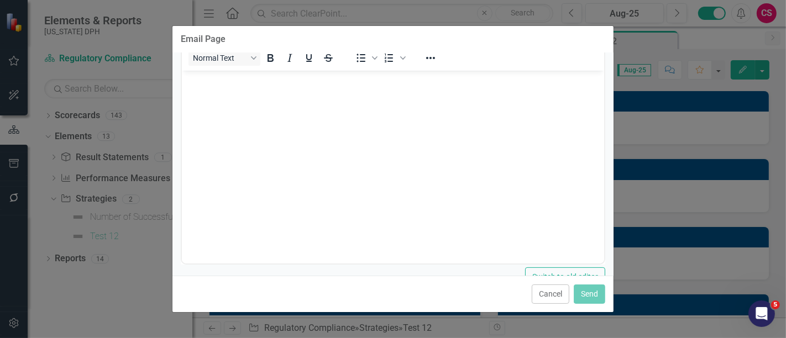
type input "ClearPoint Message: Test 12 - Check In"
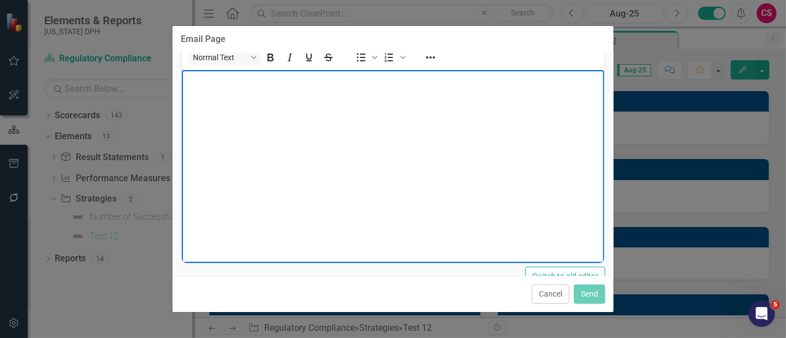
click at [246, 119] on body "Rich Text Area. Press ALT-0 for help." at bounding box center [392, 153] width 422 height 166
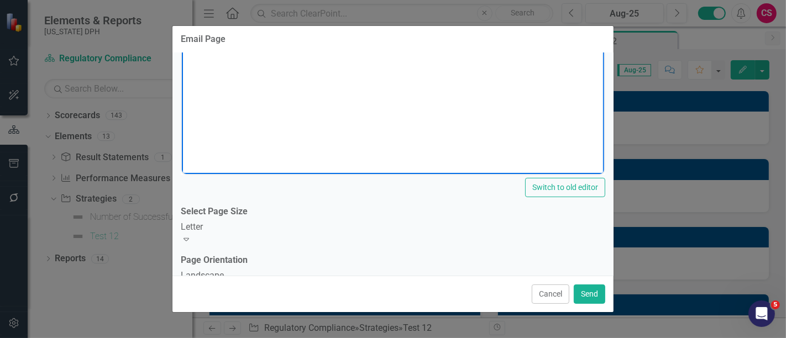
scroll to position [276, 0]
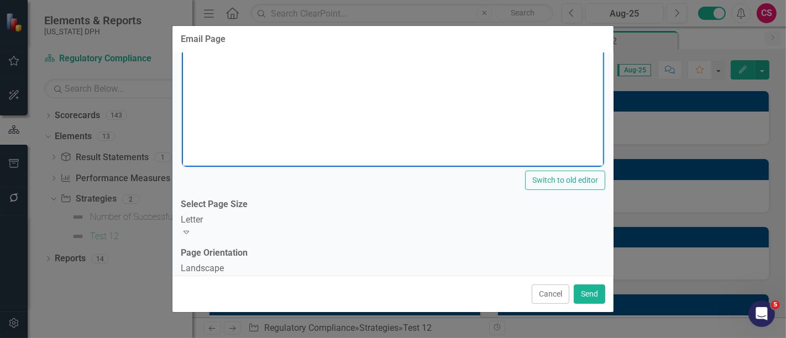
click at [292, 216] on div "Letter Expand" at bounding box center [393, 226] width 424 height 25
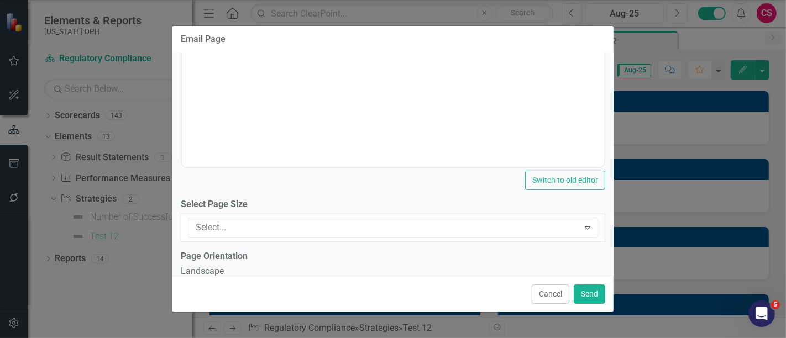
click at [247, 250] on label "Page Orientation" at bounding box center [214, 256] width 67 height 13
click at [287, 262] on div "Landscape" at bounding box center [393, 268] width 424 height 13
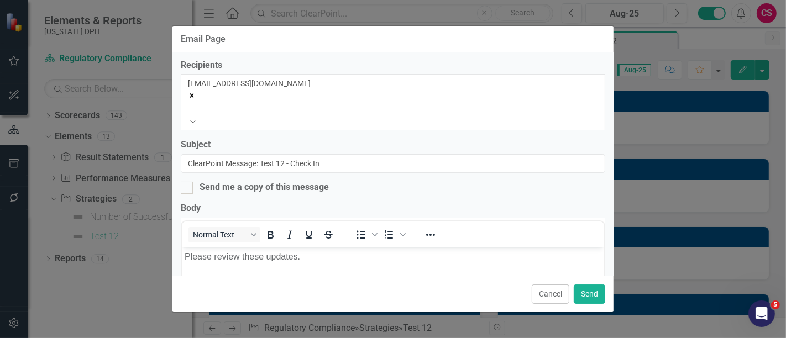
scroll to position [0, 0]
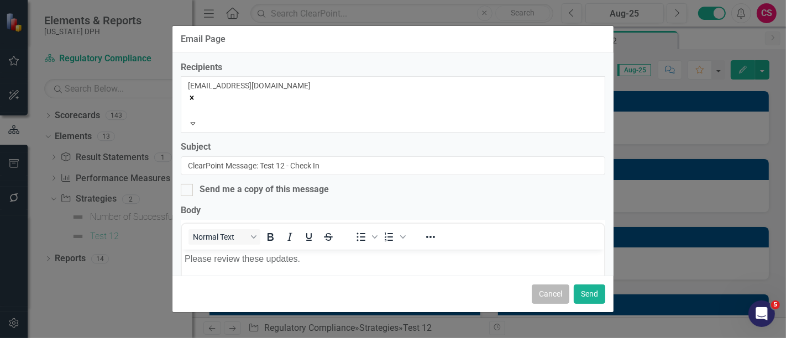
click at [554, 296] on button "Cancel" at bounding box center [550, 293] width 38 height 19
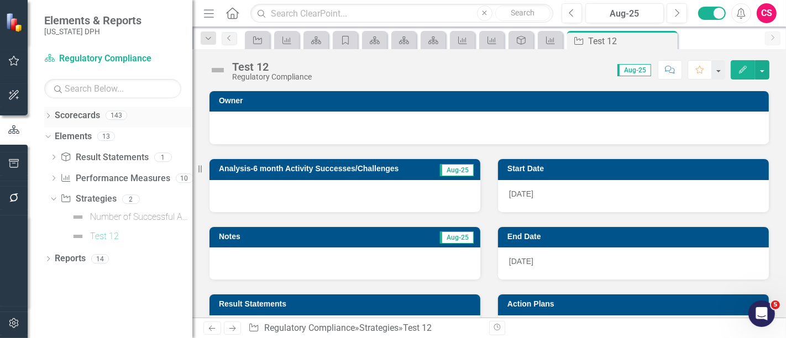
click at [51, 119] on icon "Dropdown" at bounding box center [48, 117] width 8 height 6
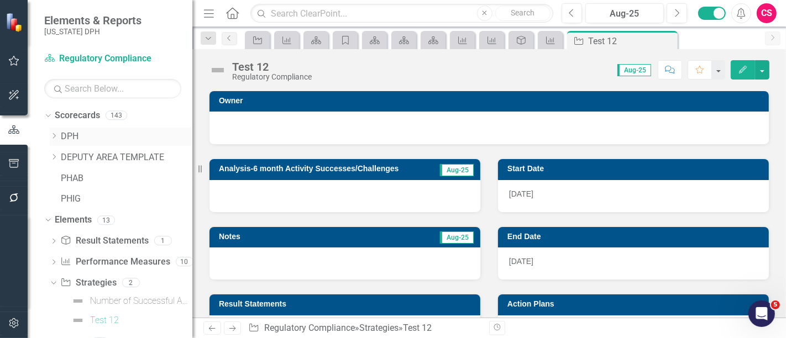
click at [55, 139] on div "Dropdown" at bounding box center [54, 136] width 8 height 9
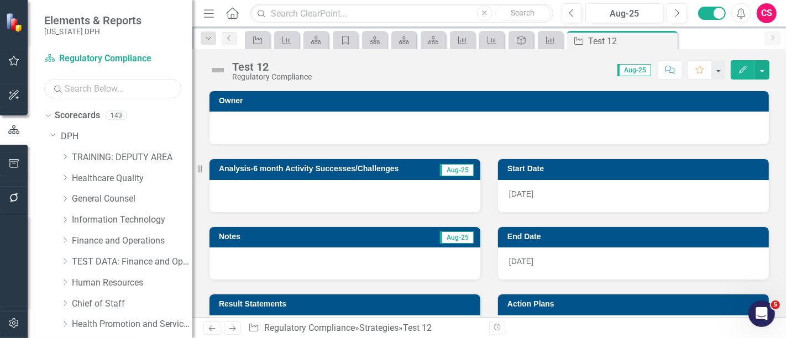
click at [128, 94] on input "text" at bounding box center [112, 88] width 137 height 19
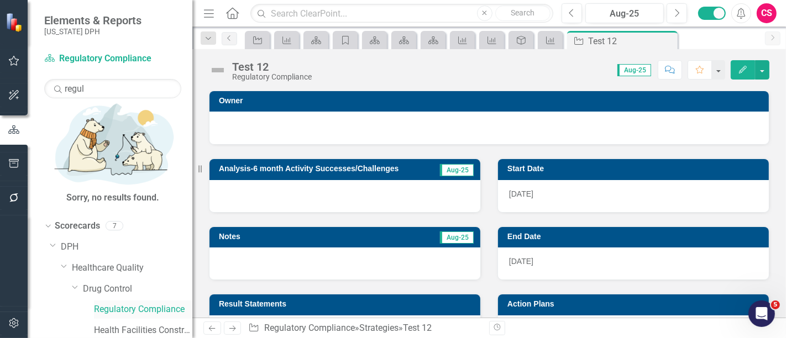
click at [140, 303] on link "Regulatory Compliance" at bounding box center [143, 309] width 98 height 13
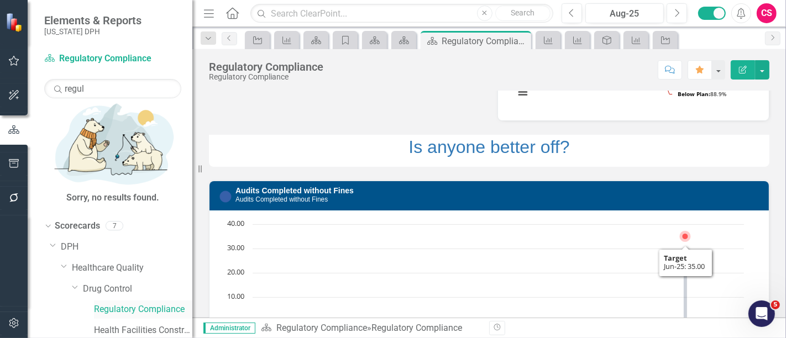
scroll to position [184, 0]
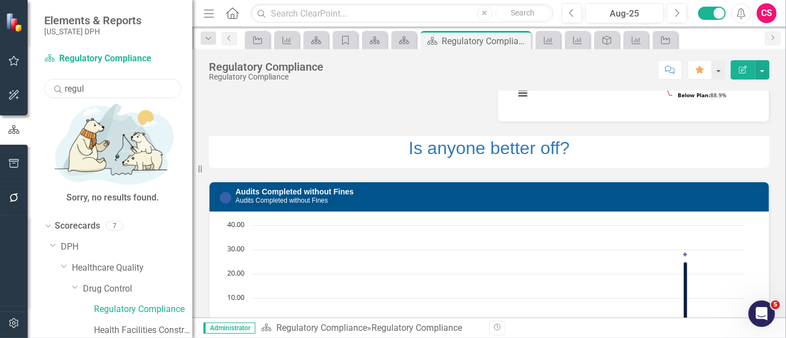
click at [87, 91] on input "regul" at bounding box center [112, 88] width 137 height 19
type input "chronic di"
click at [164, 303] on link "Bureau of Chronic Disease and Injury Prevention" at bounding box center [143, 309] width 98 height 13
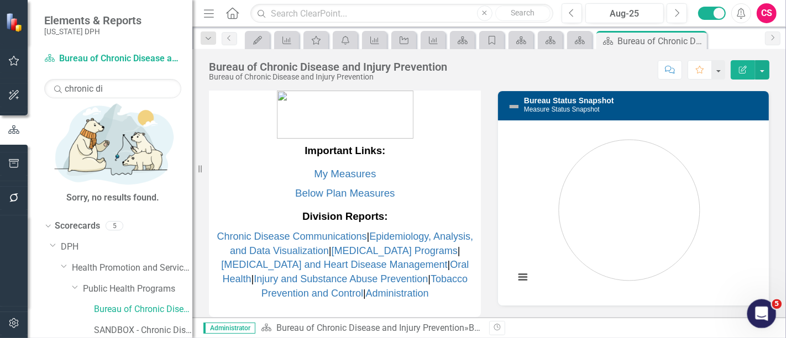
click at [751, 312] on div "Open Intercom Messenger" at bounding box center [759, 312] width 36 height 36
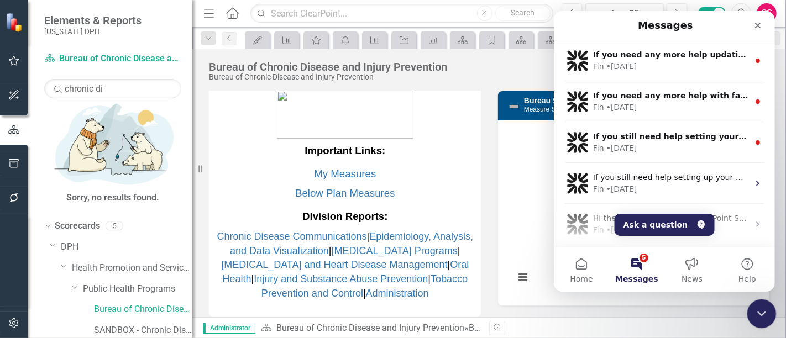
click at [757, 314] on icon "Close Intercom Messenger" at bounding box center [759, 311] width 13 height 13
